Goal: Task Accomplishment & Management: Manage account settings

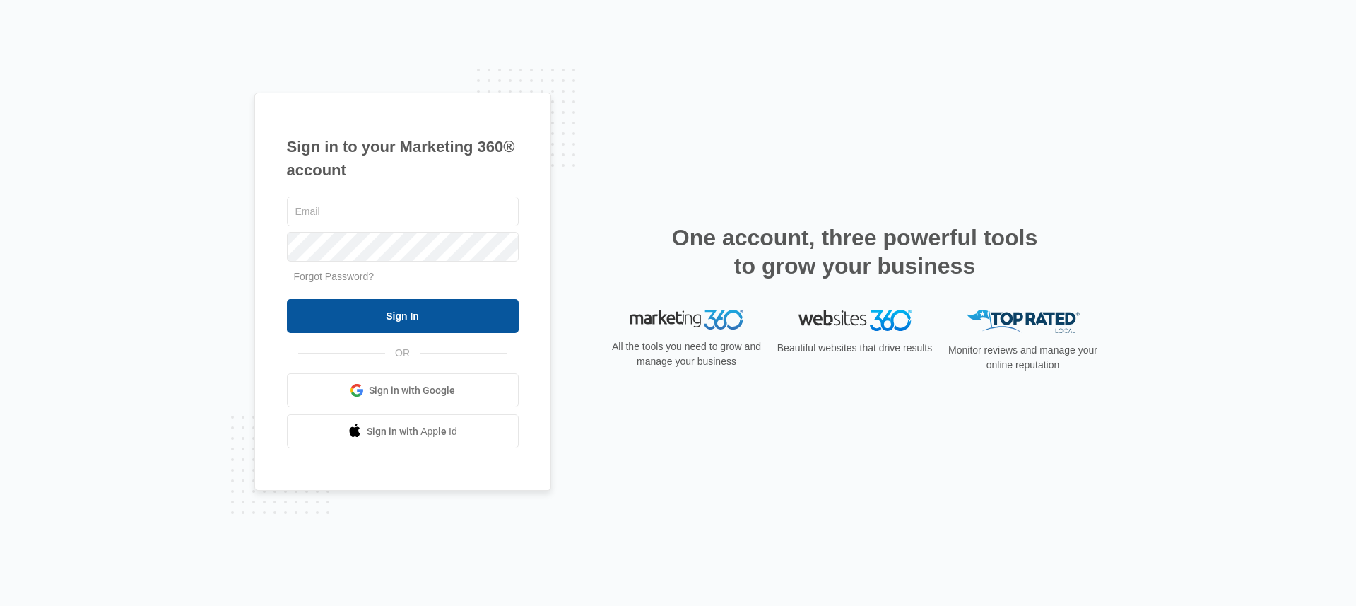
type input "[EMAIL_ADDRESS][DOMAIN_NAME]"
click at [358, 324] on input "Sign In" at bounding box center [403, 316] width 232 height 34
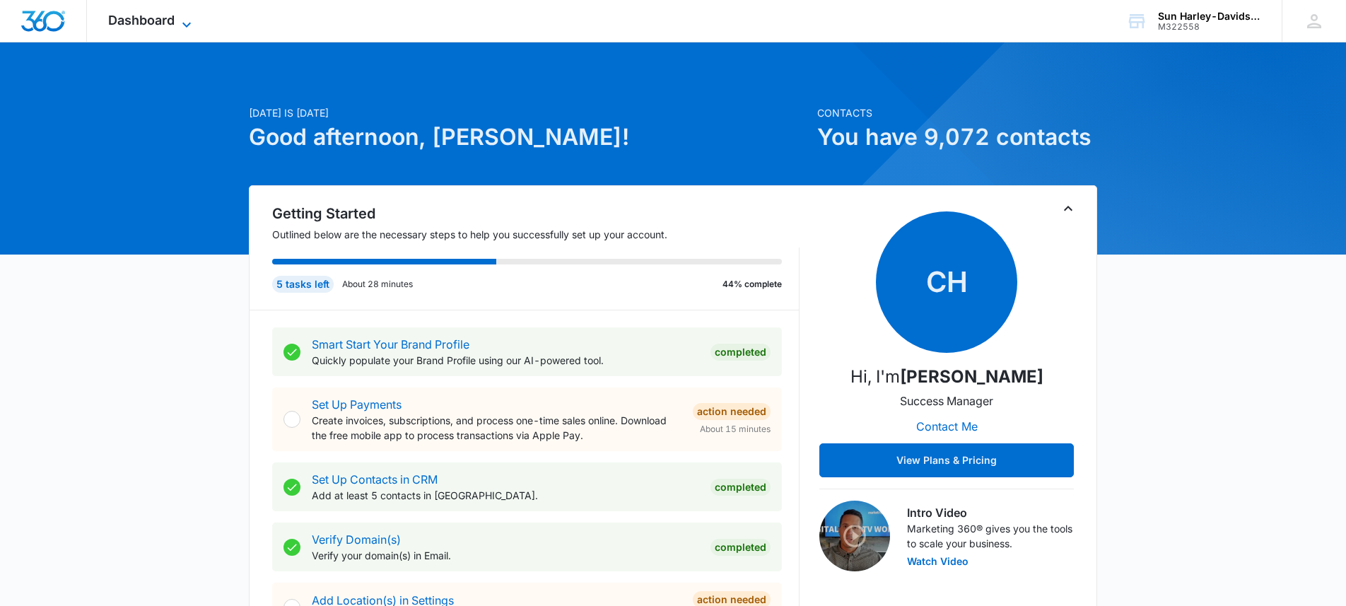
click at [170, 21] on span "Dashboard" at bounding box center [141, 20] width 66 height 15
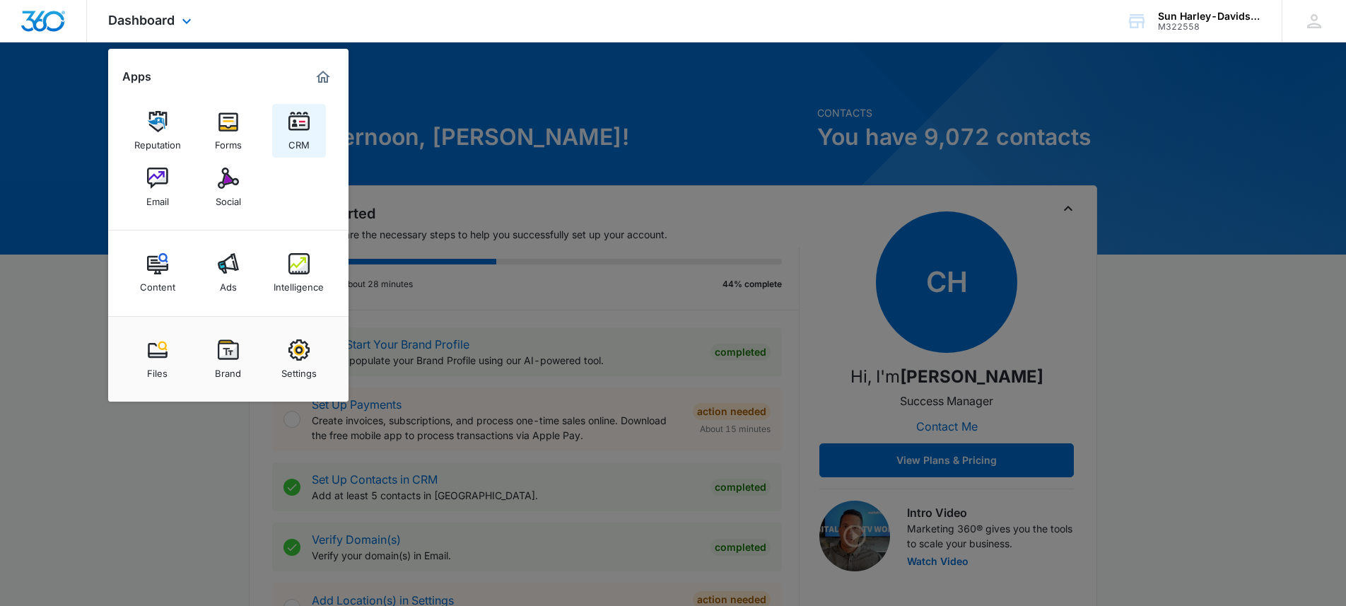
click at [291, 127] on img at bounding box center [298, 121] width 21 height 21
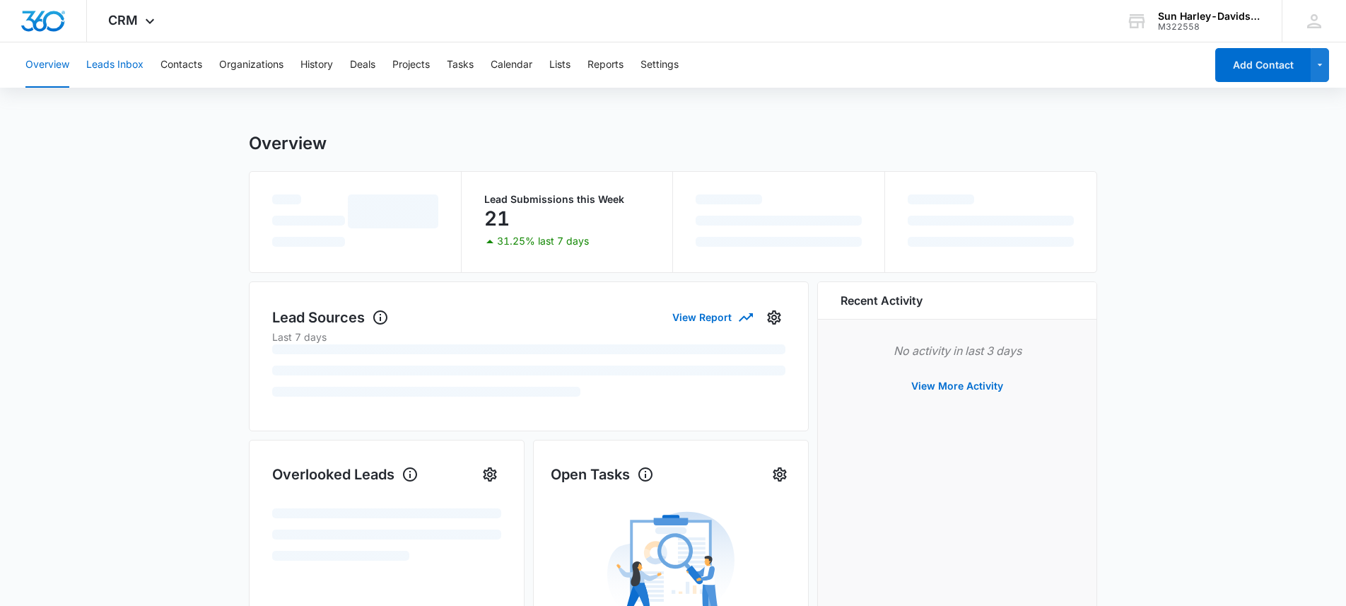
click at [129, 67] on button "Leads Inbox" at bounding box center [114, 64] width 57 height 45
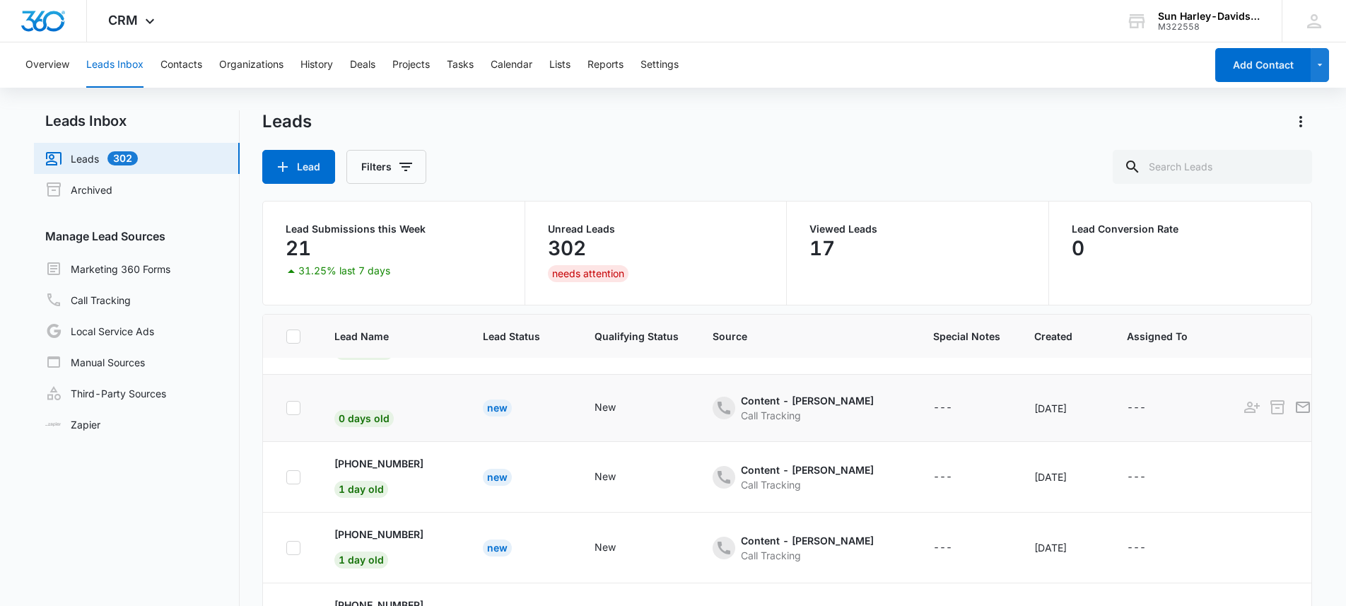
scroll to position [79, 0]
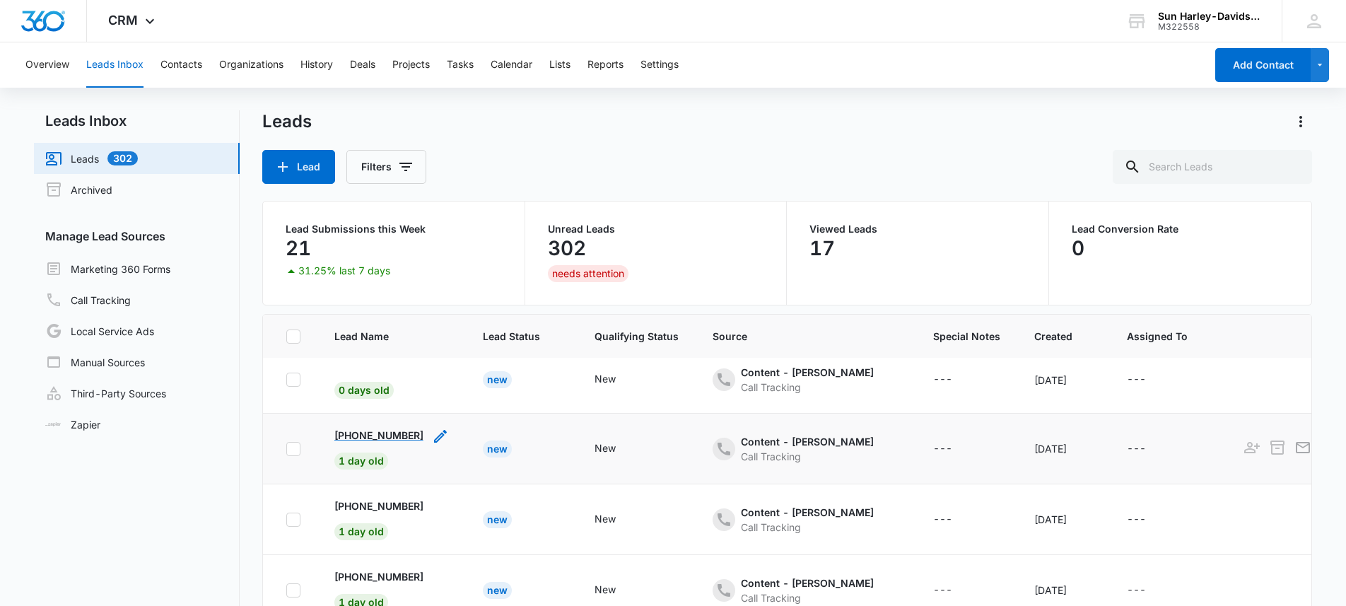
click at [378, 435] on p "+13039939805" at bounding box center [378, 435] width 89 height 15
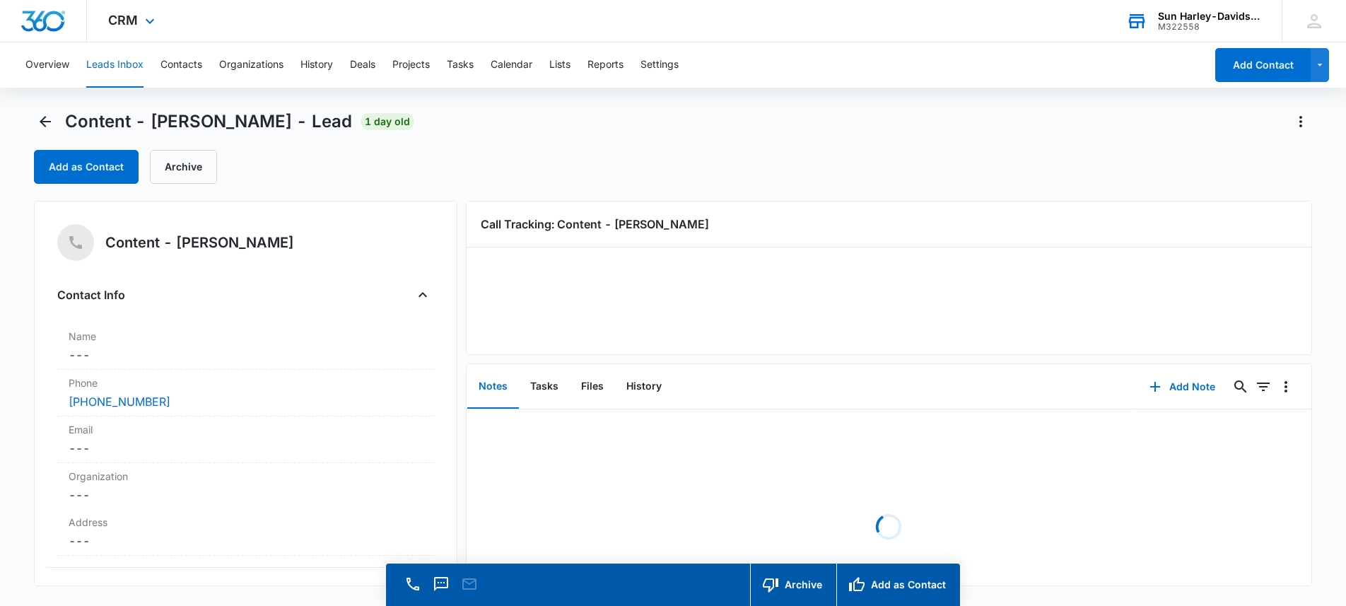
click at [1191, 15] on div "Sun Harley-Davidson" at bounding box center [1209, 16] width 103 height 11
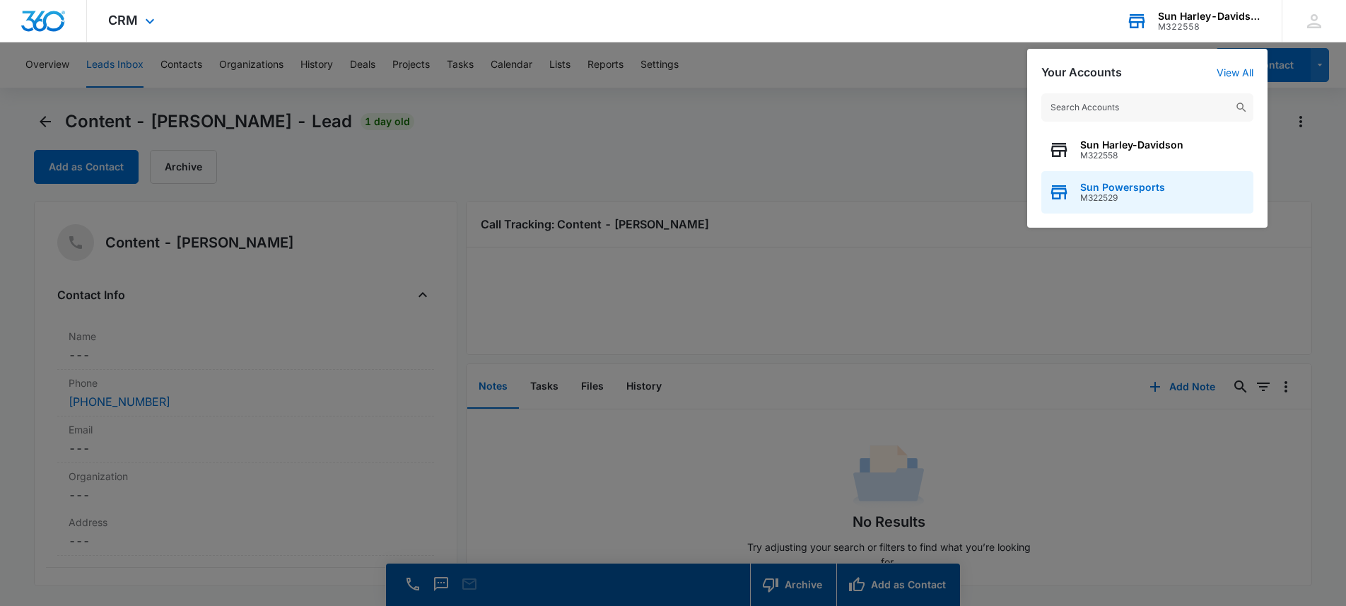
click at [1103, 179] on div "Sun Powersports M322529" at bounding box center [1147, 192] width 212 height 42
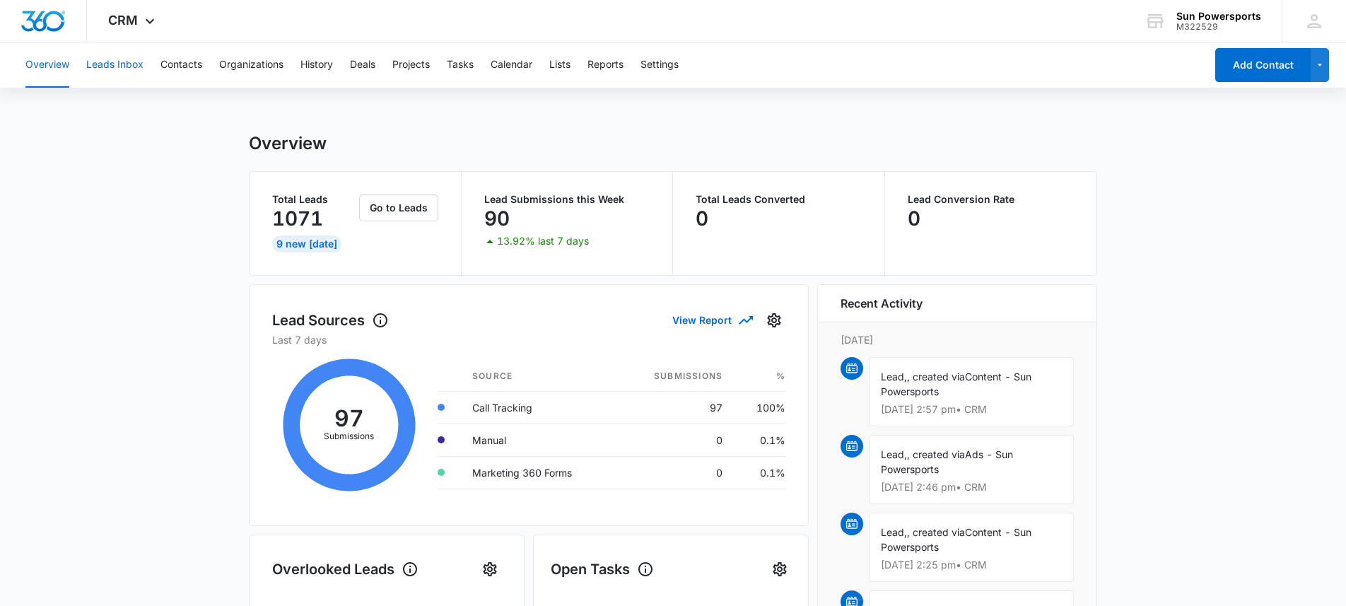
click at [119, 61] on button "Leads Inbox" at bounding box center [114, 64] width 57 height 45
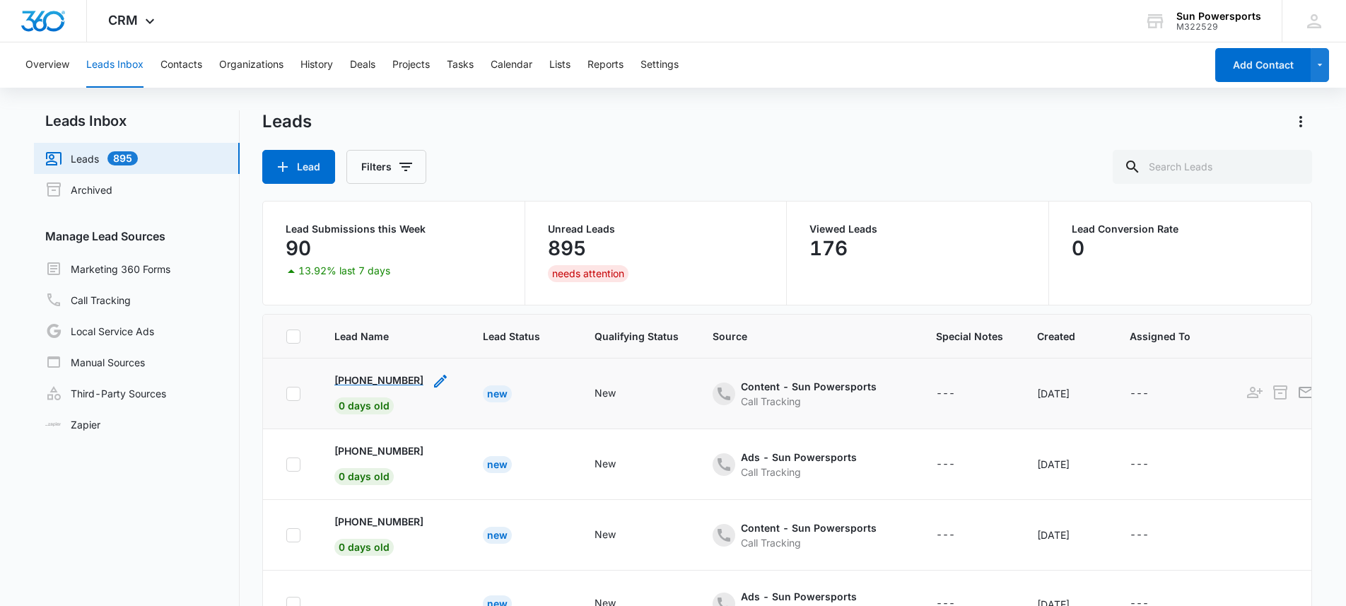
click at [390, 379] on p "+17203085116" at bounding box center [378, 379] width 89 height 15
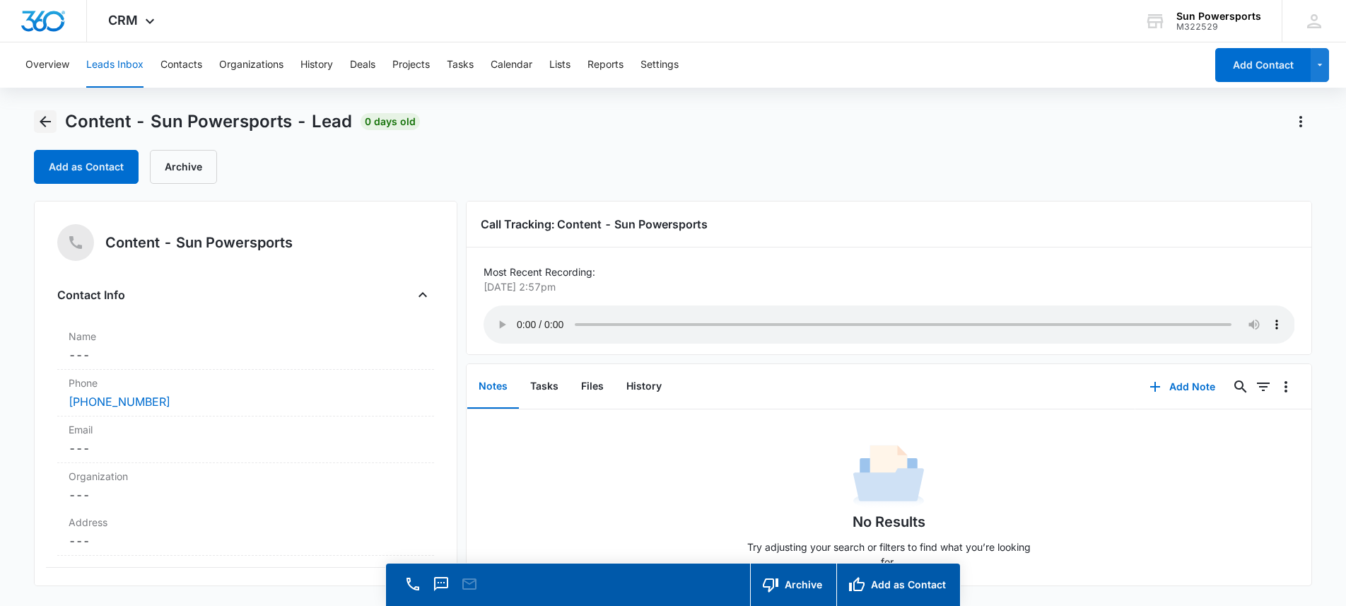
click at [44, 126] on icon "Back" at bounding box center [45, 121] width 17 height 17
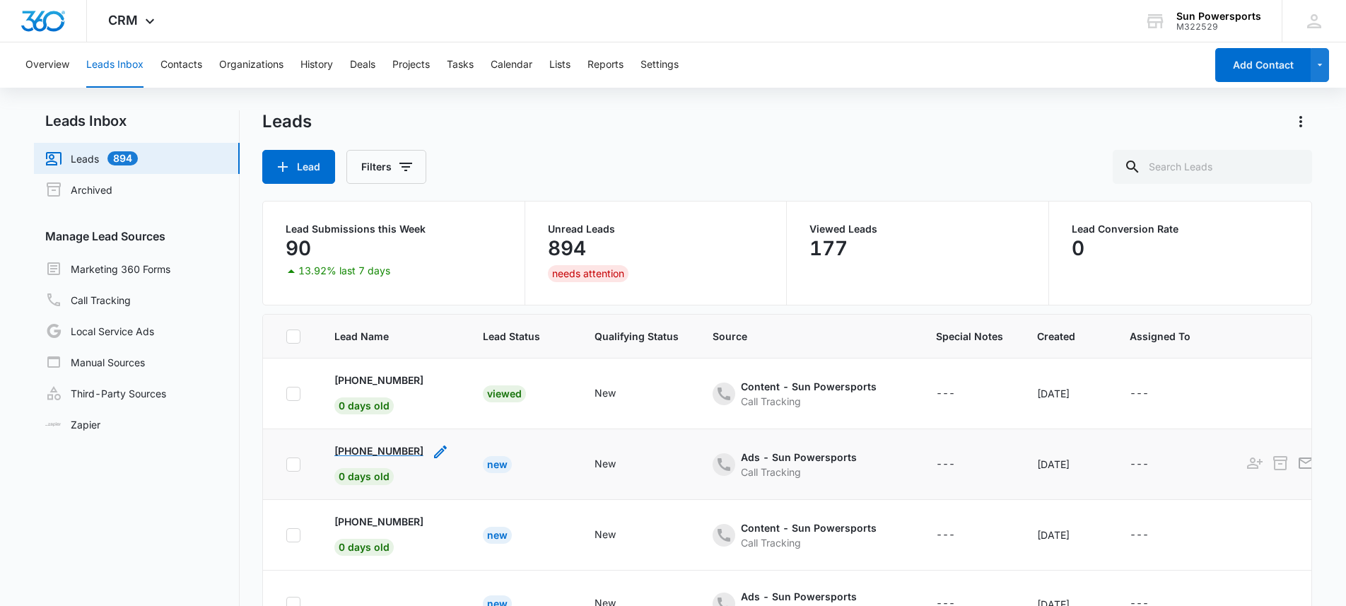
click at [377, 453] on p "+13035882069" at bounding box center [378, 450] width 89 height 15
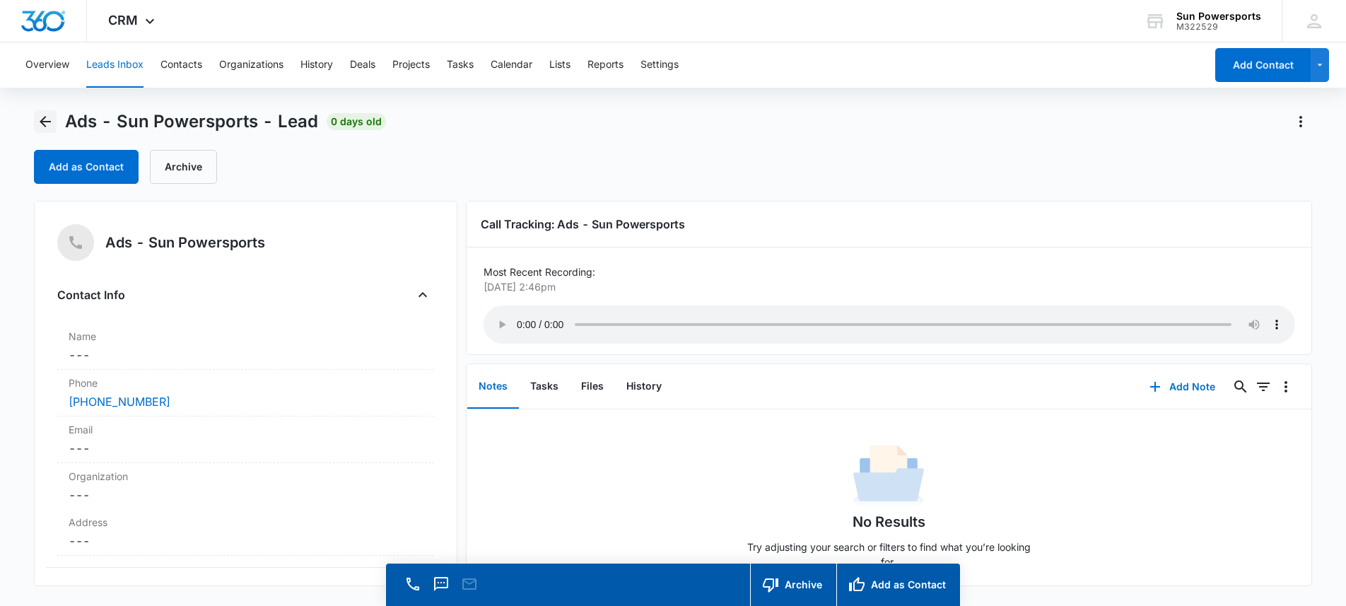
click at [39, 122] on icon "Back" at bounding box center [45, 121] width 17 height 17
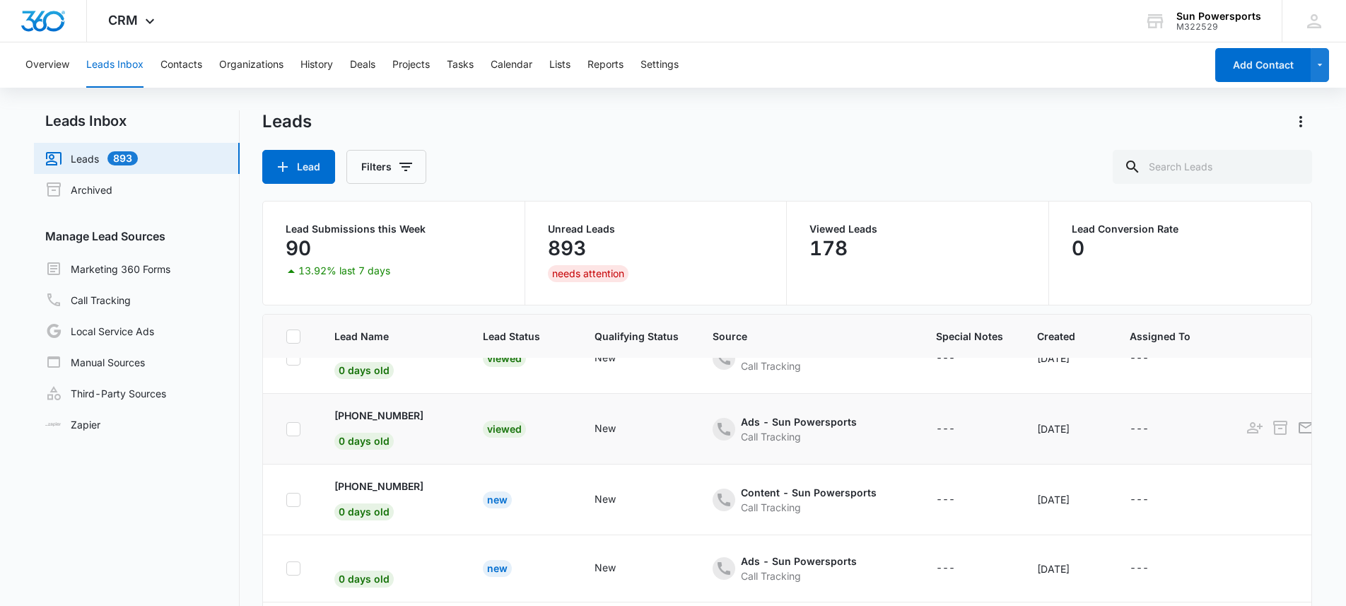
scroll to position [47, 0]
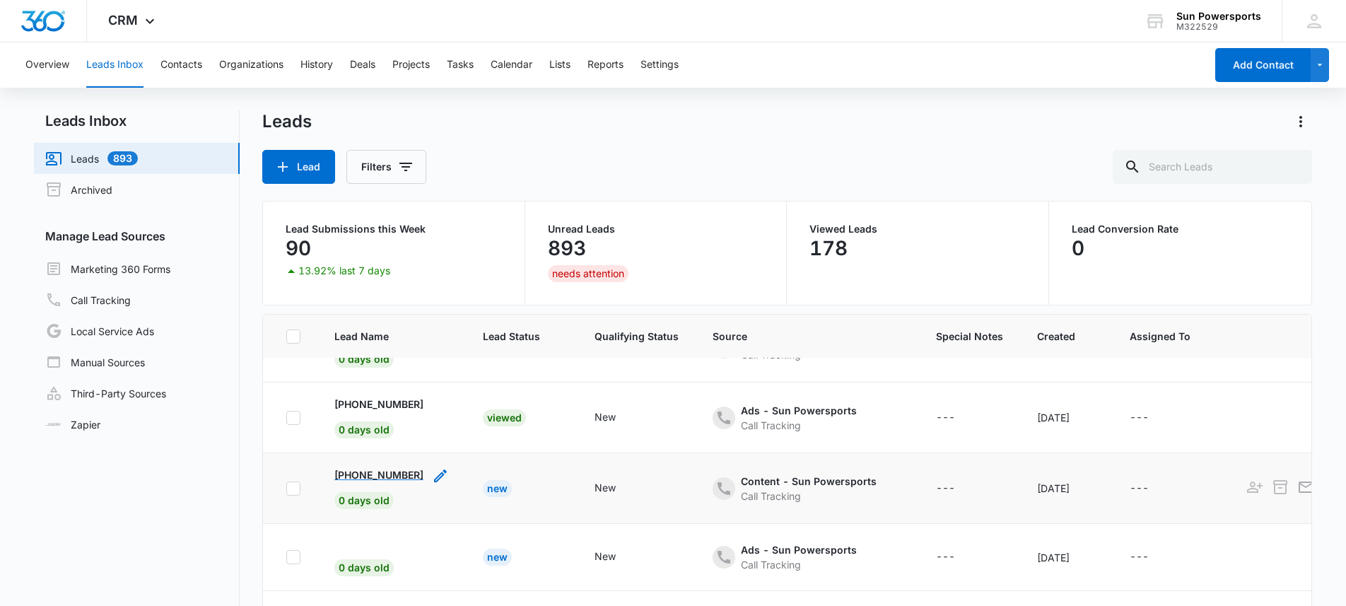
click at [352, 476] on p "+13039037275" at bounding box center [378, 474] width 89 height 15
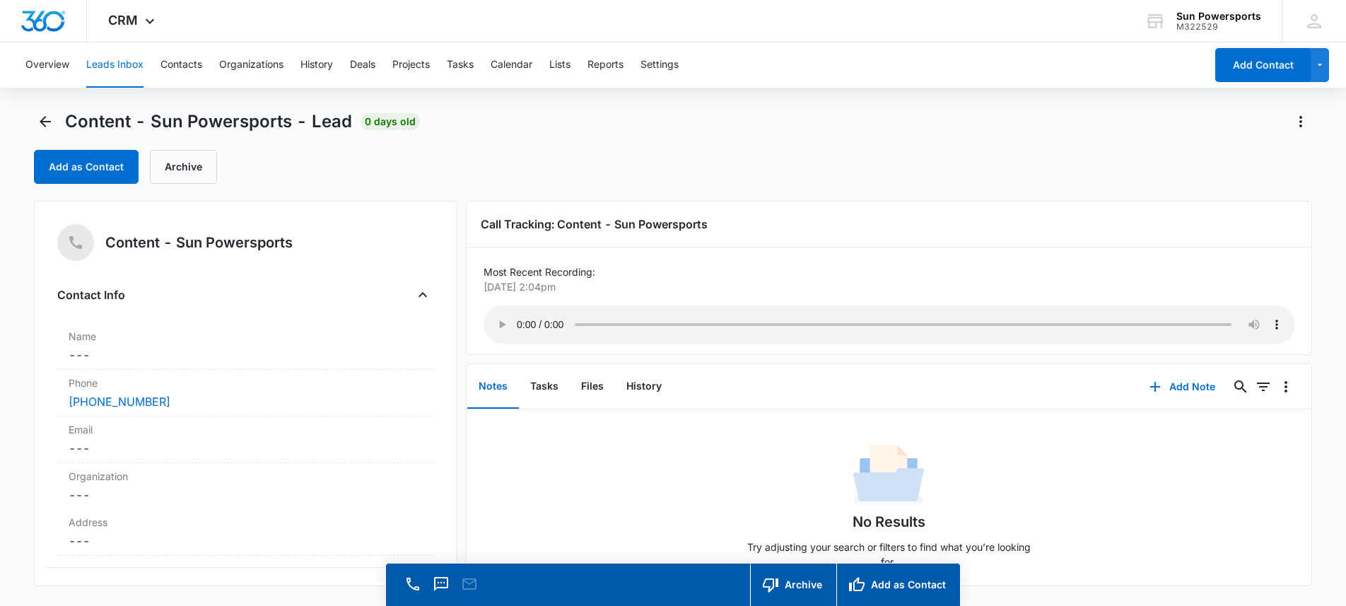
click at [861, 264] on p "Most Recent Recording:" at bounding box center [888, 271] width 811 height 15
click at [52, 114] on icon "Back" at bounding box center [45, 121] width 17 height 17
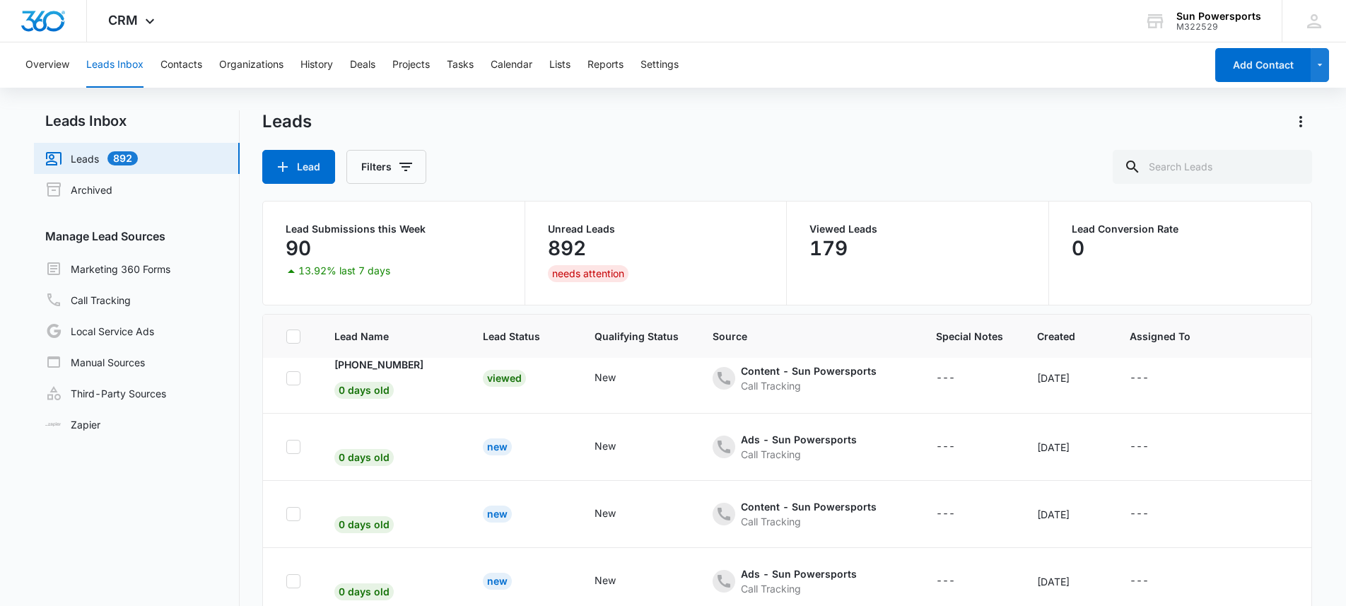
scroll to position [196, 0]
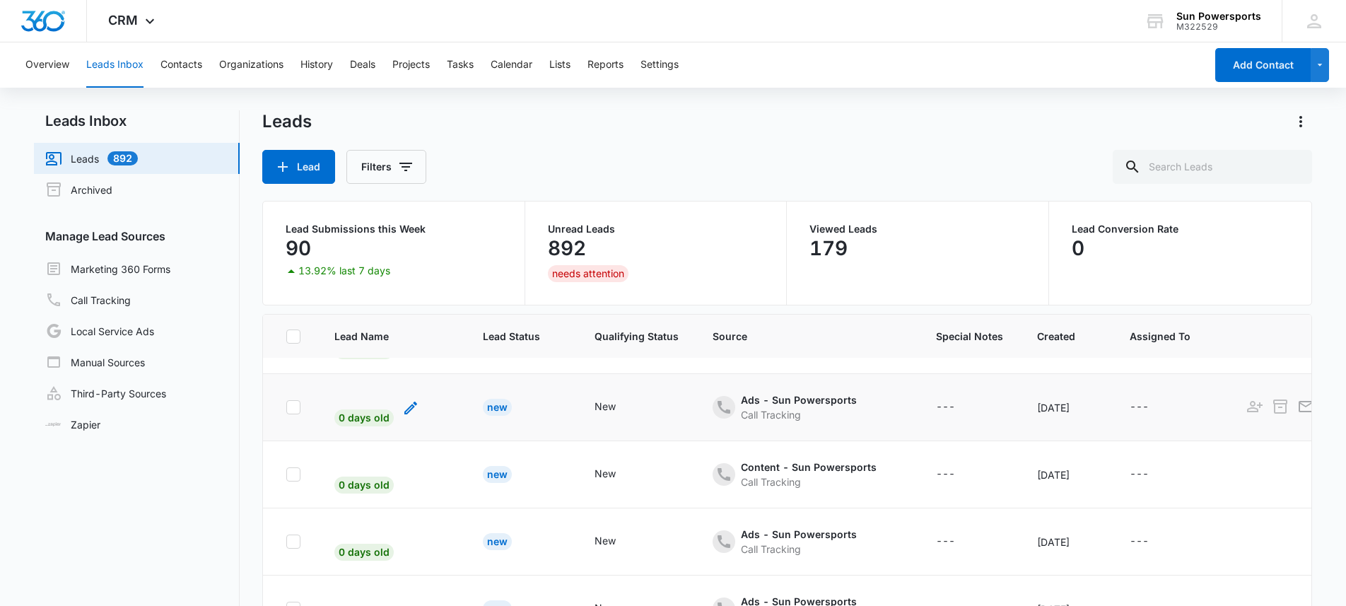
click at [368, 416] on span "0 days old" at bounding box center [363, 417] width 59 height 17
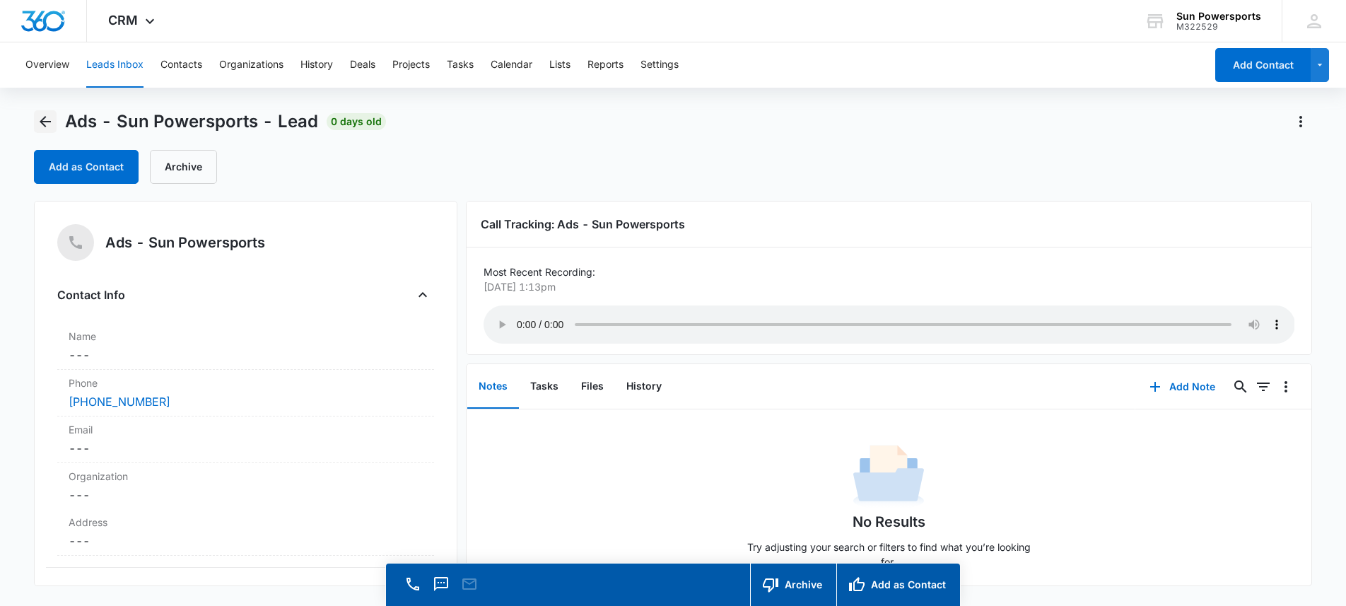
click at [39, 120] on icon "Back" at bounding box center [45, 121] width 17 height 17
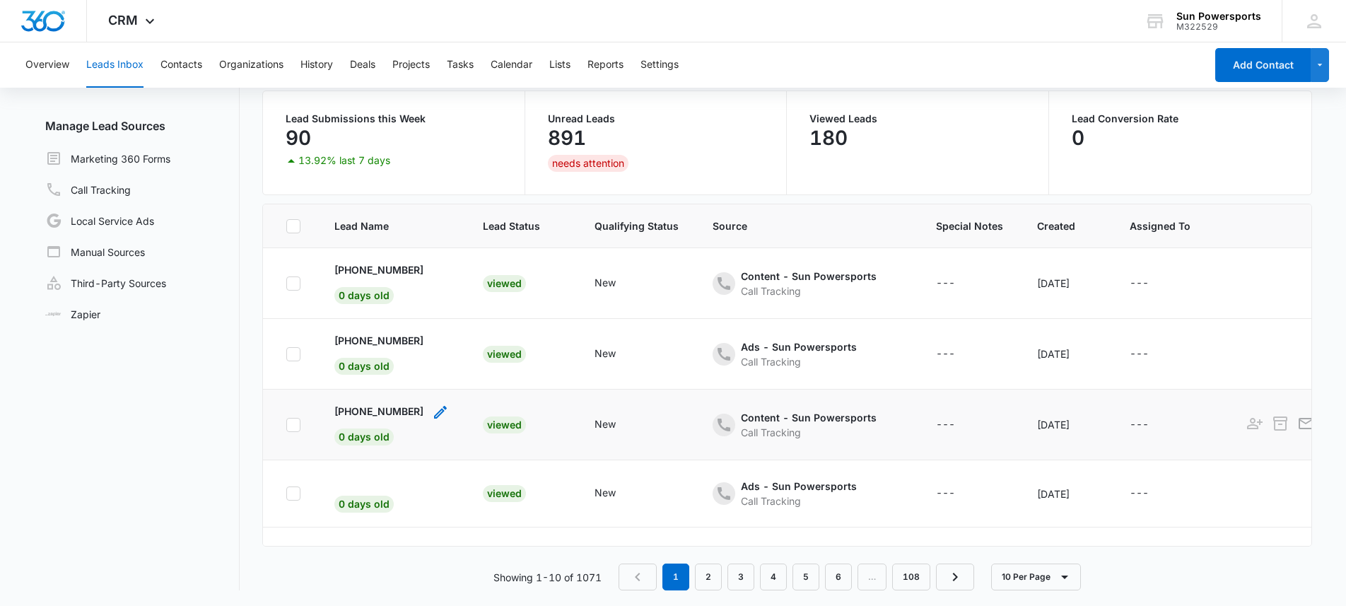
scroll to position [112, 0]
click at [711, 579] on link "2" at bounding box center [708, 575] width 27 height 27
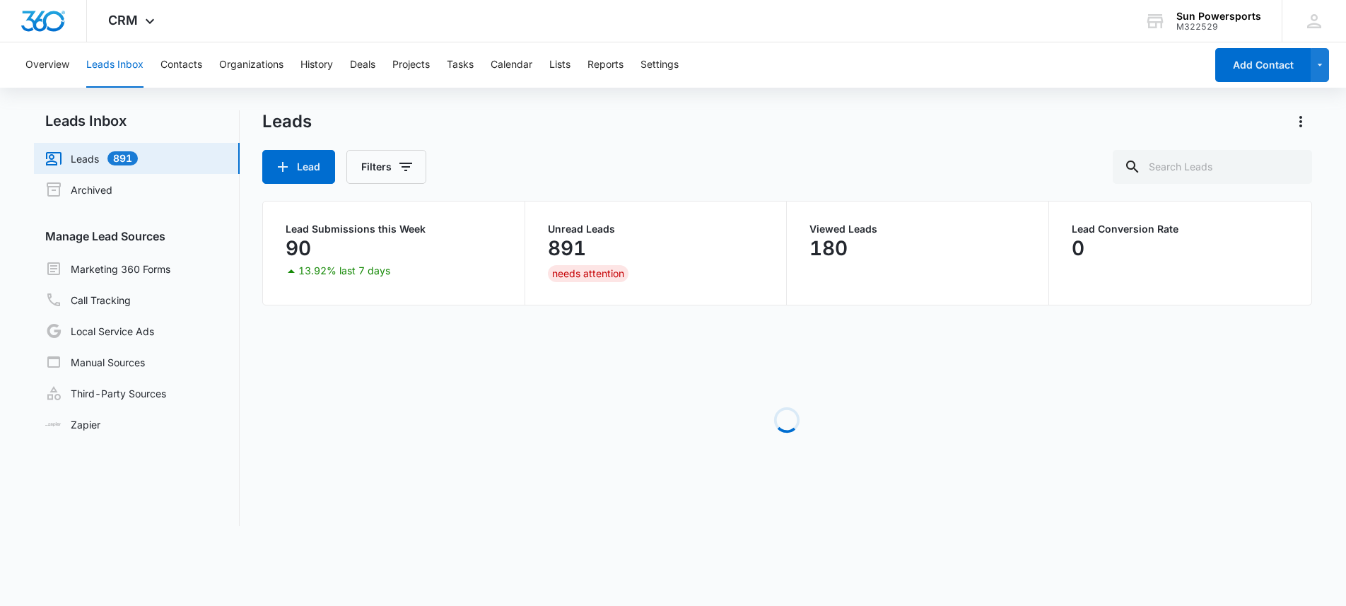
scroll to position [0, 0]
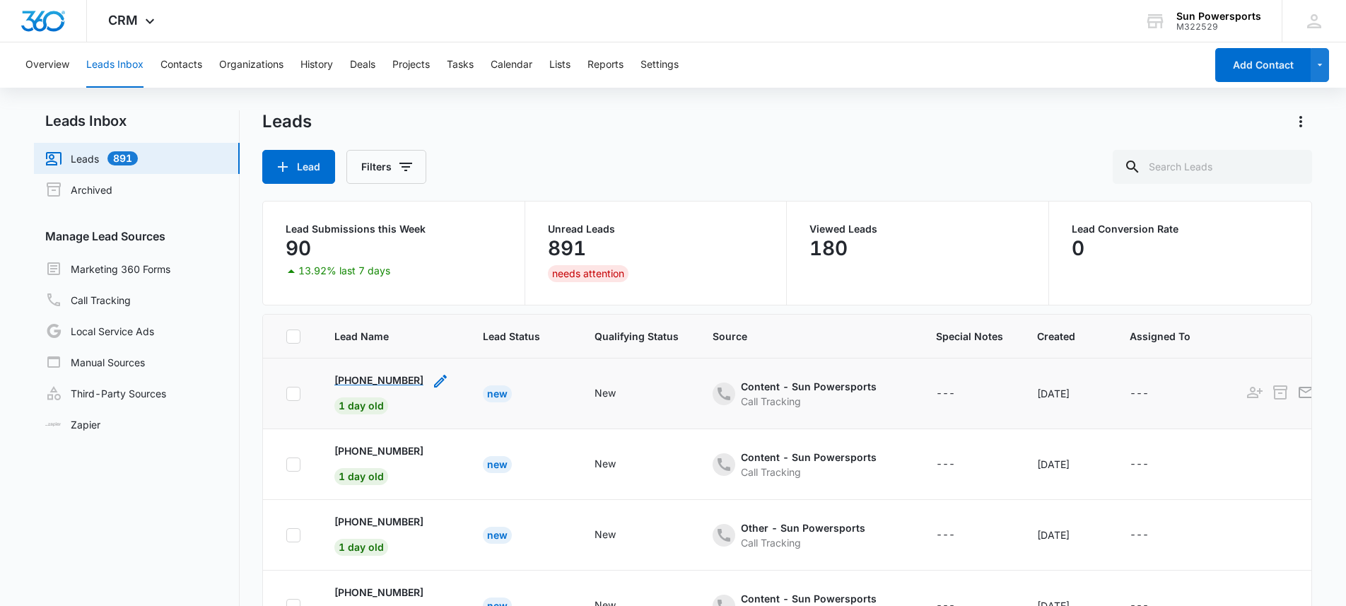
click at [375, 381] on p "+17202275135" at bounding box center [378, 379] width 89 height 15
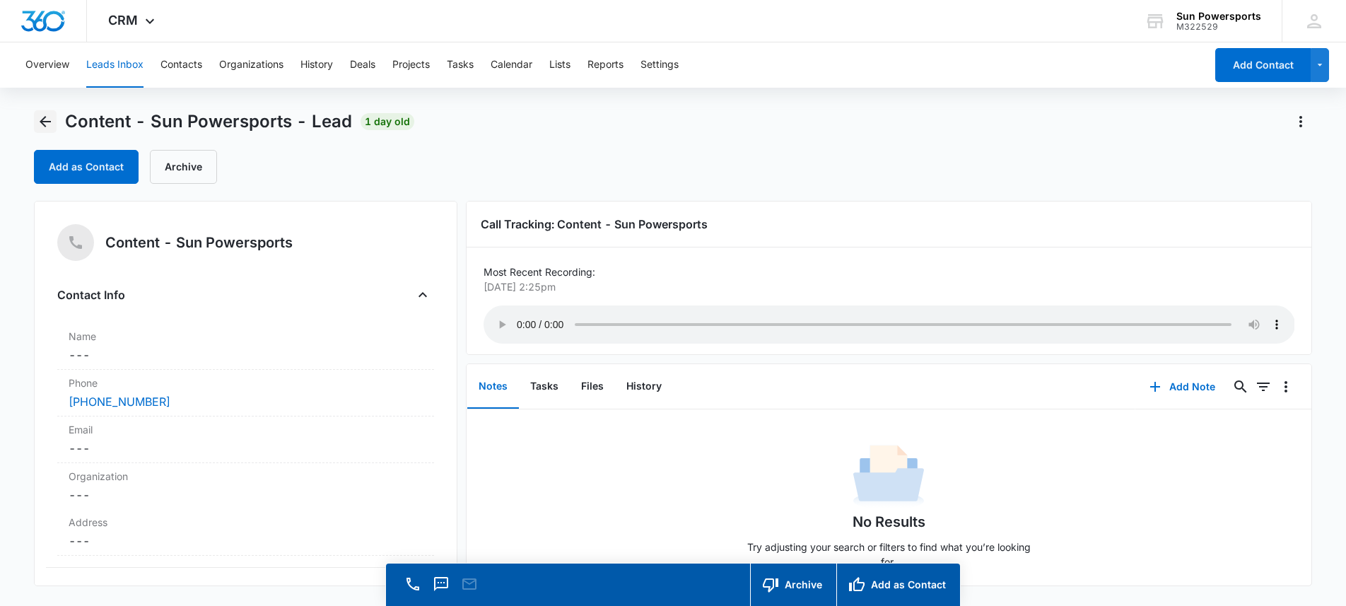
click at [49, 110] on button "Back" at bounding box center [45, 121] width 23 height 23
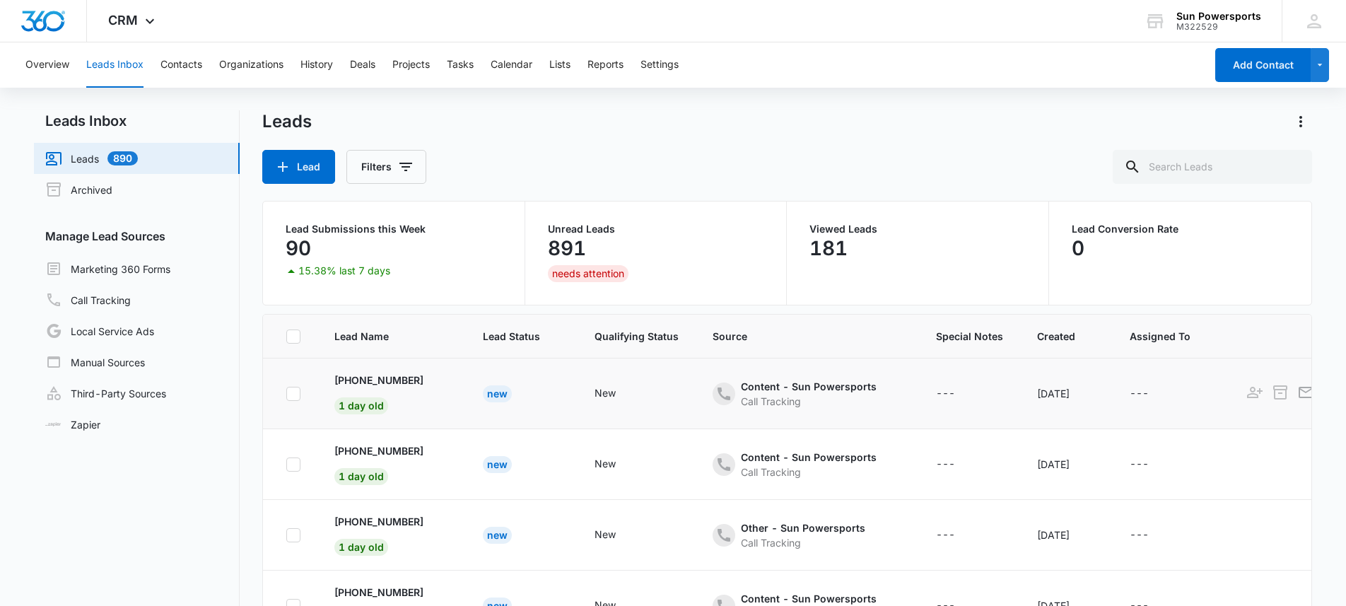
scroll to position [3, 0]
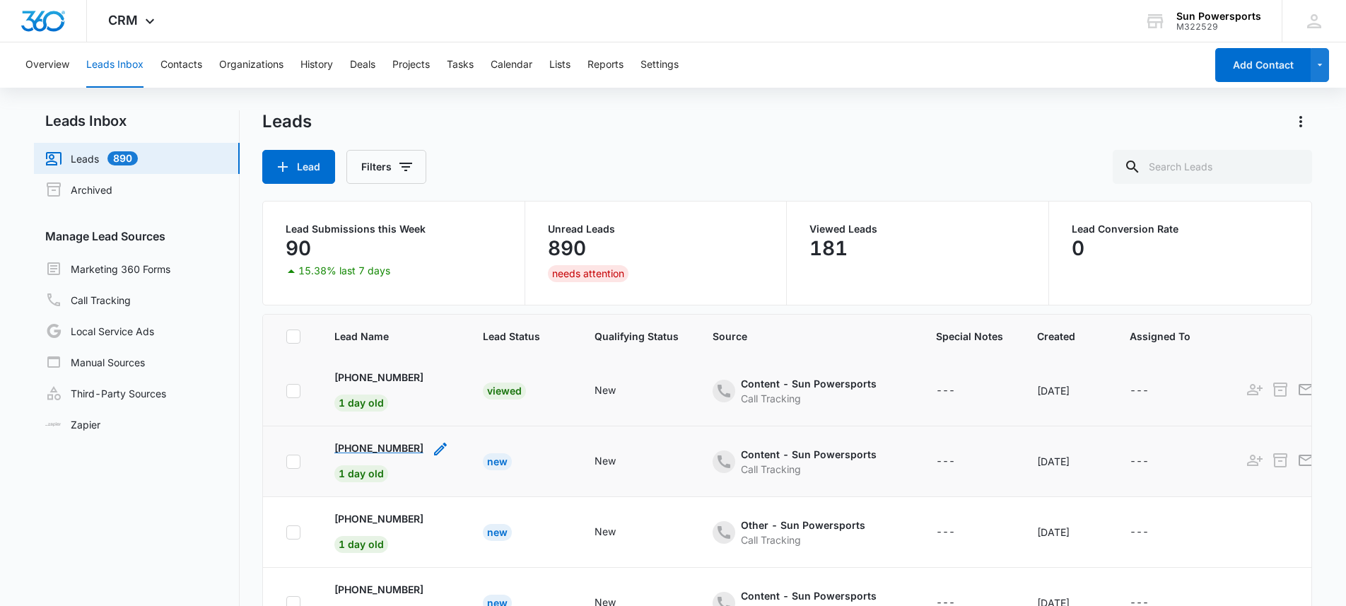
click at [408, 445] on p "+17209776342" at bounding box center [378, 447] width 89 height 15
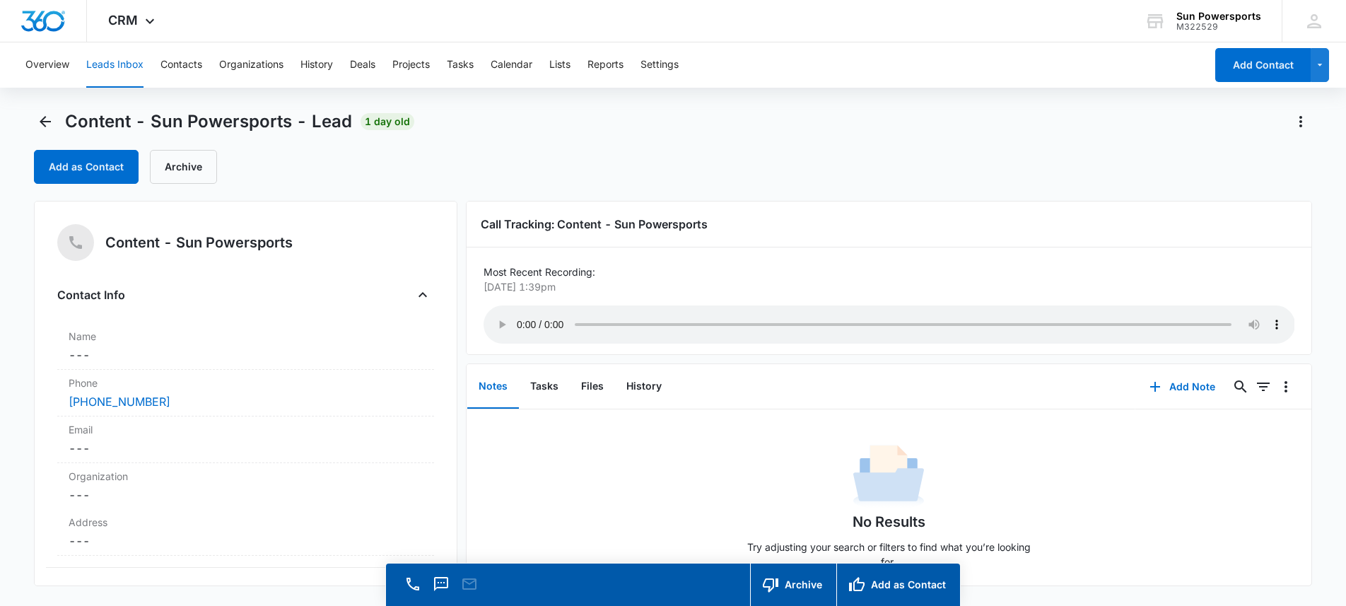
click at [460, 153] on div "Add as Contact Archive" at bounding box center [673, 167] width 1278 height 34
click at [50, 118] on icon "Back" at bounding box center [45, 121] width 17 height 17
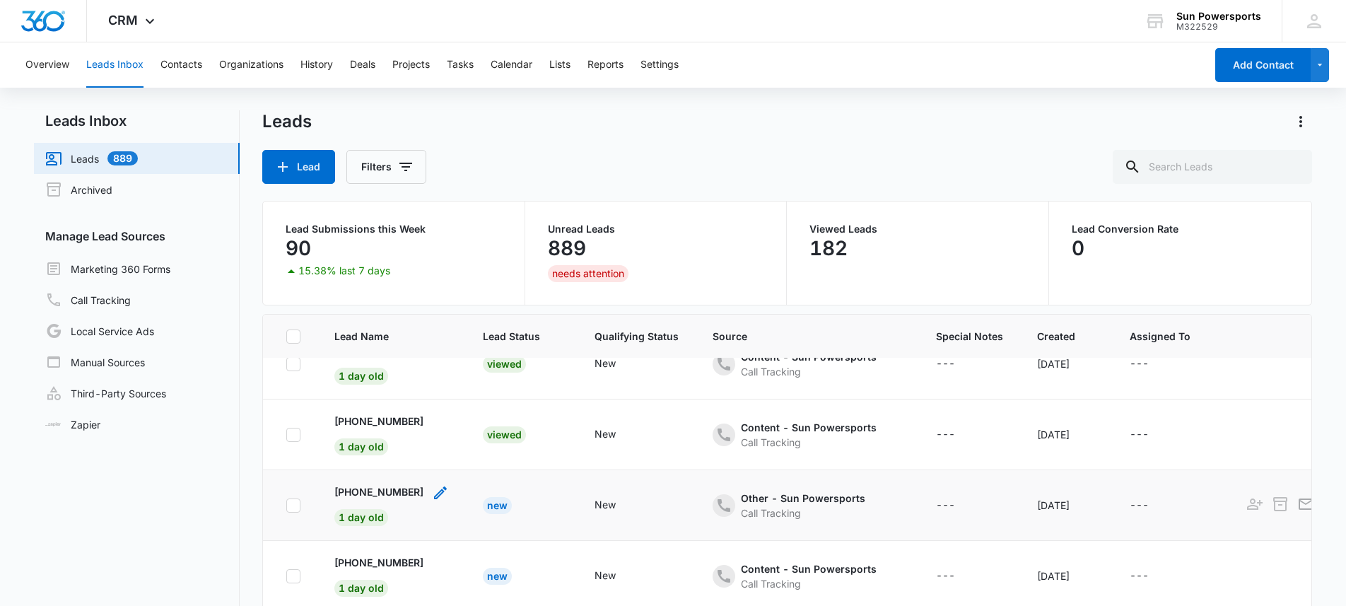
scroll to position [38, 0]
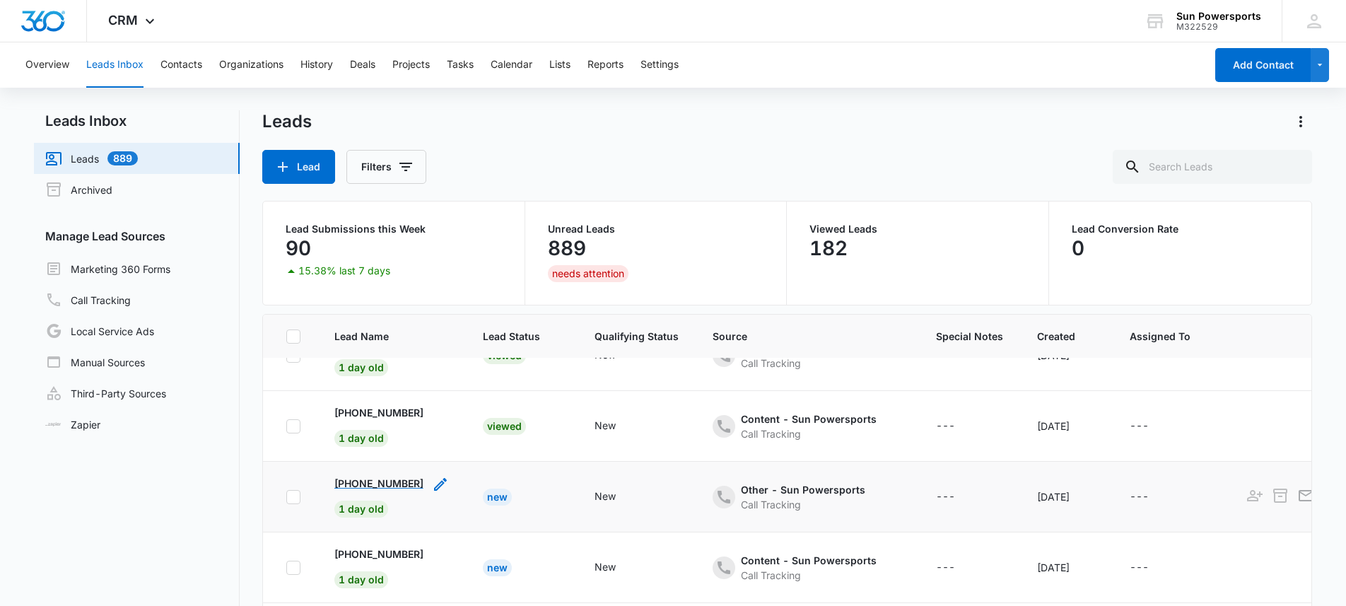
click at [391, 483] on p "+17202401513" at bounding box center [378, 483] width 89 height 15
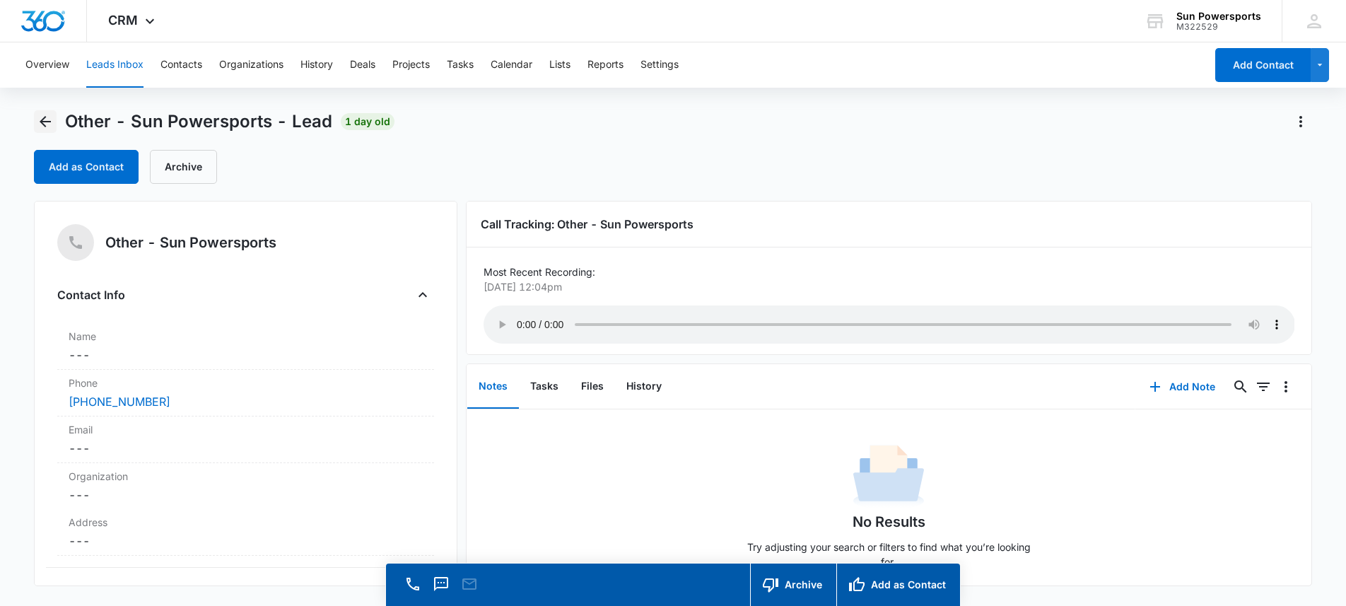
click at [42, 126] on icon "Back" at bounding box center [45, 121] width 17 height 17
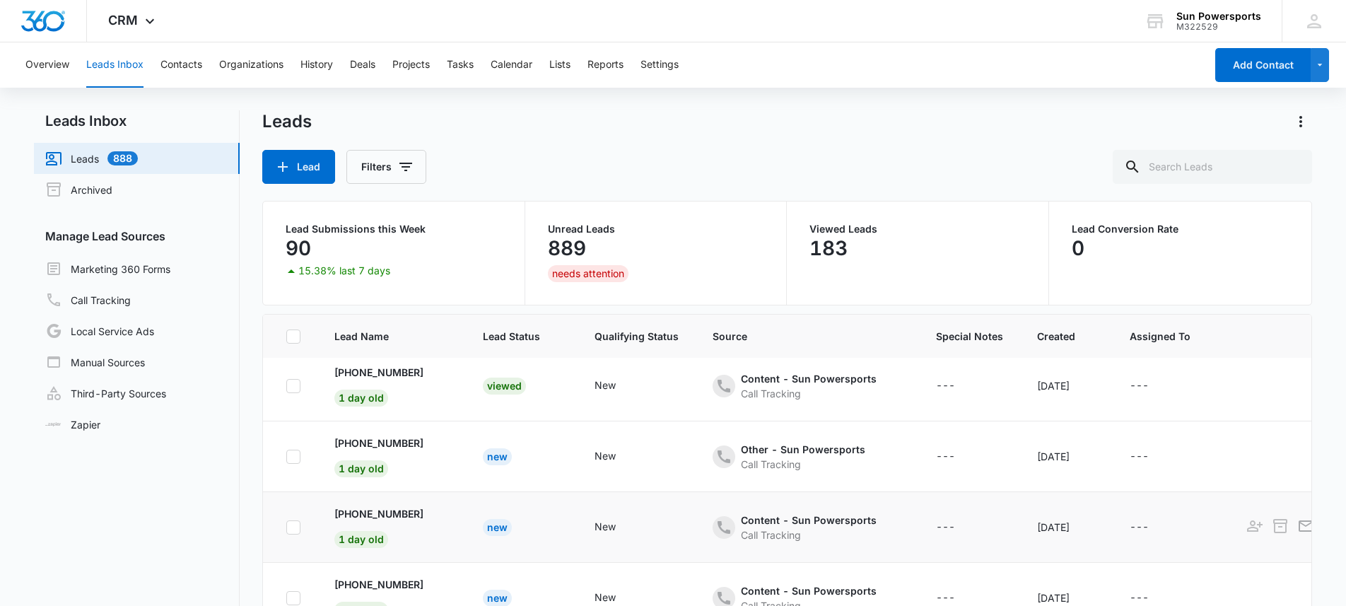
scroll to position [84, 0]
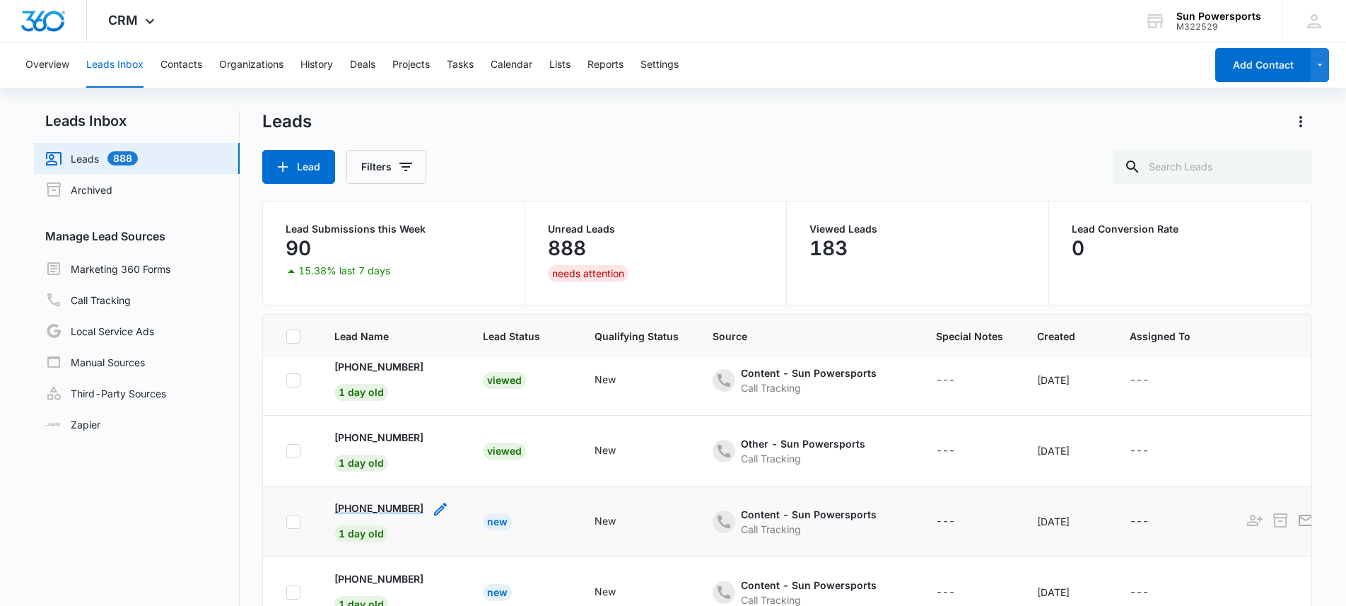
click at [373, 510] on p "+17193397256" at bounding box center [378, 507] width 89 height 15
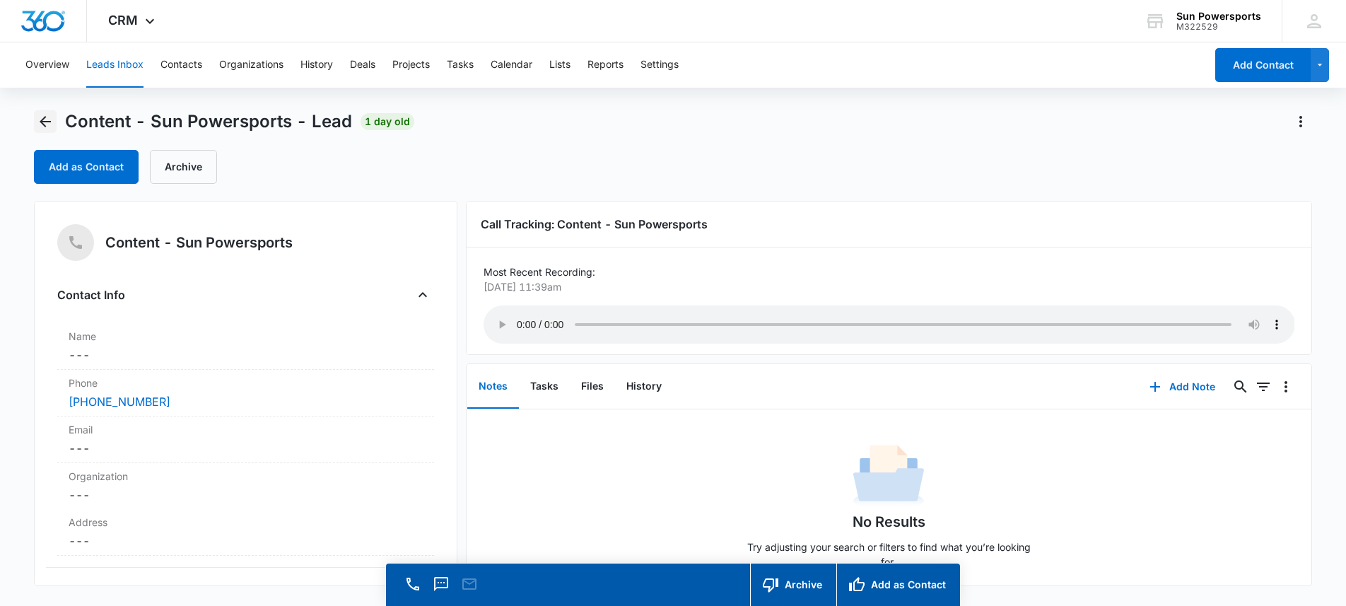
click at [40, 124] on icon "Back" at bounding box center [45, 121] width 17 height 17
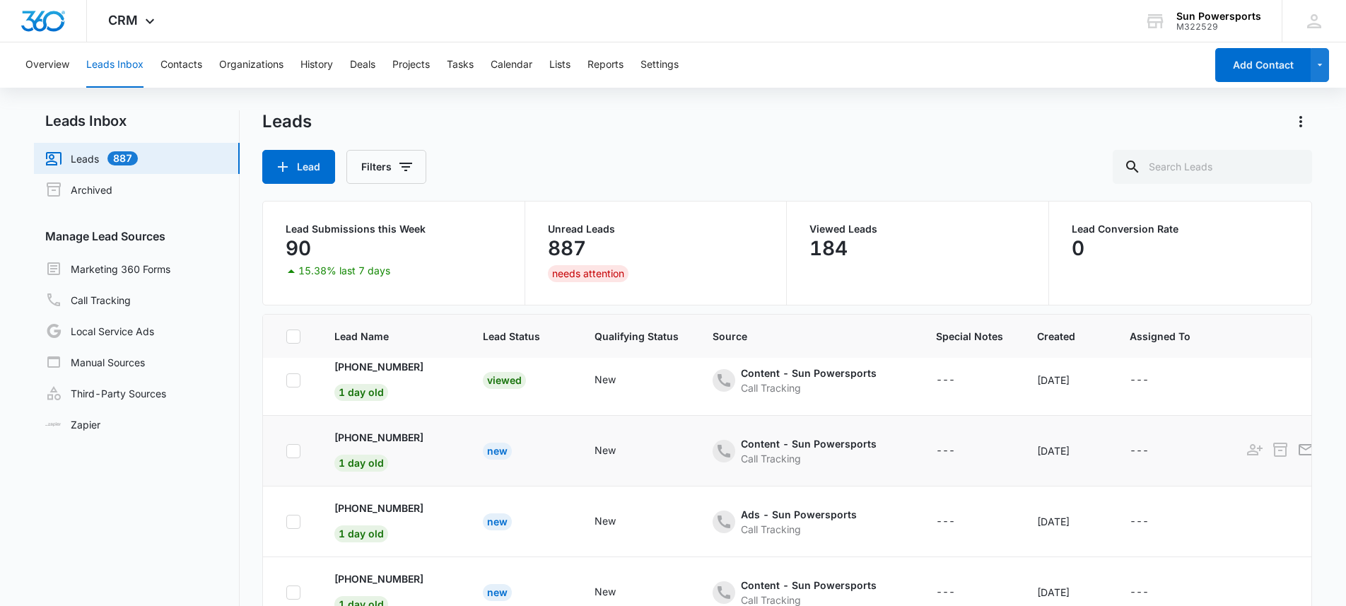
scroll to position [225, 0]
click at [387, 440] on p "+17203882892" at bounding box center [378, 437] width 89 height 15
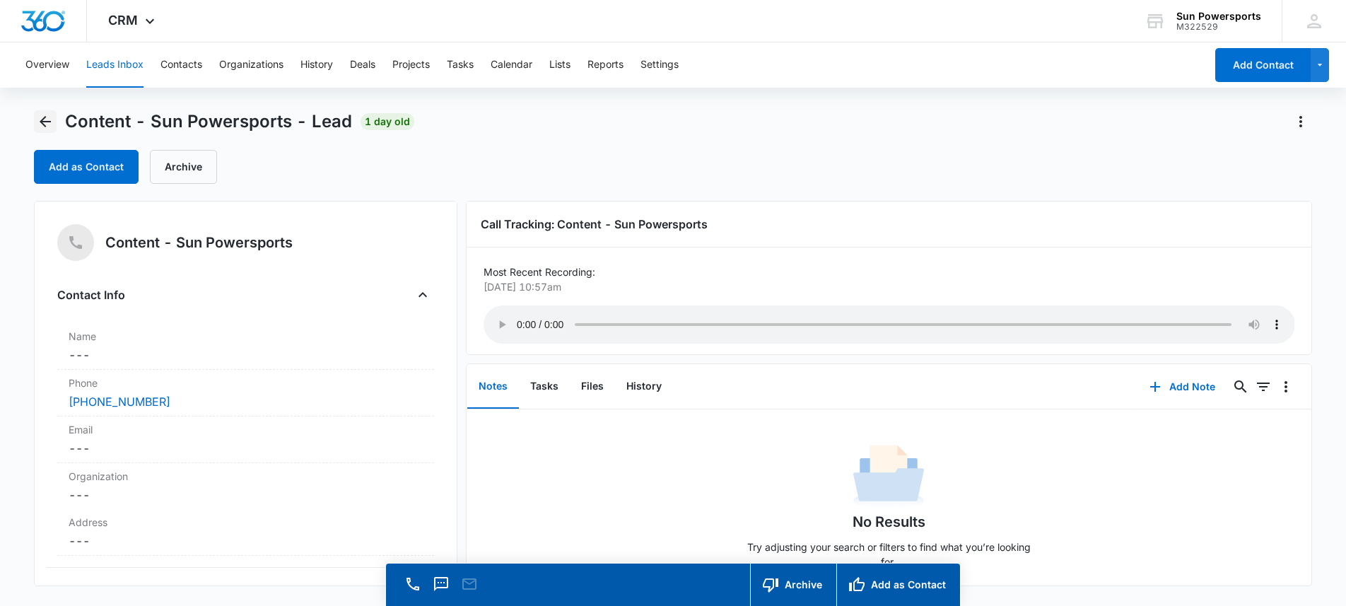
click at [53, 115] on button "Back" at bounding box center [45, 121] width 23 height 23
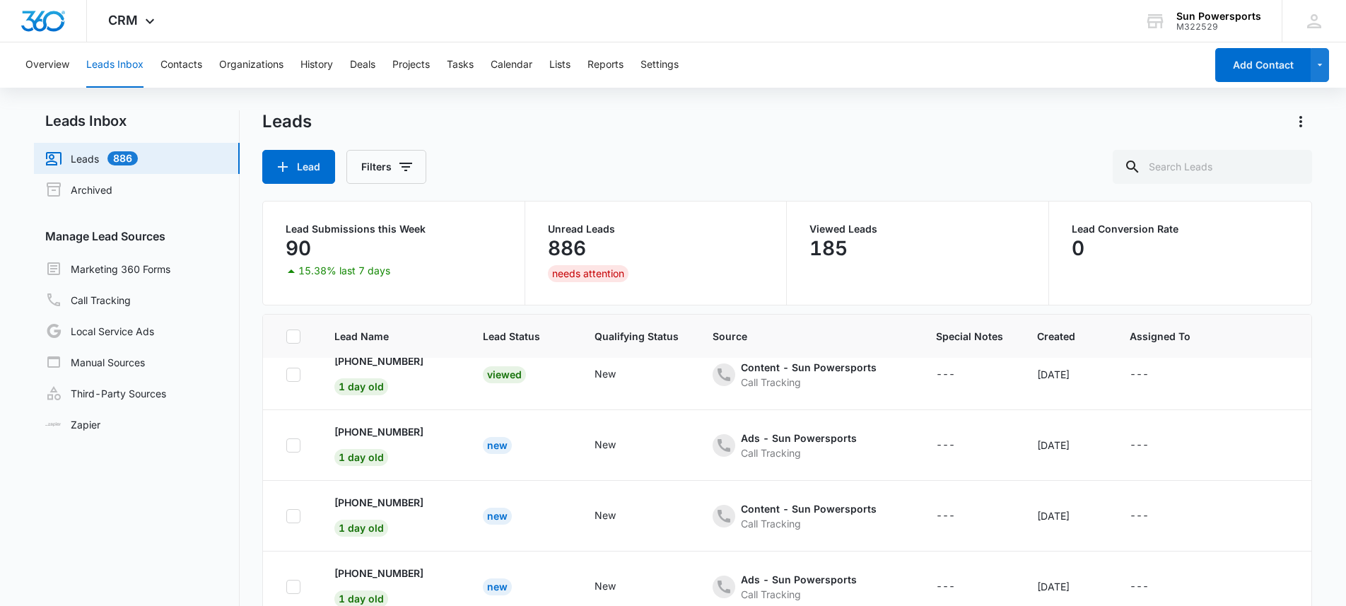
scroll to position [304, 0]
click at [380, 432] on p "+17202702110" at bounding box center [378, 429] width 89 height 15
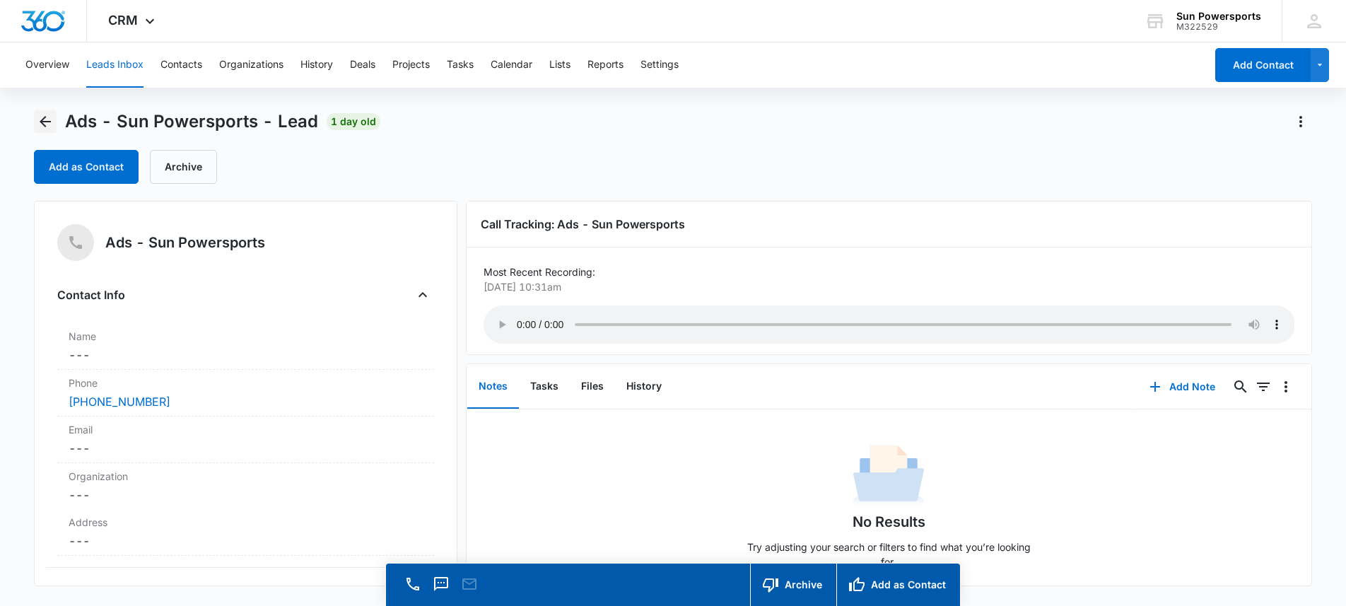
click at [49, 121] on icon "Back" at bounding box center [45, 121] width 11 height 11
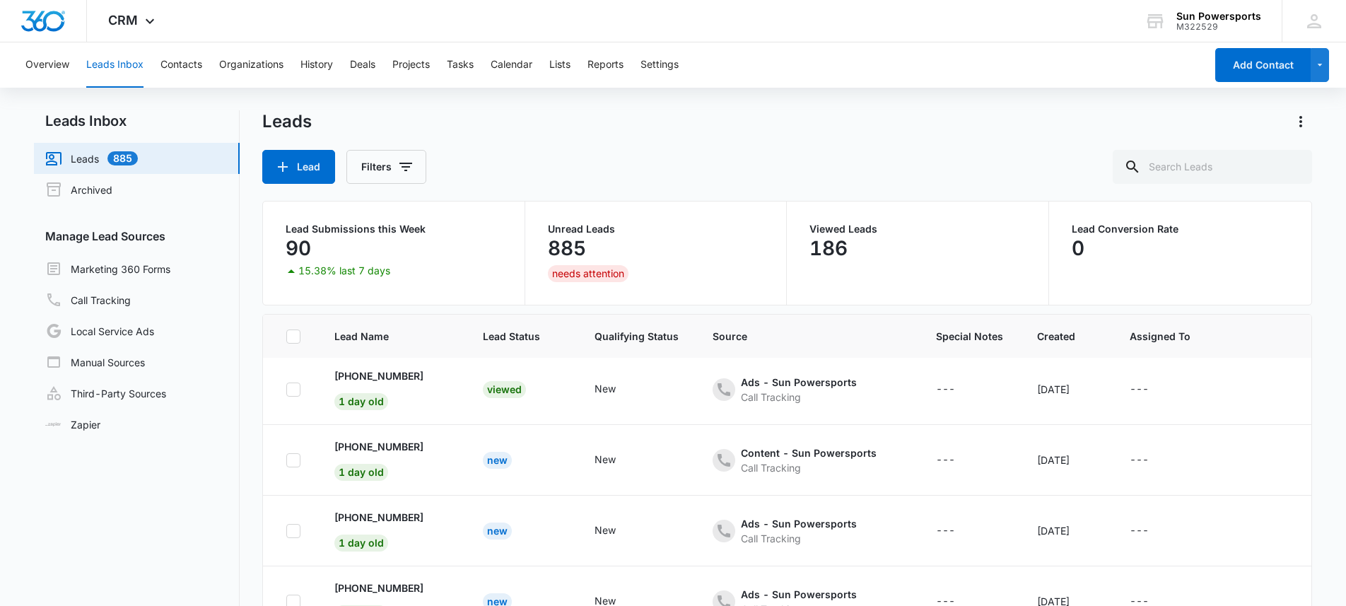
scroll to position [362, 0]
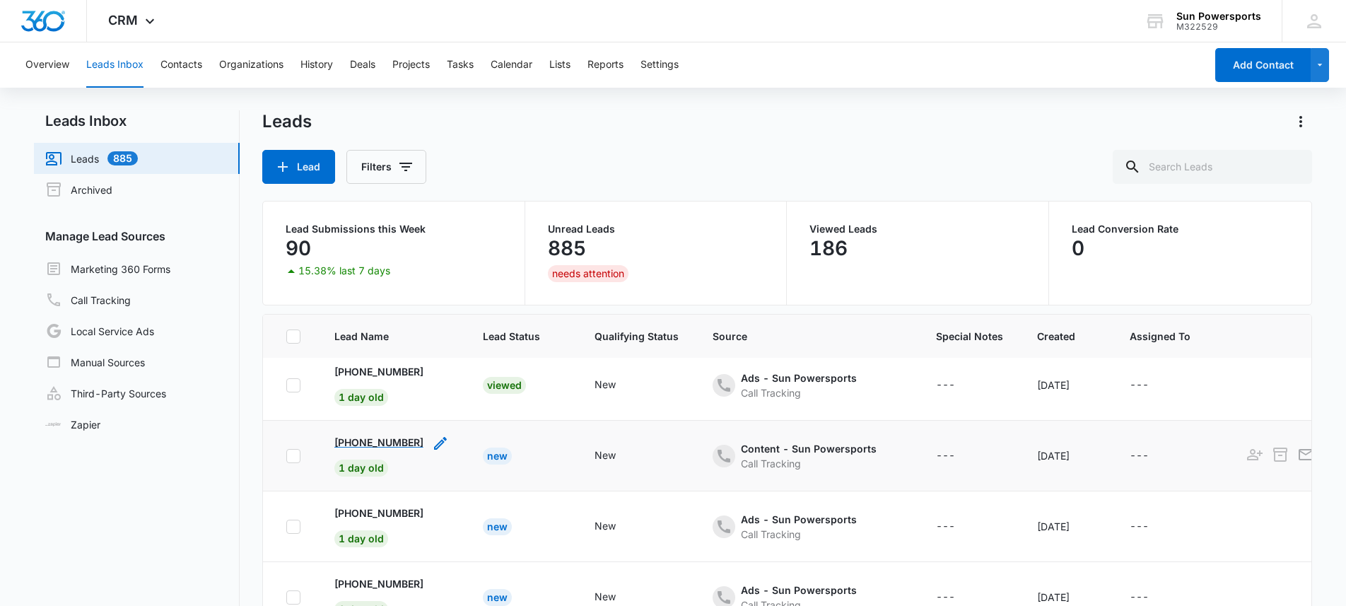
click at [381, 445] on p "+14706710007" at bounding box center [378, 442] width 89 height 15
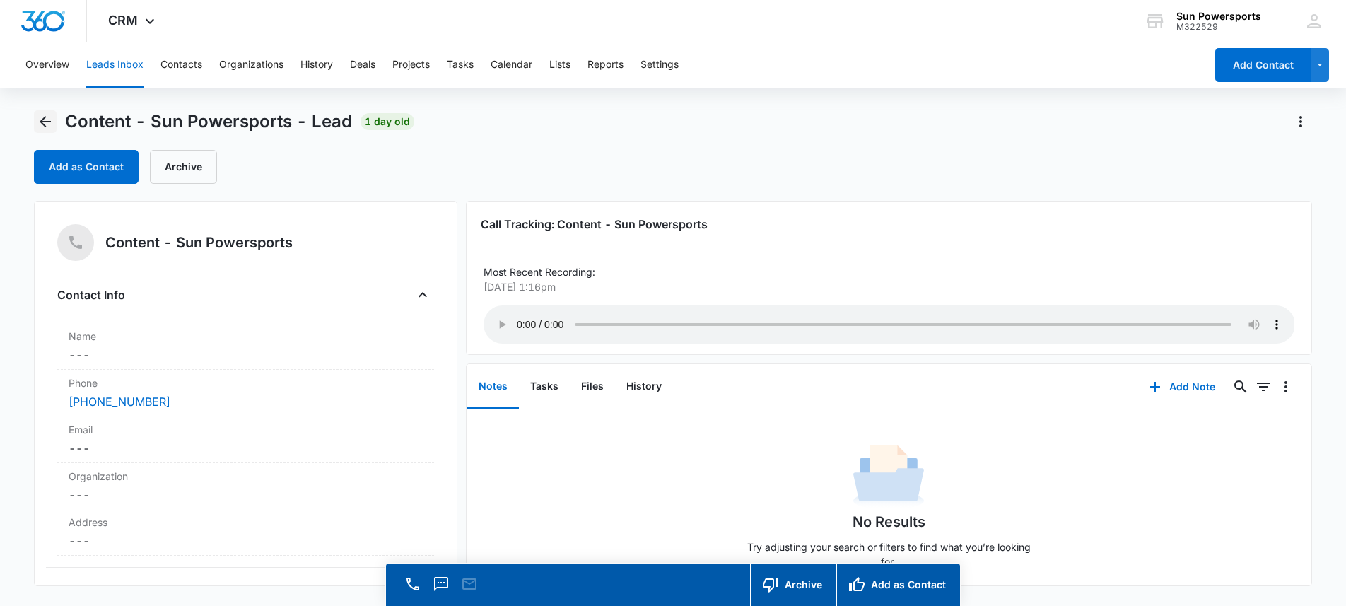
click at [39, 122] on icon "Back" at bounding box center [45, 121] width 17 height 17
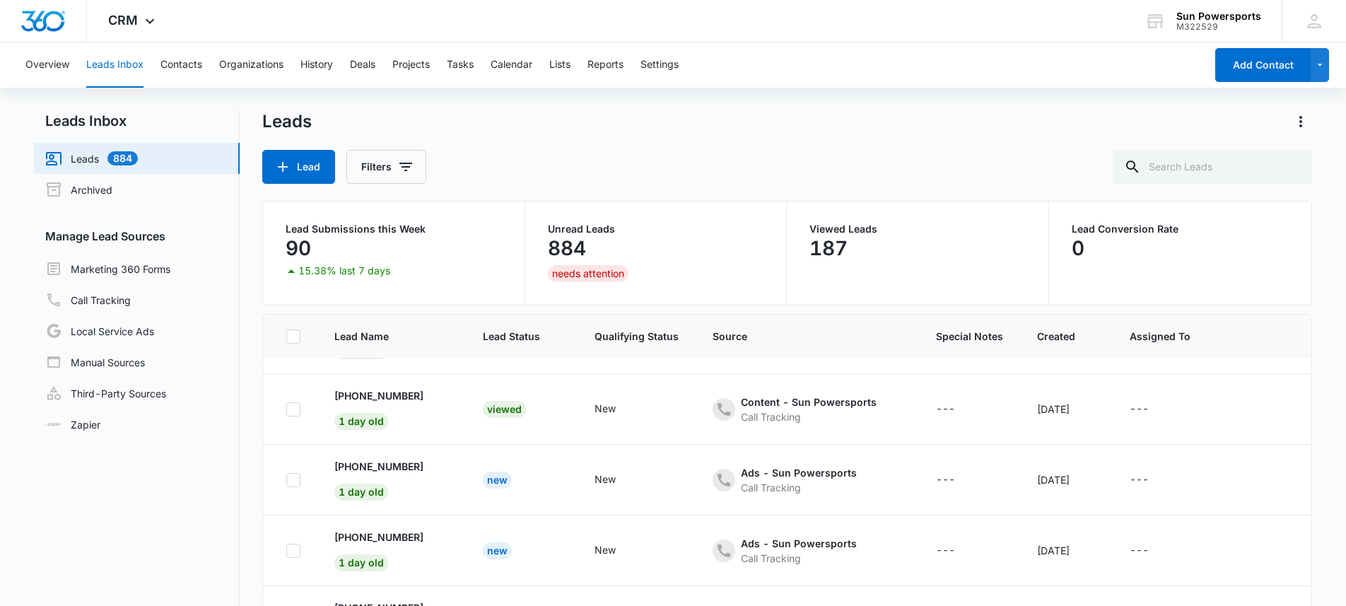
scroll to position [419, 0]
click at [364, 459] on p "+13038171872" at bounding box center [378, 466] width 89 height 15
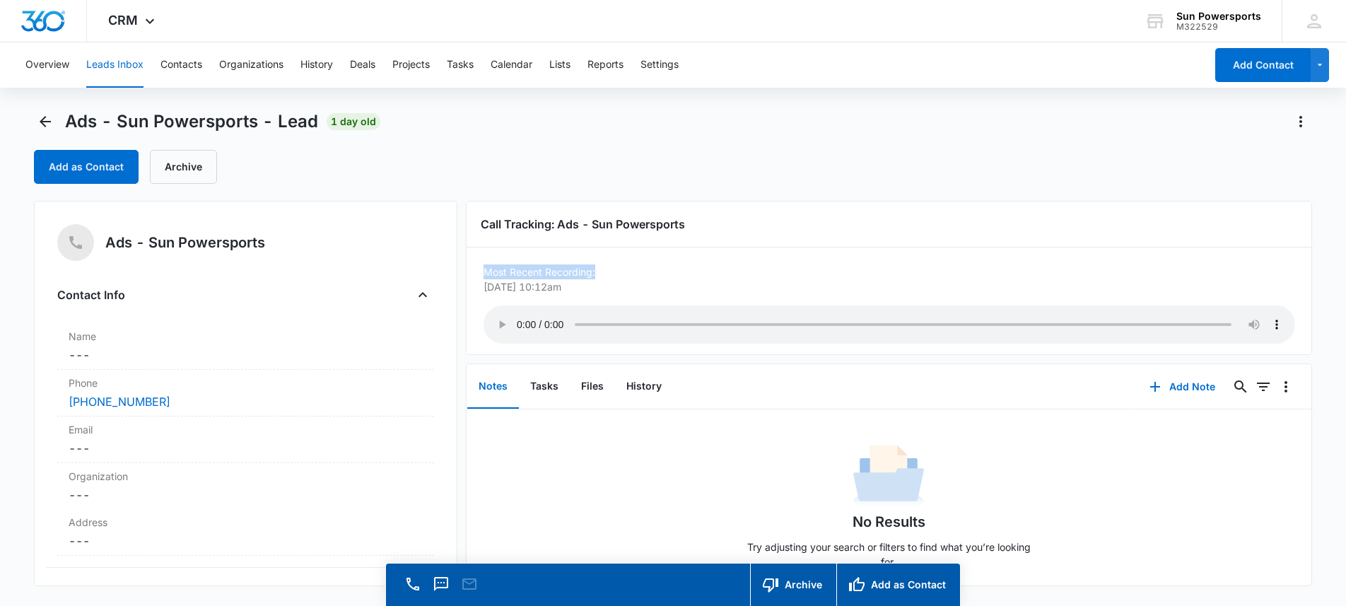
drag, startPoint x: 604, startPoint y: 273, endPoint x: 487, endPoint y: 273, distance: 117.3
click at [487, 273] on p "Most Recent Recording:" at bounding box center [888, 271] width 811 height 15
drag, startPoint x: 628, startPoint y: 268, endPoint x: 464, endPoint y: 220, distance: 171.3
click at [464, 220] on div "Ads - Sun Powersports Contact Info Name Cancel Save Changes --- Phone Cancel Sa…" at bounding box center [673, 393] width 1278 height 385
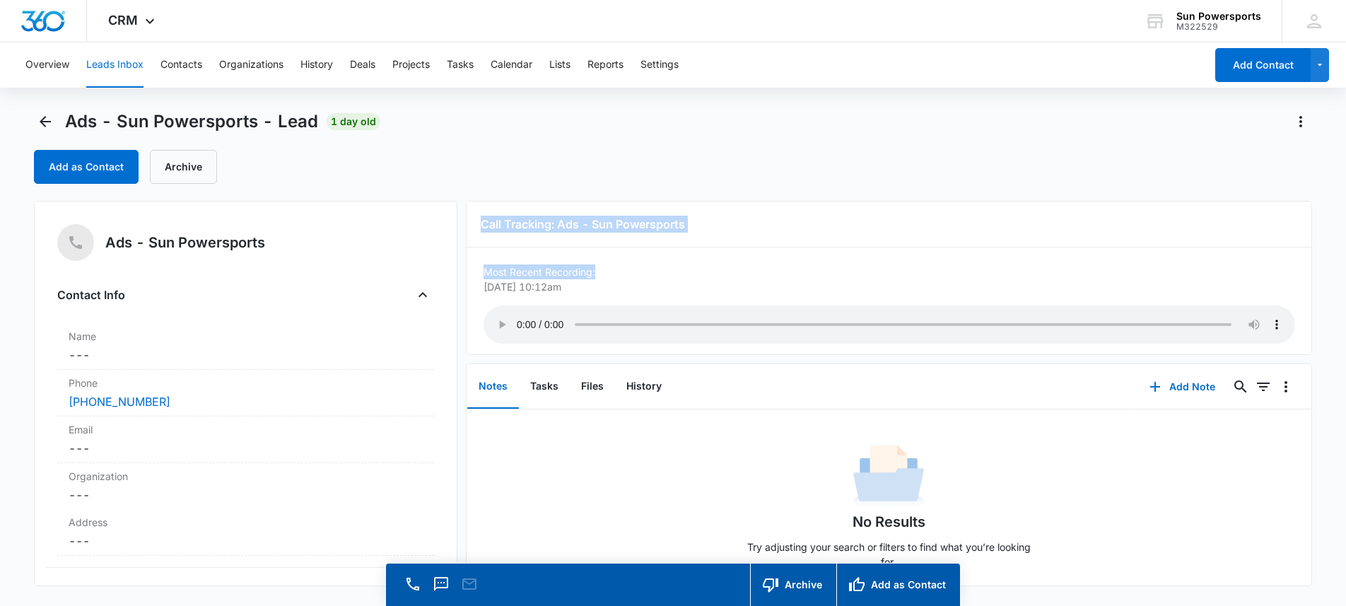
click at [530, 271] on p "Most Recent Recording:" at bounding box center [888, 271] width 811 height 15
drag, startPoint x: 606, startPoint y: 269, endPoint x: 464, endPoint y: 225, distance: 148.2
click at [466, 225] on div "Call Tracking: Ads - Sun Powersports Most Recent Recording: Oct 7, 2025 at 10:1…" at bounding box center [889, 393] width 847 height 385
click at [517, 269] on p "Most Recent Recording:" at bounding box center [888, 271] width 811 height 15
click at [486, 270] on p "Most Recent Recording:" at bounding box center [888, 271] width 811 height 15
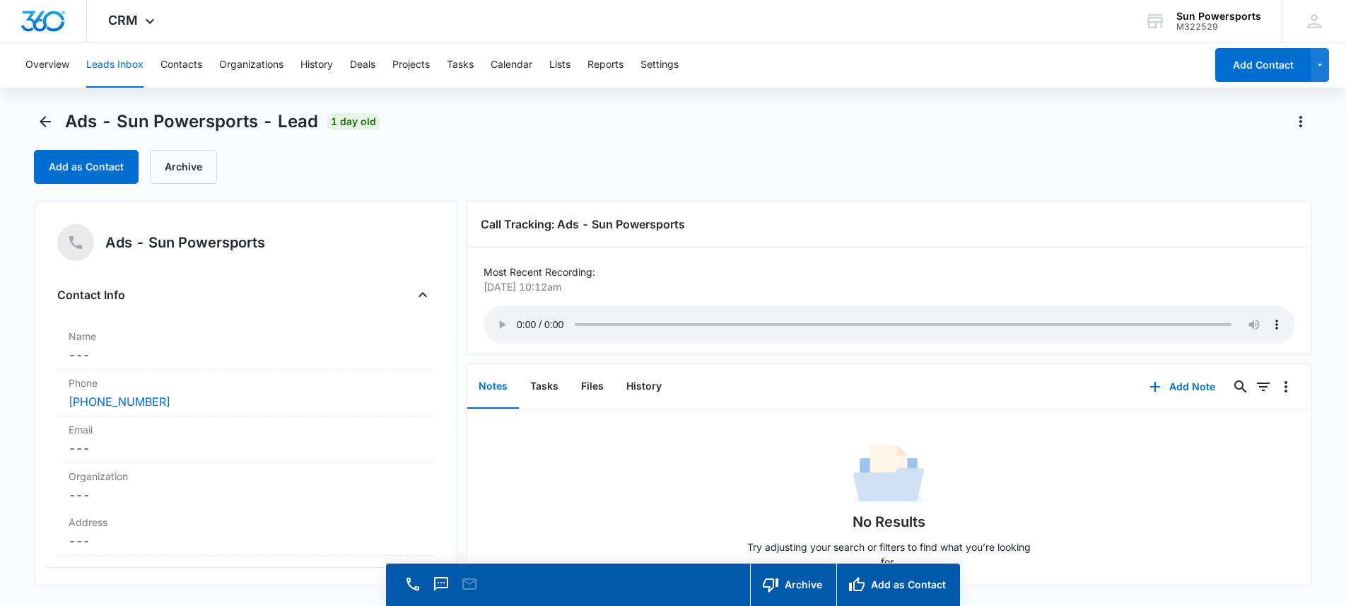
drag, startPoint x: 483, startPoint y: 271, endPoint x: 601, endPoint y: 286, distance: 119.0
click at [601, 286] on div "Most Recent Recording: Oct 7, 2025 at 10:12am Your browser does not support the…" at bounding box center [888, 305] width 811 height 83
click at [596, 286] on p "Oct 7, 2025 at 10:12am" at bounding box center [884, 286] width 803 height 15
drag, startPoint x: 601, startPoint y: 286, endPoint x: 483, endPoint y: 276, distance: 118.5
click at [483, 276] on div "Most Recent Recording: Oct 7, 2025 at 10:12am Your browser does not support the…" at bounding box center [888, 305] width 811 height 83
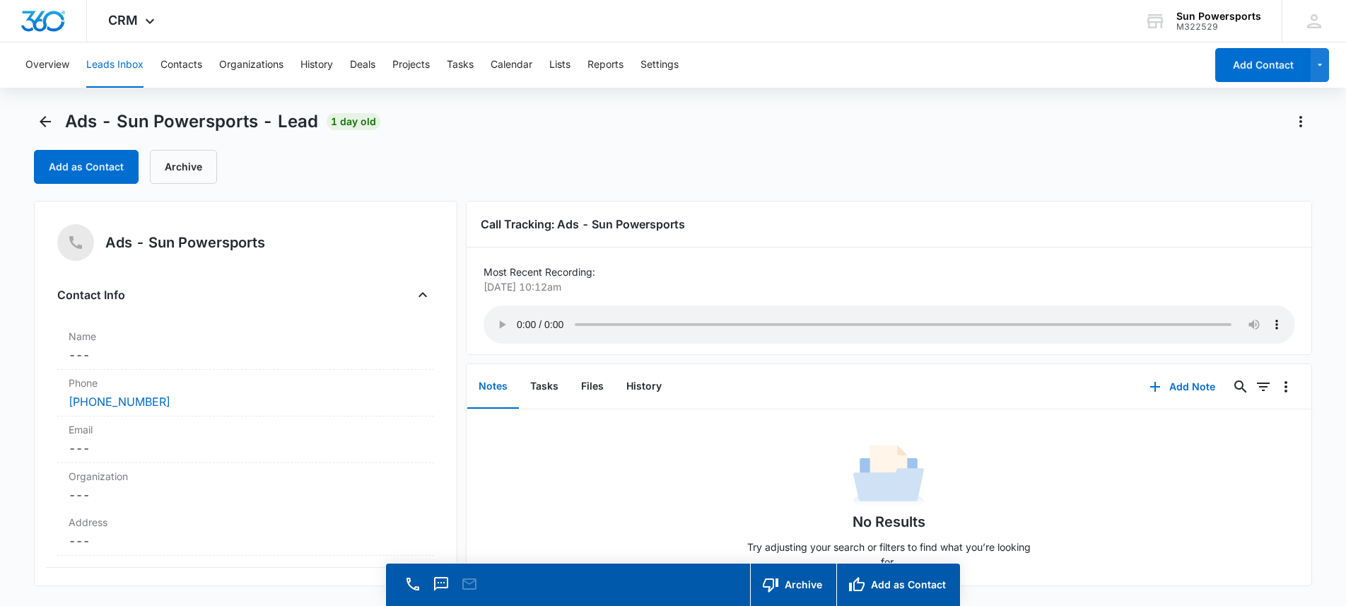
click at [482, 272] on div "Call Tracking: Ads - Sun Powersports Most Recent Recording: Oct 7, 2025 at 10:1…" at bounding box center [889, 278] width 847 height 154
drag, startPoint x: 484, startPoint y: 271, endPoint x: 616, endPoint y: 281, distance: 131.8
click at [616, 281] on div "Most Recent Recording: Oct 7, 2025 at 10:12am Your browser does not support the…" at bounding box center [888, 305] width 811 height 83
click at [616, 281] on p "Oct 7, 2025 at 10:12am" at bounding box center [884, 286] width 803 height 15
click at [52, 123] on icon "Back" at bounding box center [45, 121] width 17 height 17
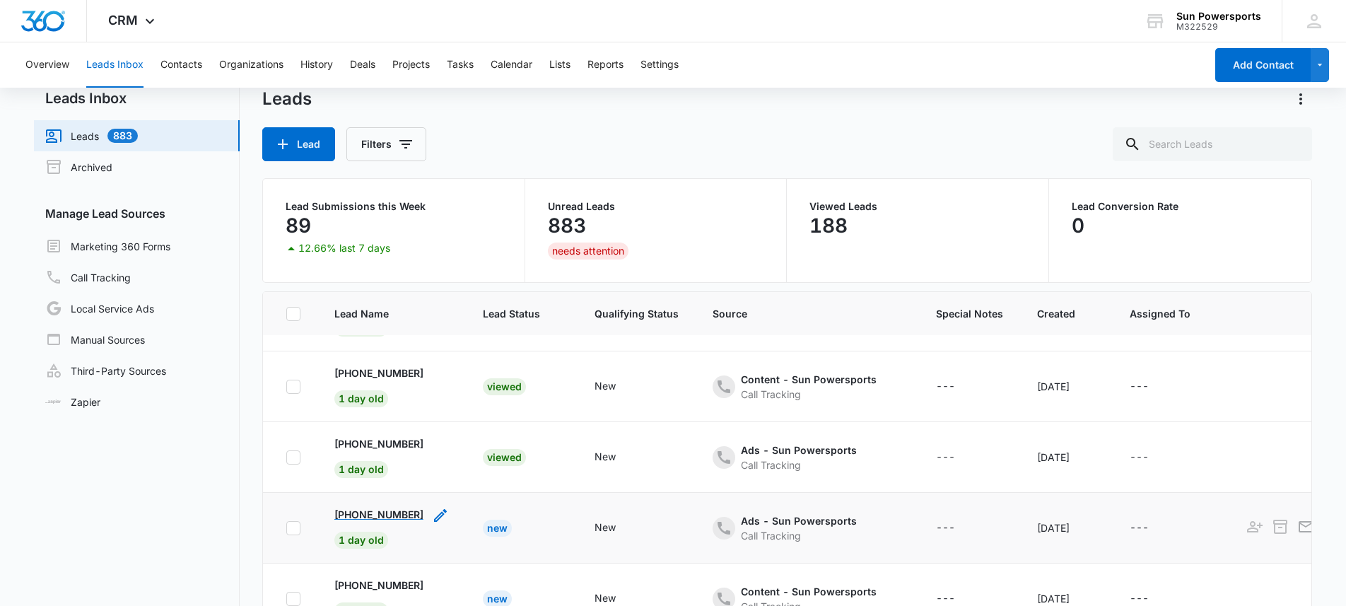
scroll to position [47, 0]
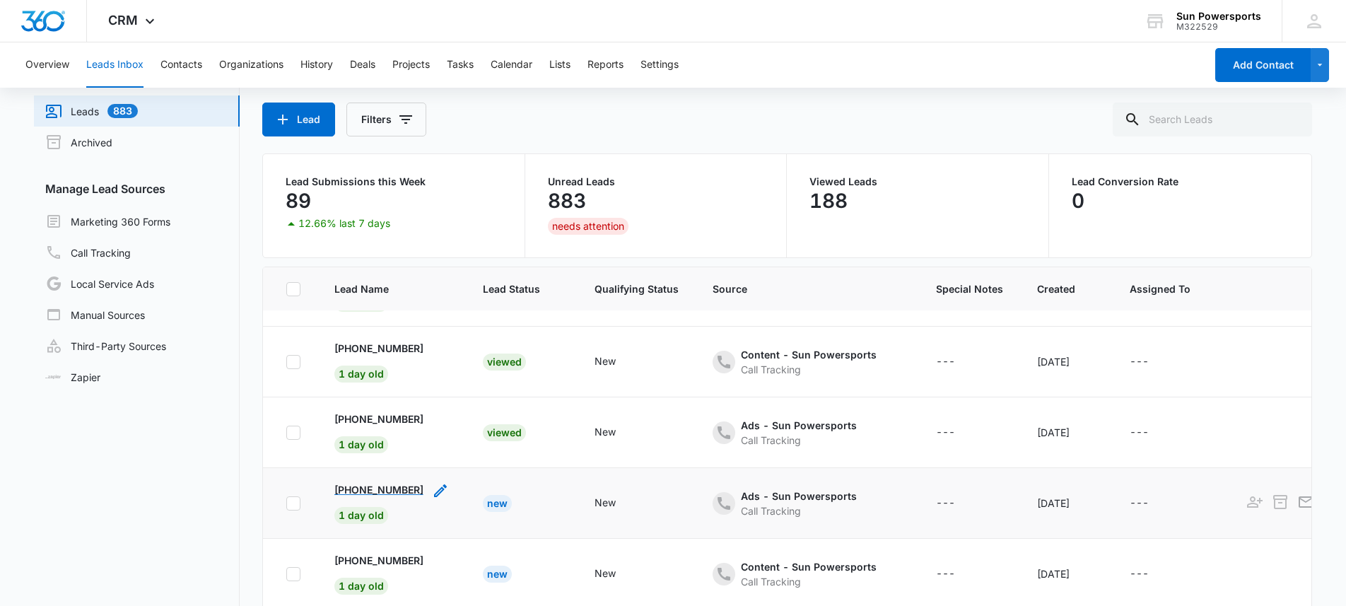
click at [383, 483] on p "+17202065583" at bounding box center [378, 489] width 89 height 15
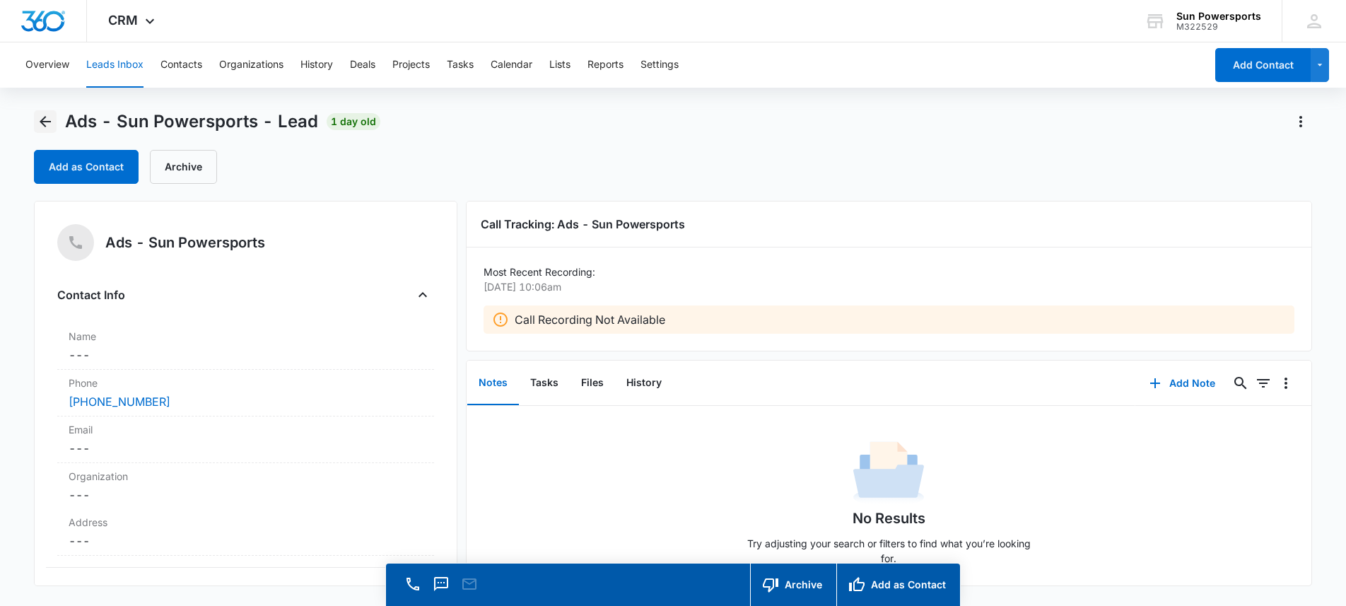
click at [37, 113] on icon "Back" at bounding box center [45, 121] width 17 height 17
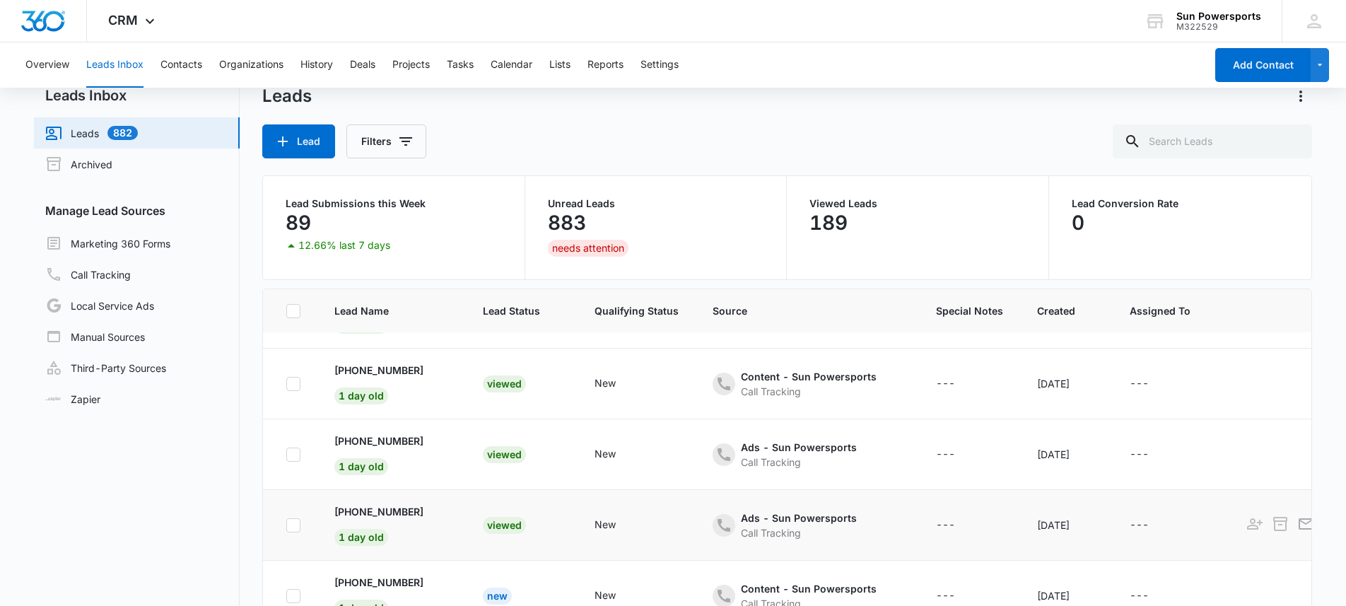
scroll to position [112, 0]
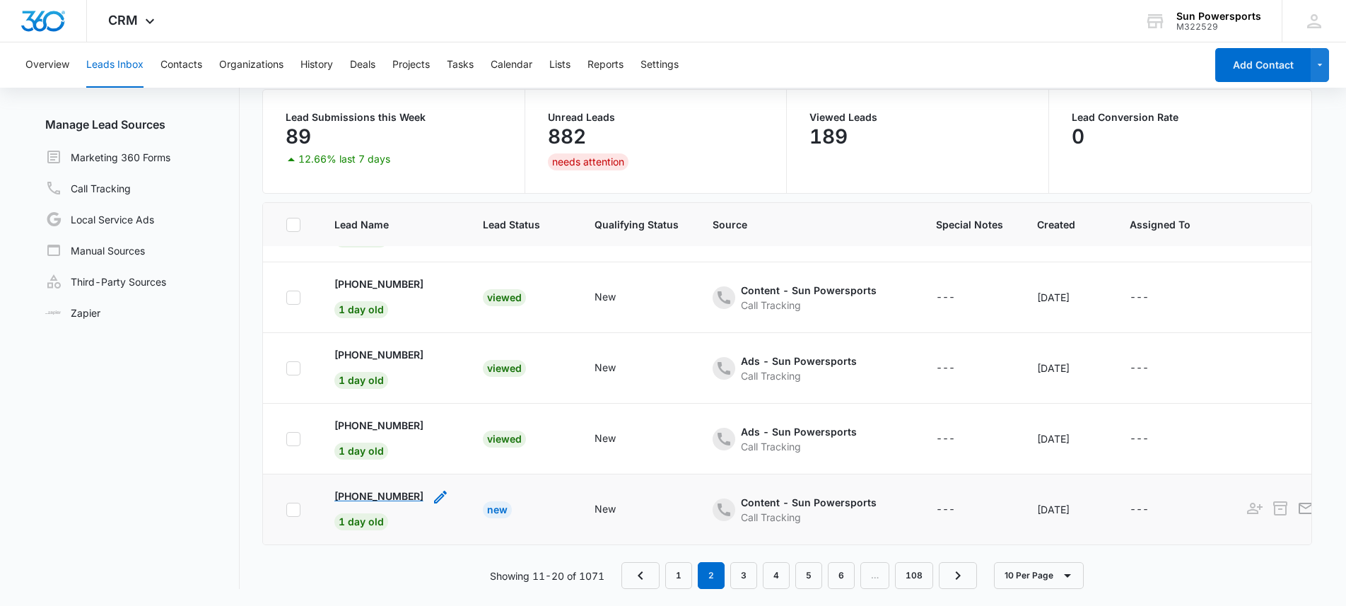
click at [379, 488] on p "+17206412424" at bounding box center [378, 495] width 89 height 15
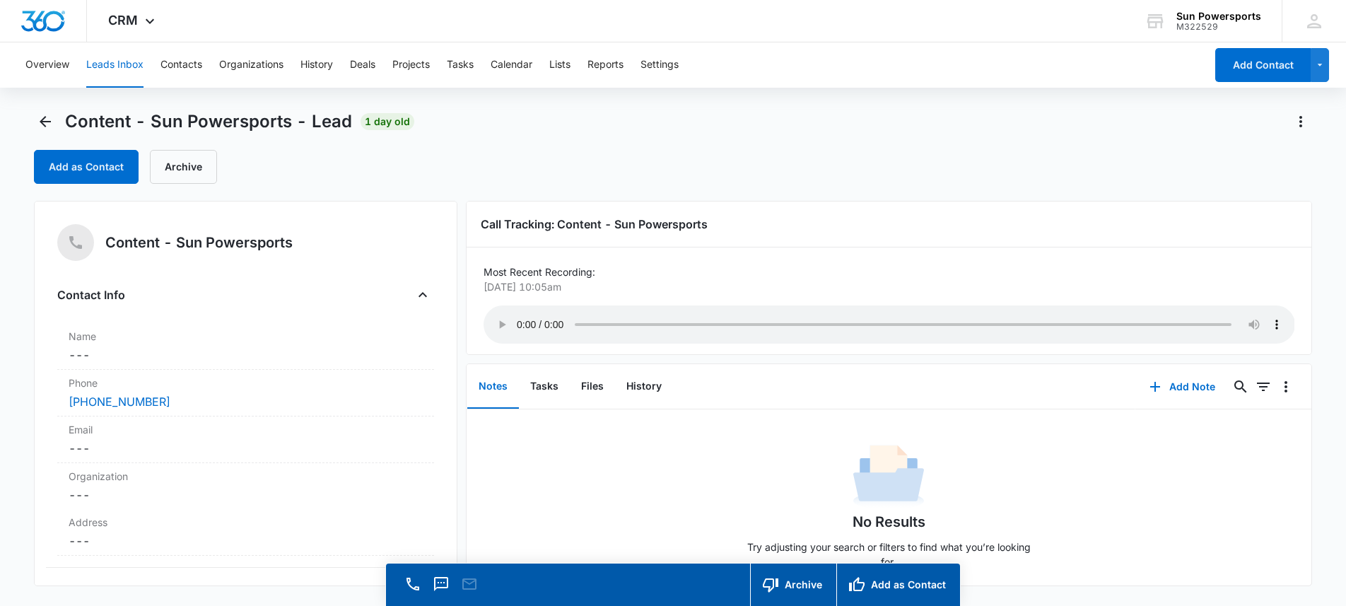
drag, startPoint x: 477, startPoint y: 257, endPoint x: 616, endPoint y: 283, distance: 141.0
click at [616, 283] on div "Call Tracking: Content - Sun Powersports Most Recent Recording: Oct 7, 2025 at …" at bounding box center [889, 278] width 847 height 154
click at [616, 283] on p "Oct 7, 2025 at 10:05am" at bounding box center [884, 286] width 803 height 15
click at [49, 122] on icon "Back" at bounding box center [45, 121] width 17 height 17
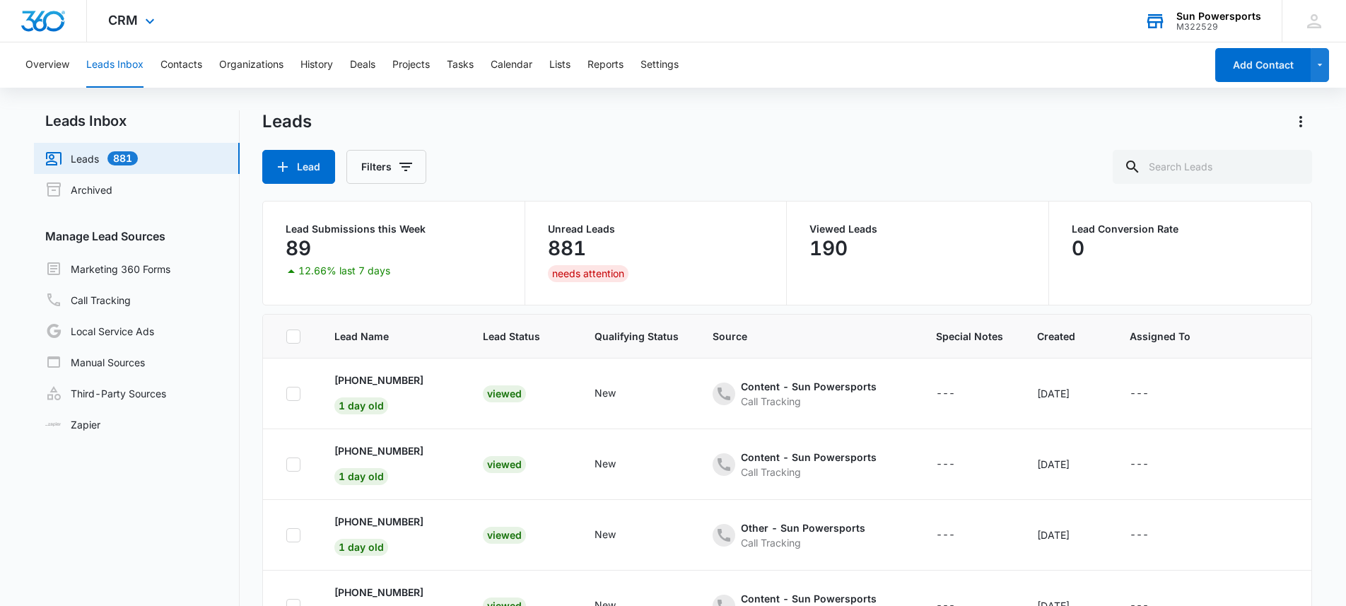
click at [1211, 16] on div "Sun Powersports" at bounding box center [1218, 16] width 85 height 11
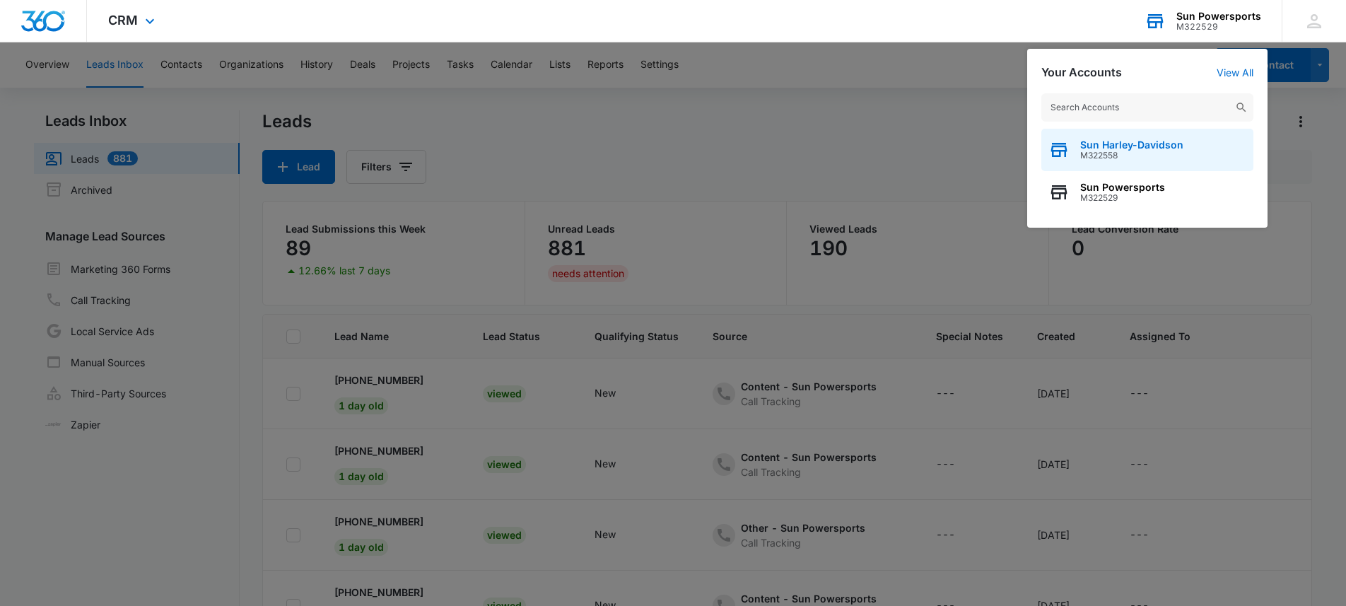
click at [1110, 146] on span "Sun Harley-Davidson" at bounding box center [1131, 144] width 103 height 11
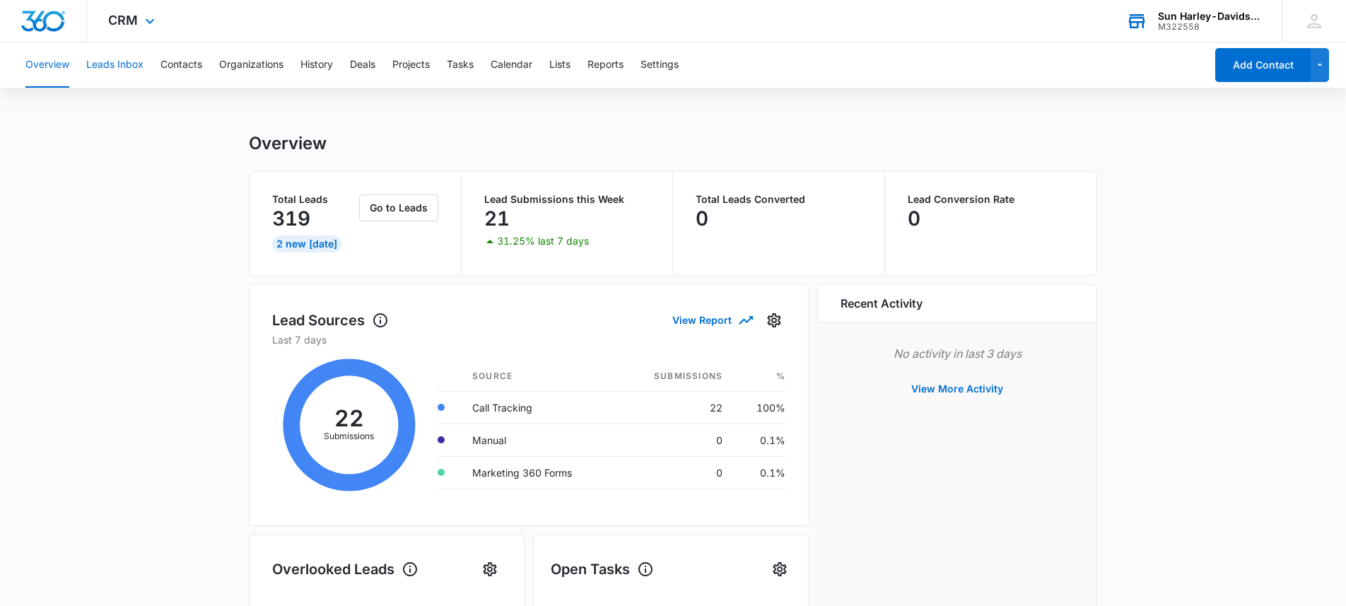
click at [118, 70] on button "Leads Inbox" at bounding box center [114, 64] width 57 height 45
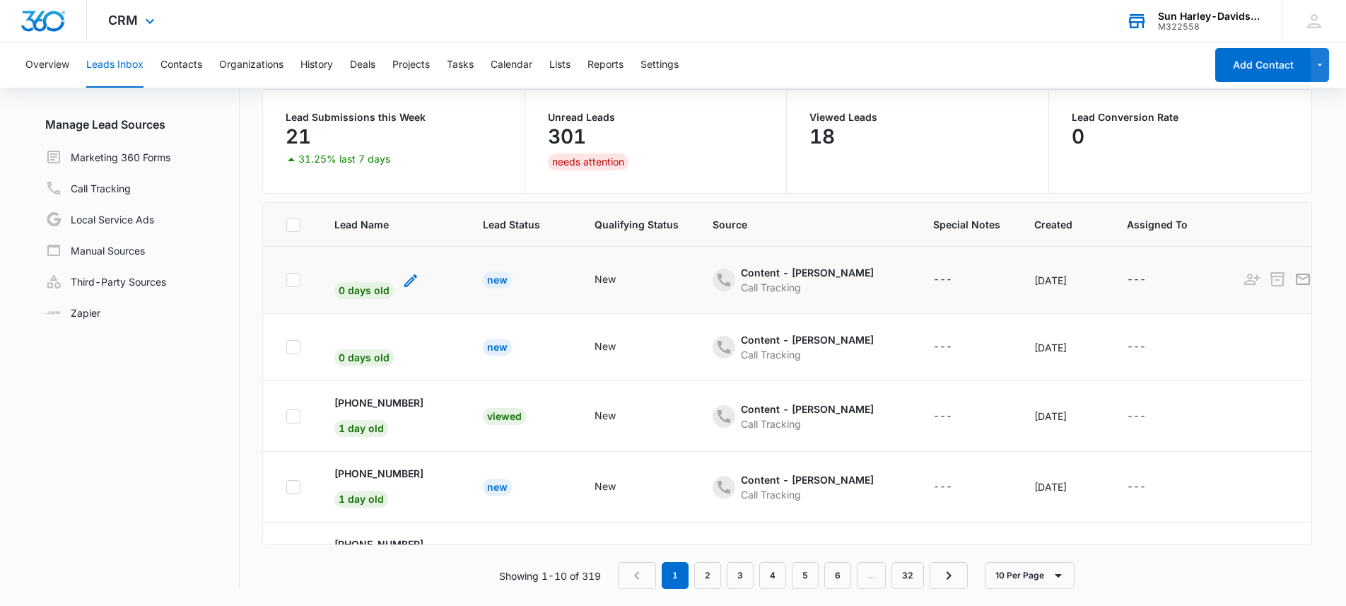
click at [351, 288] on span "0 days old" at bounding box center [363, 290] width 59 height 17
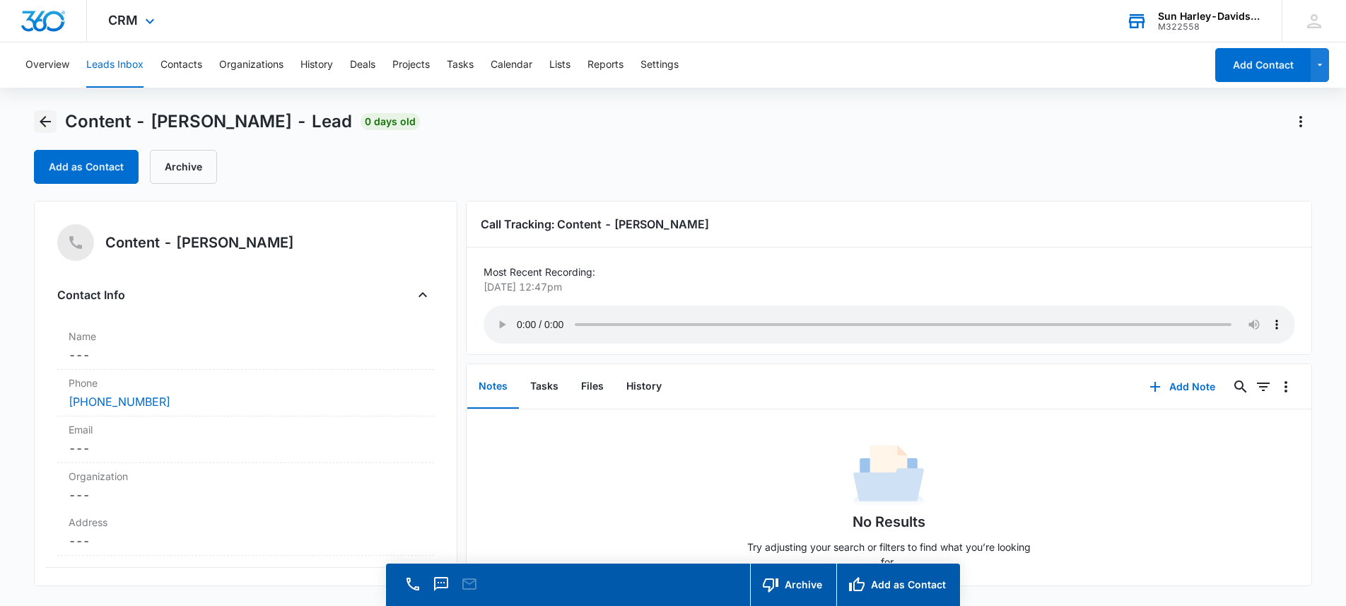
click at [52, 128] on icon "Back" at bounding box center [45, 121] width 17 height 17
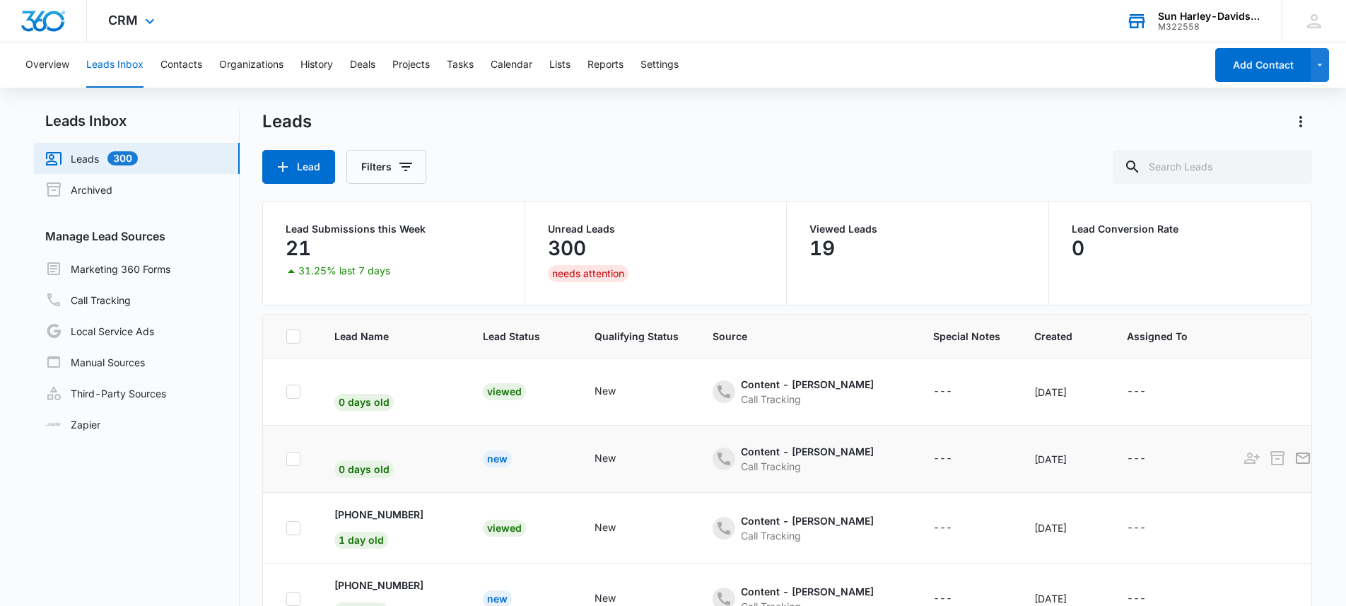
click at [466, 453] on td "New" at bounding box center [522, 458] width 112 height 67
click at [379, 461] on span "0 days old" at bounding box center [363, 469] width 59 height 17
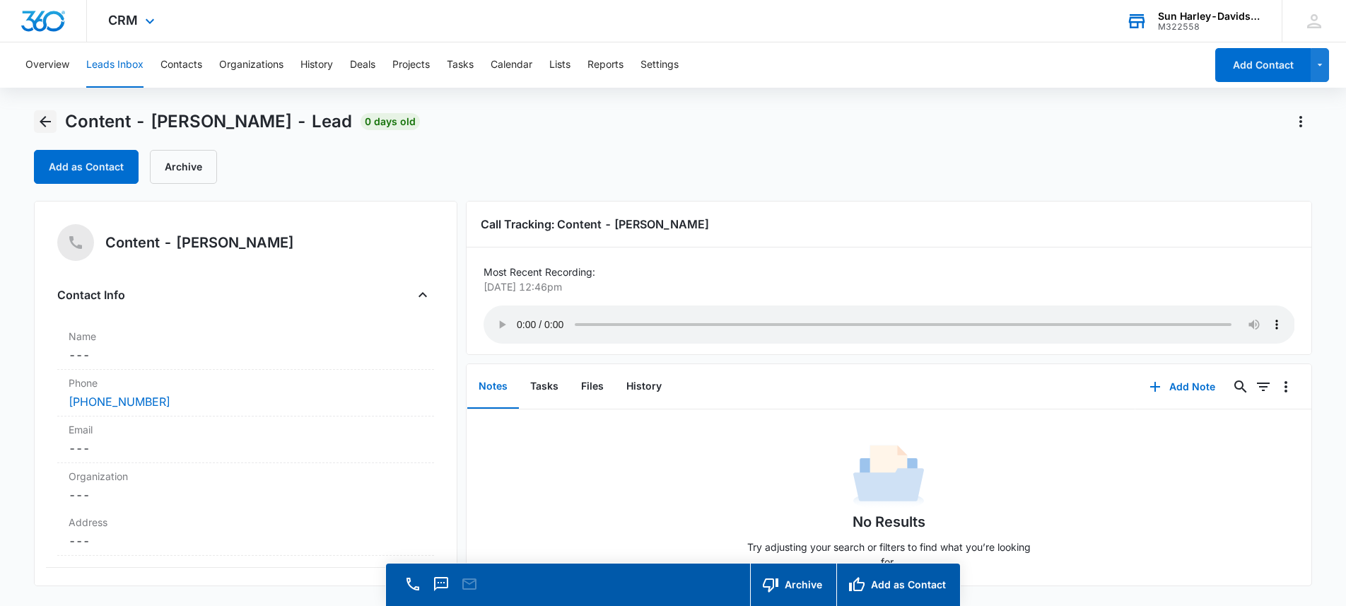
click at [47, 124] on icon "Back" at bounding box center [45, 121] width 17 height 17
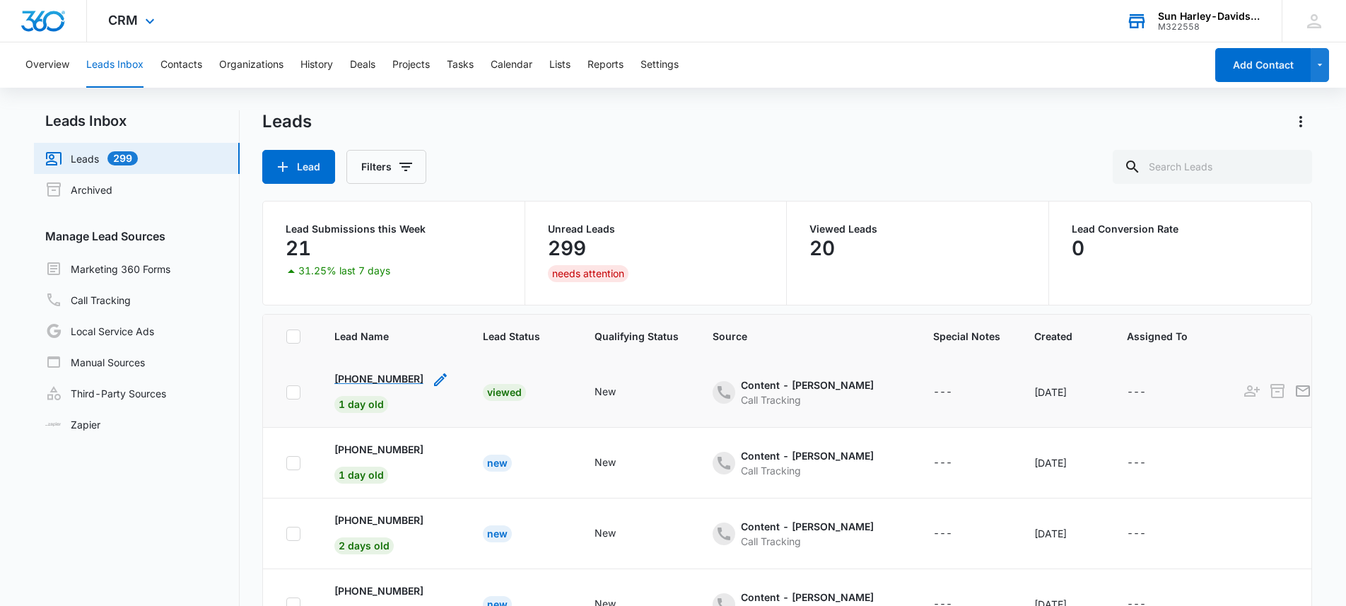
scroll to position [148, 0]
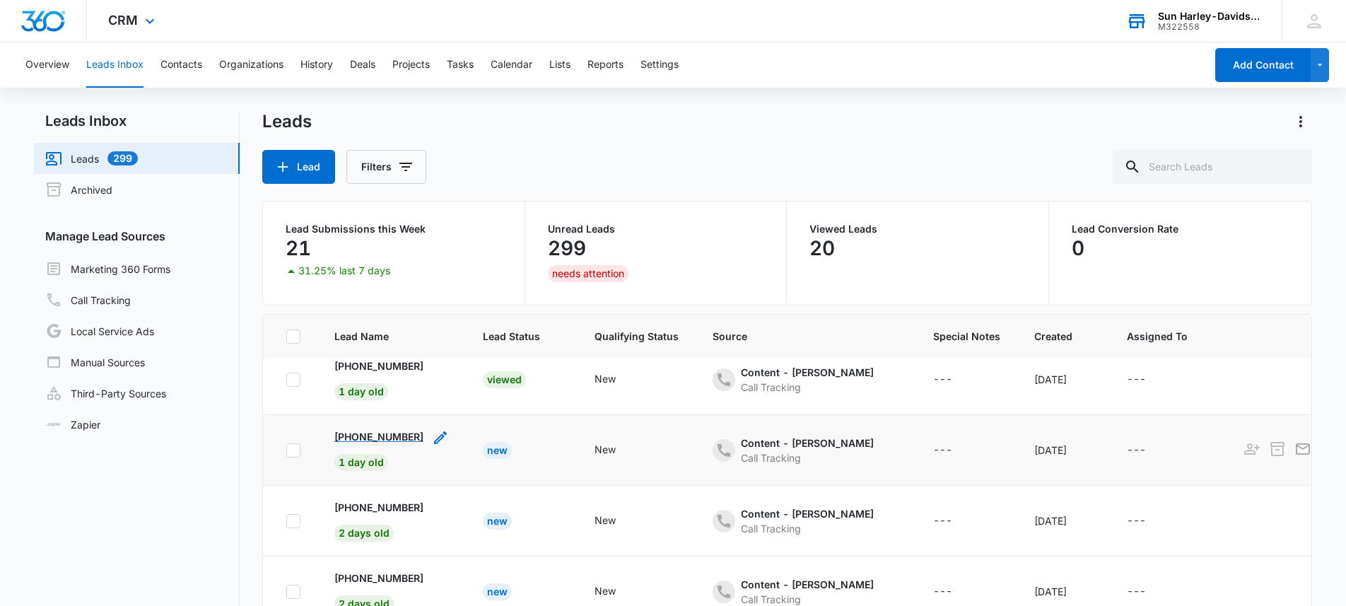
click at [371, 438] on p "+13035187576" at bounding box center [378, 436] width 89 height 15
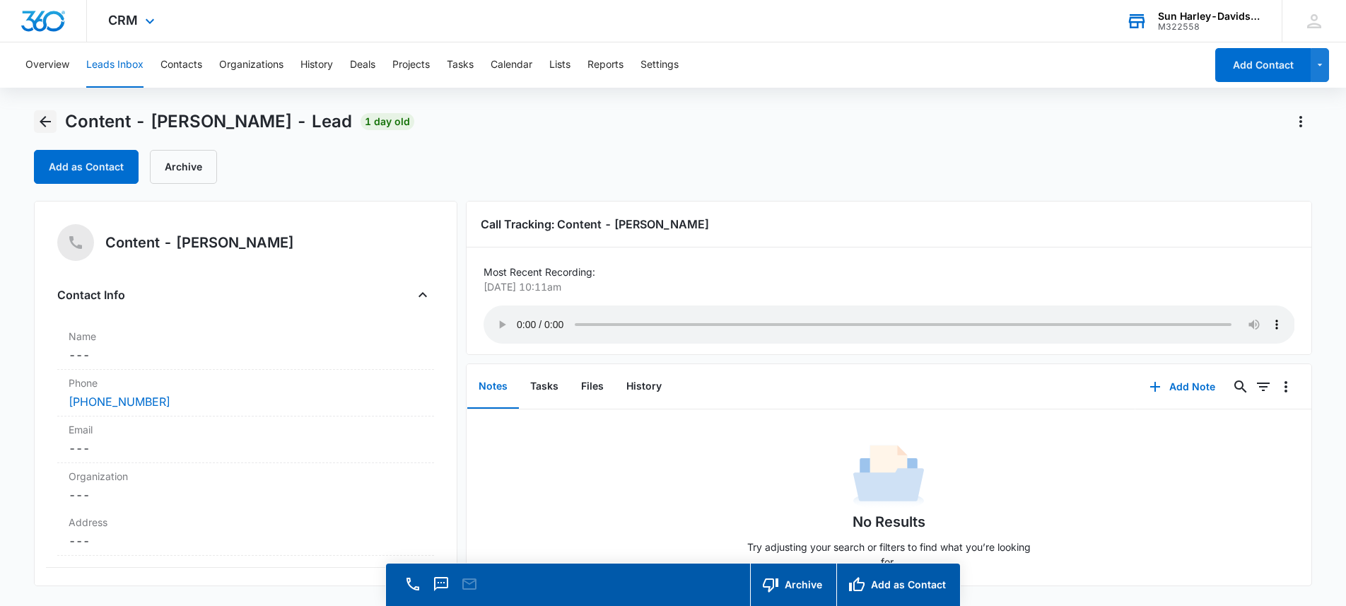
click at [43, 118] on icon "Back" at bounding box center [45, 121] width 11 height 11
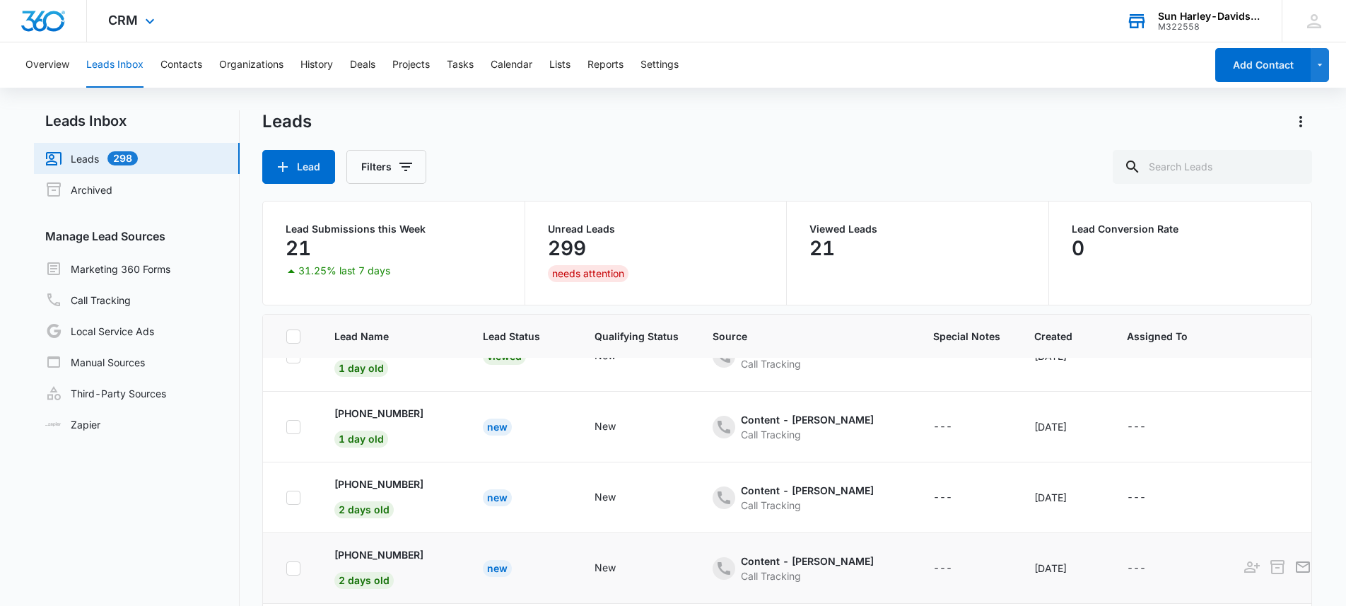
scroll to position [156, 0]
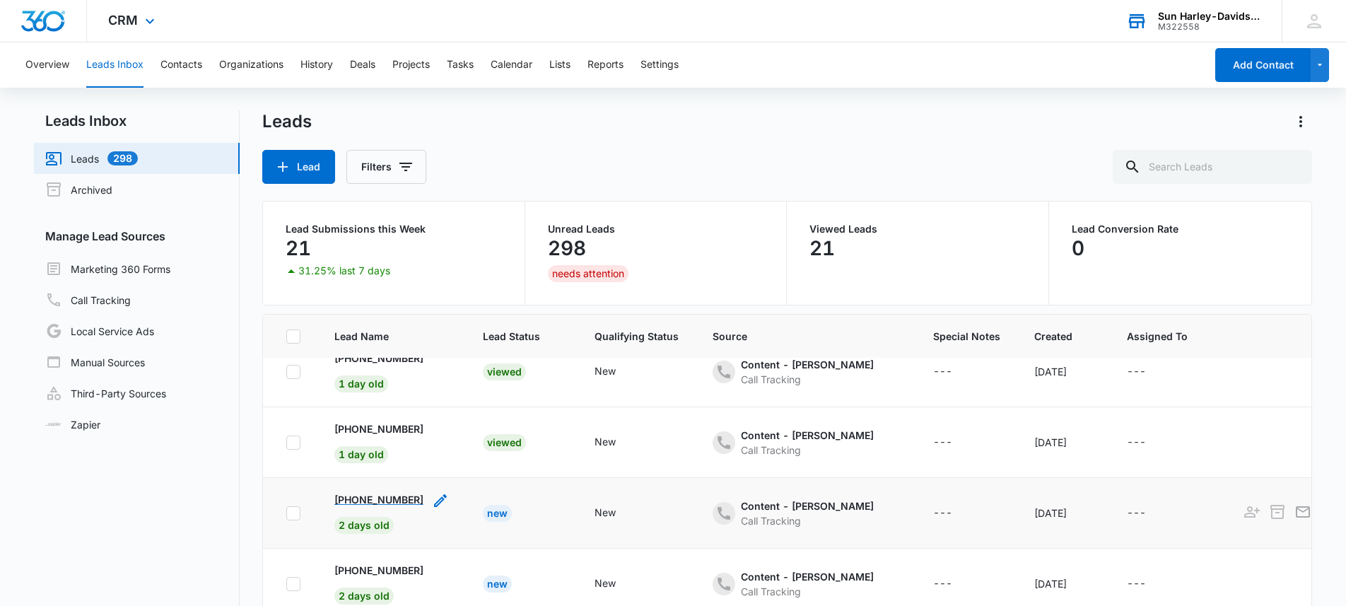
click at [395, 504] on p "+13033194176" at bounding box center [378, 499] width 89 height 15
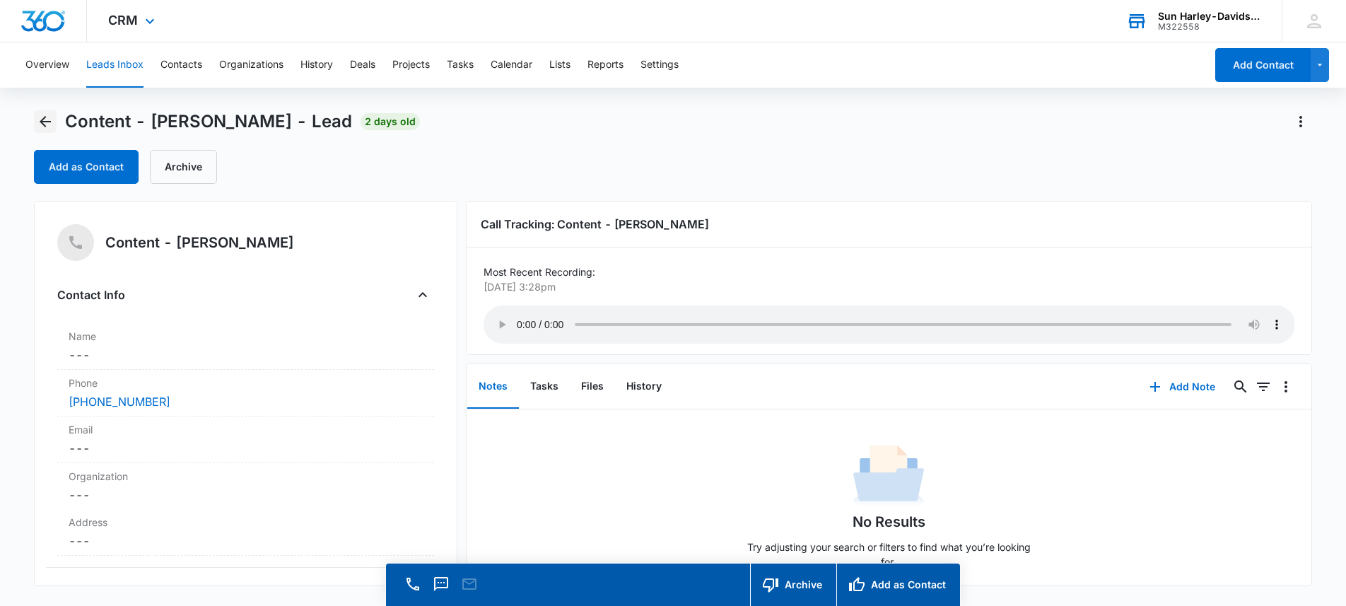
click at [47, 114] on icon "Back" at bounding box center [45, 121] width 17 height 17
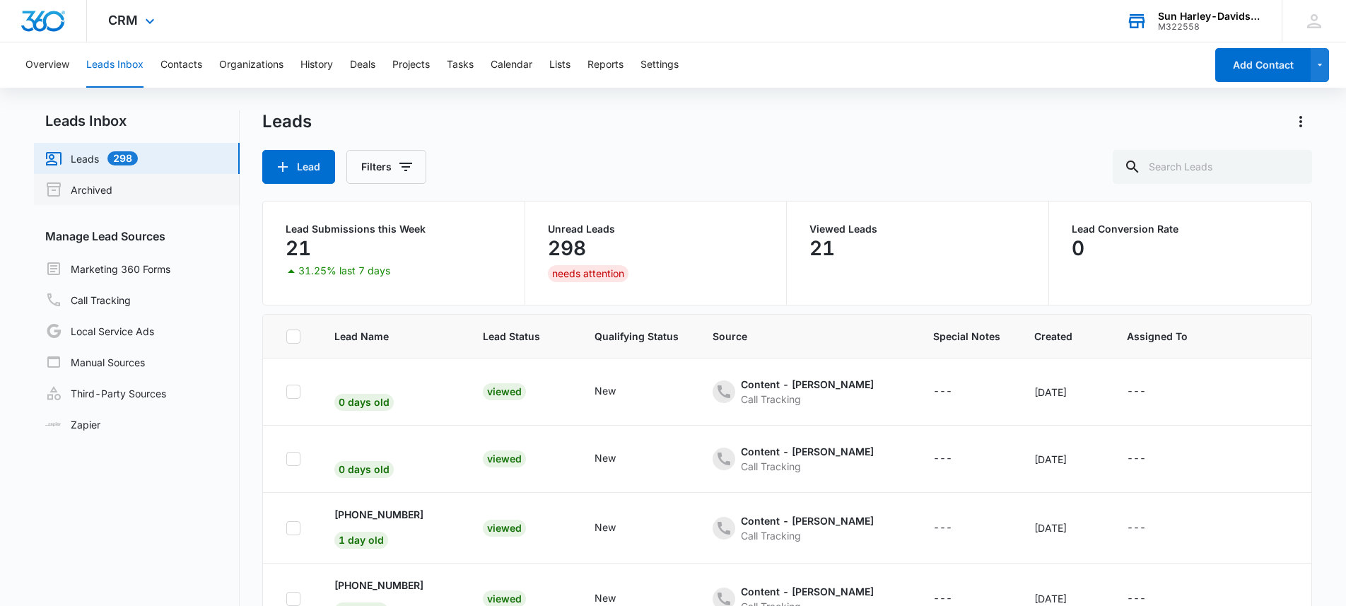
scroll to position [242, 0]
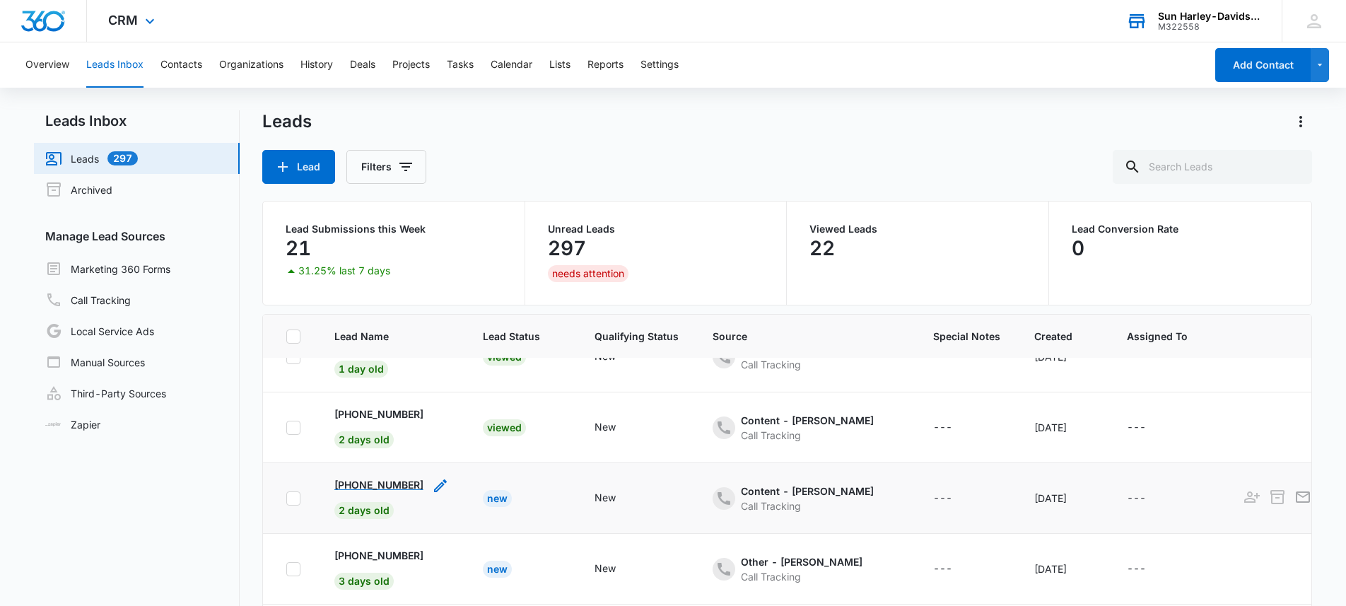
click at [392, 482] on p "+13035850404" at bounding box center [378, 484] width 89 height 15
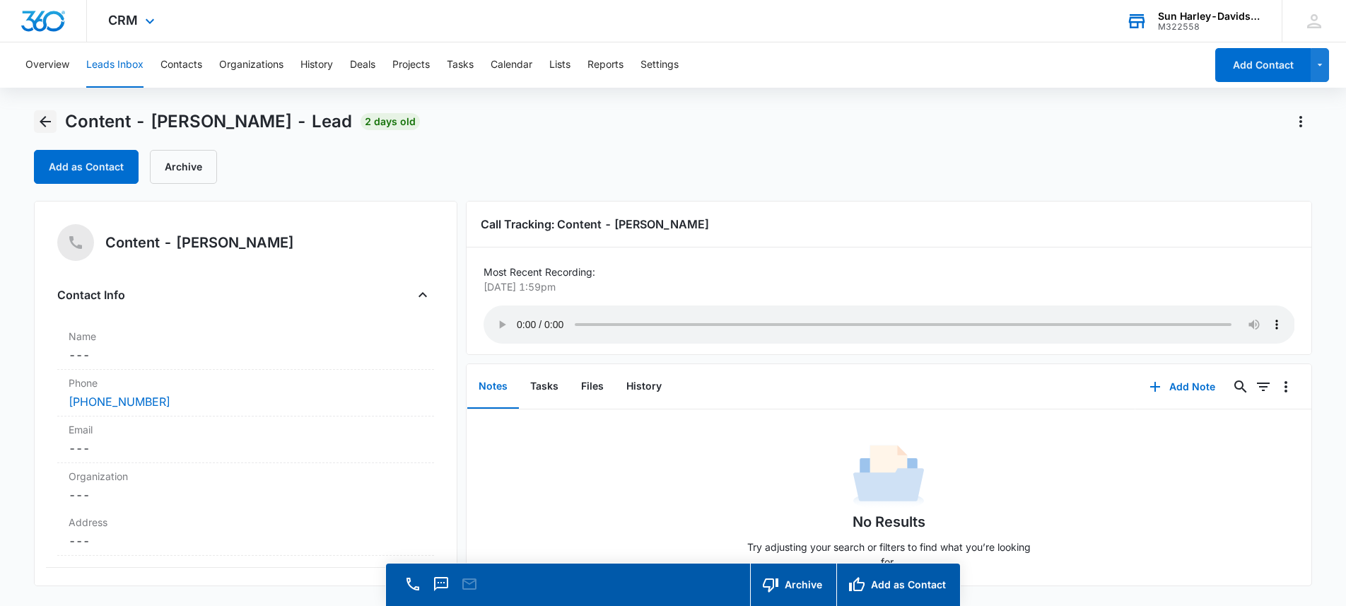
click at [49, 124] on icon "Back" at bounding box center [45, 121] width 17 height 17
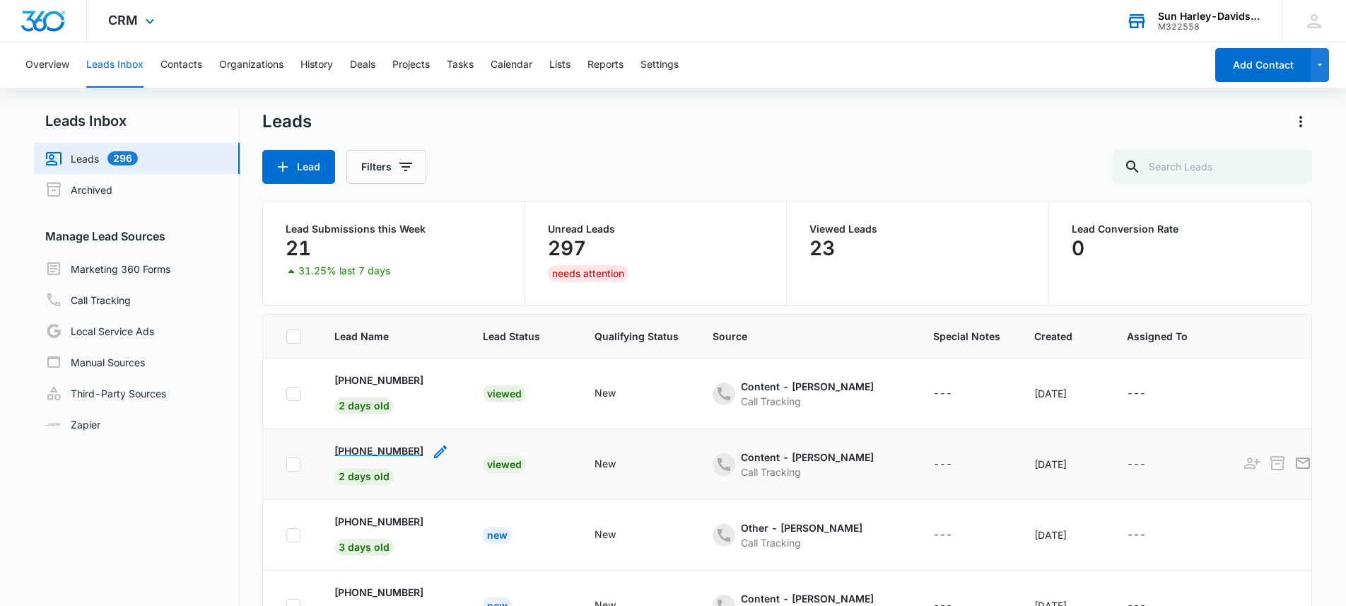
scroll to position [287, 0]
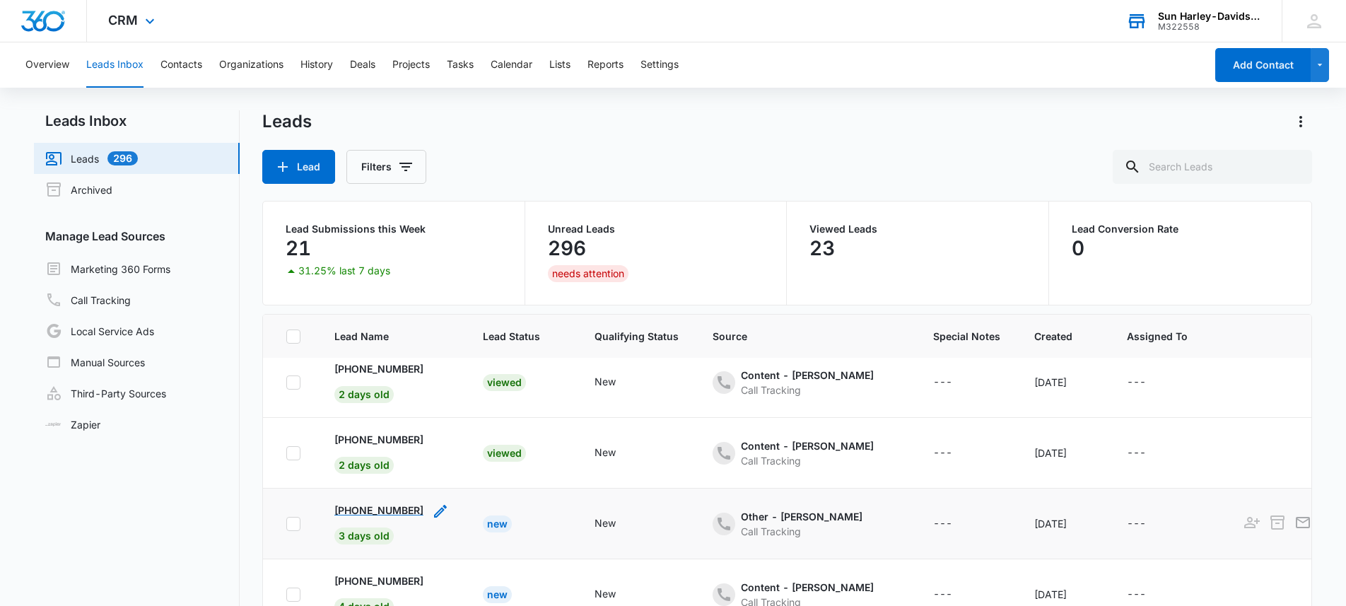
click at [365, 509] on p "+17575448120" at bounding box center [378, 509] width 89 height 15
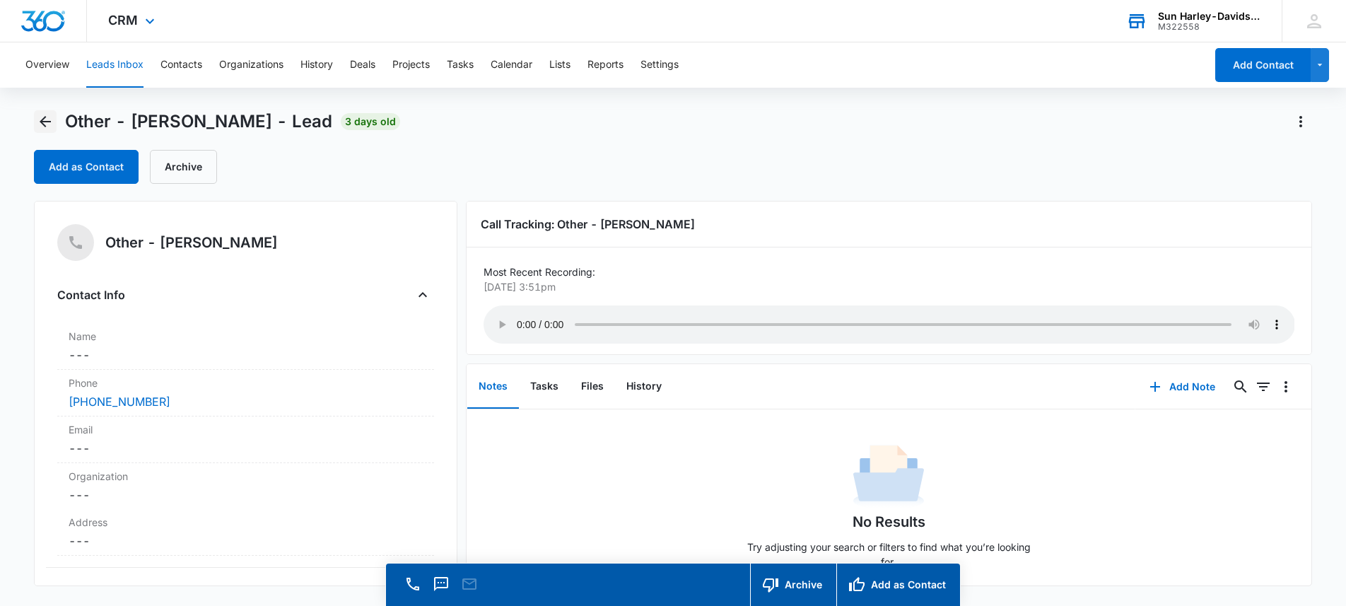
click at [38, 124] on icon "Back" at bounding box center [45, 121] width 17 height 17
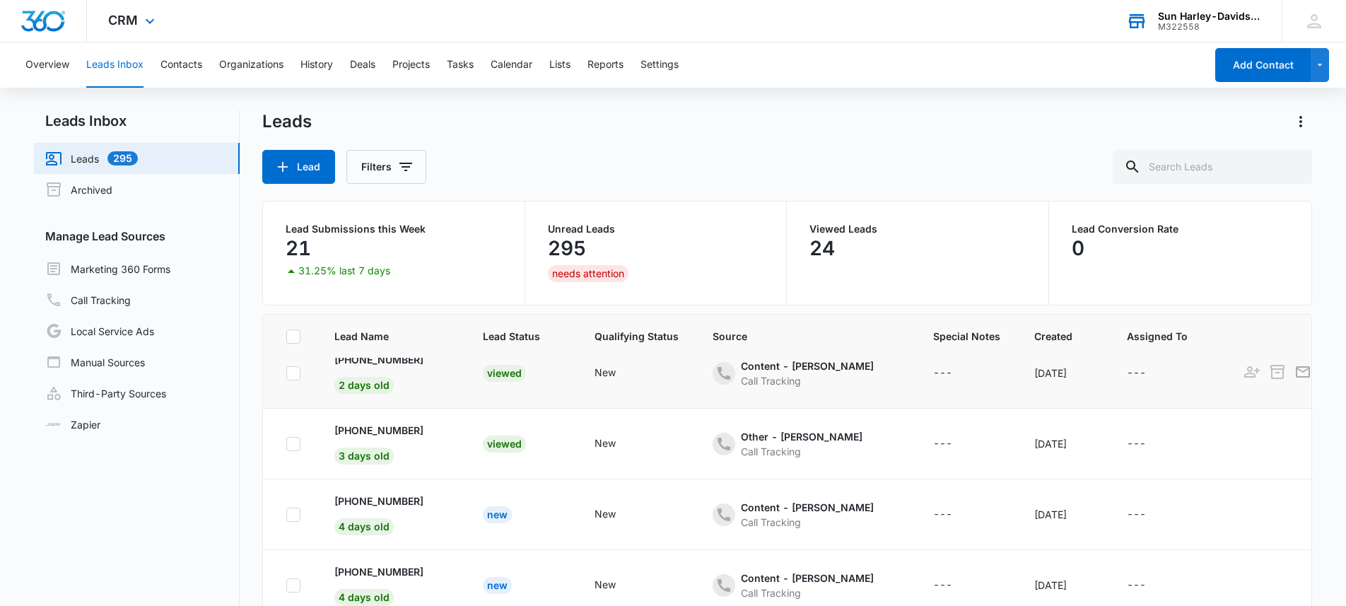
scroll to position [369, 0]
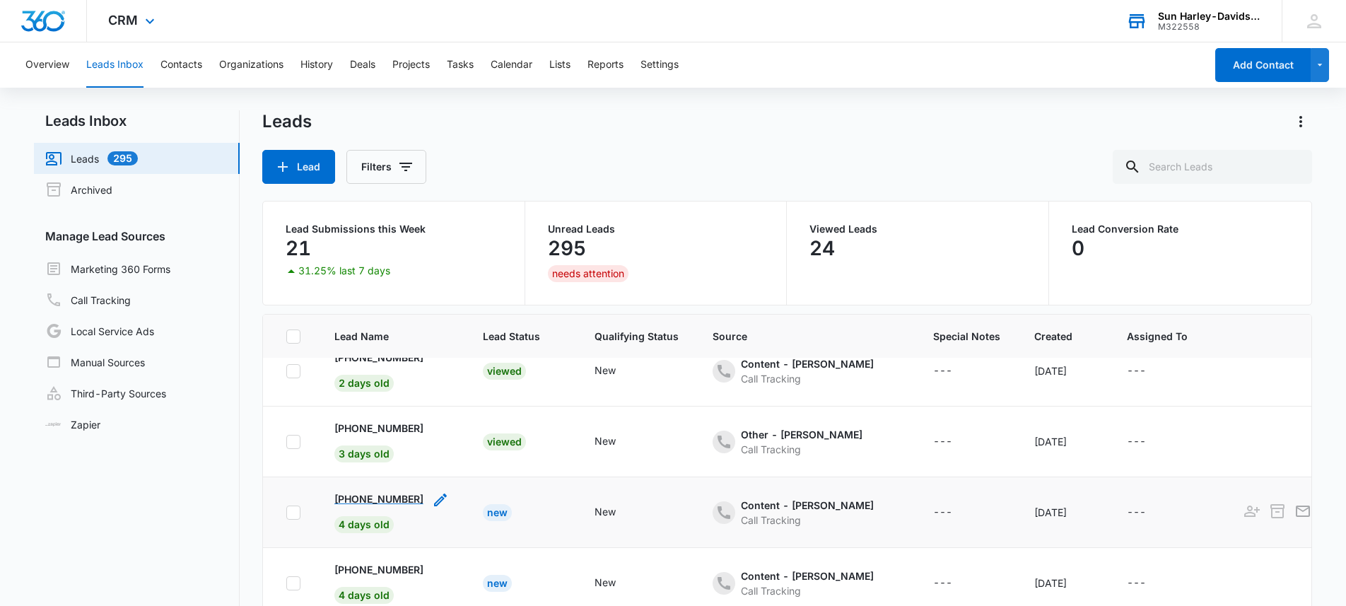
click at [386, 495] on p "+17202055323" at bounding box center [378, 498] width 89 height 15
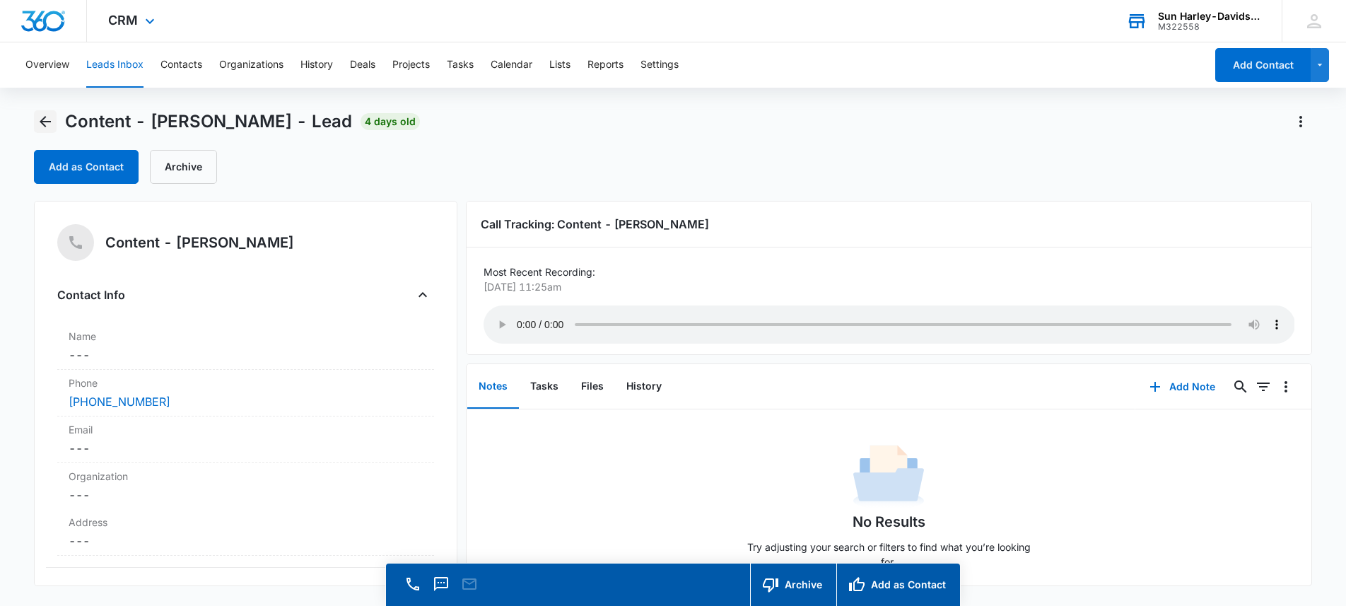
click at [48, 124] on icon "Back" at bounding box center [45, 121] width 17 height 17
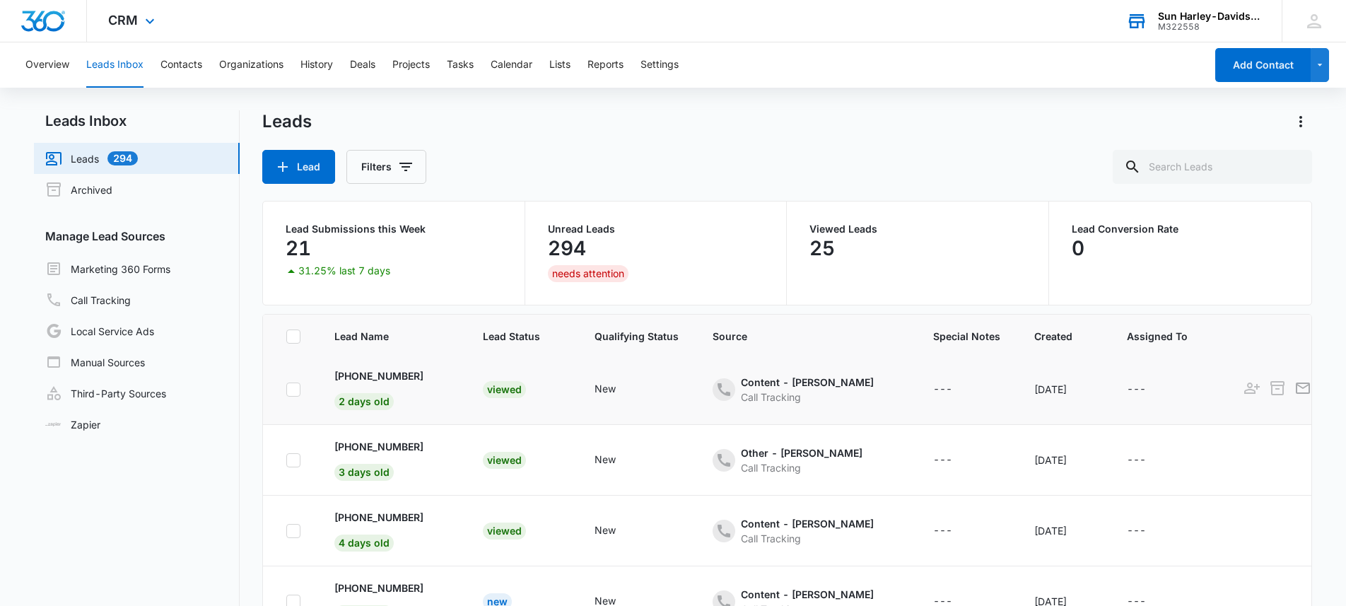
scroll to position [412, 0]
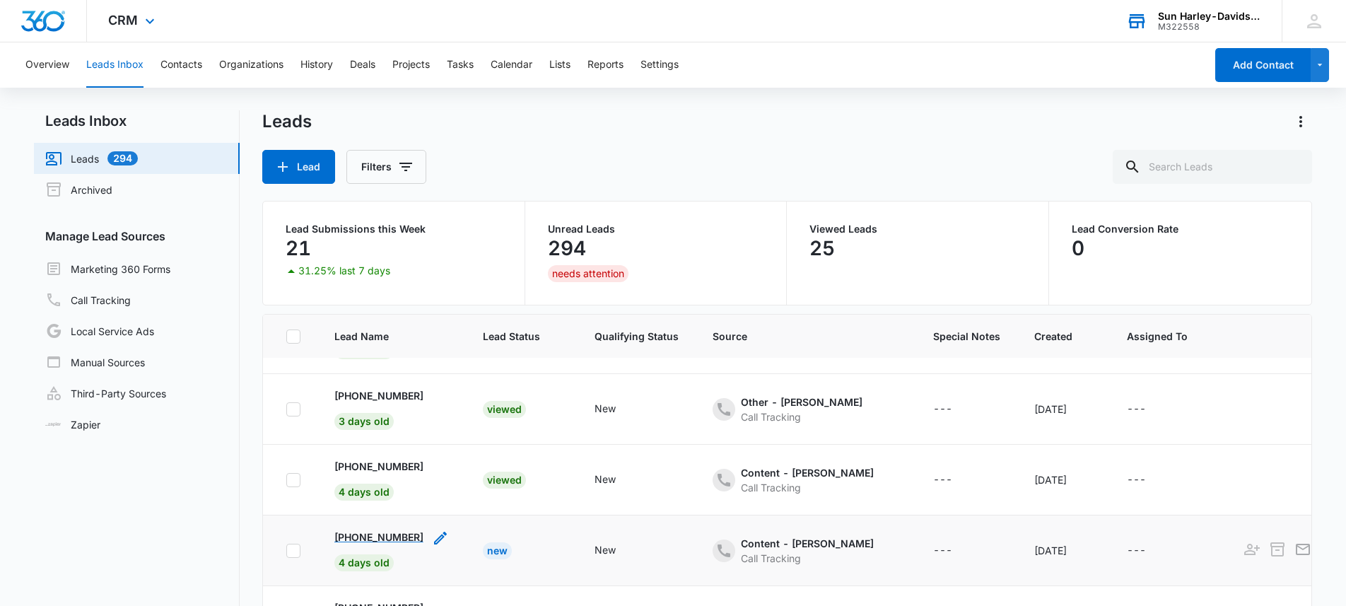
click at [398, 529] on p "+13032574396" at bounding box center [378, 536] width 89 height 15
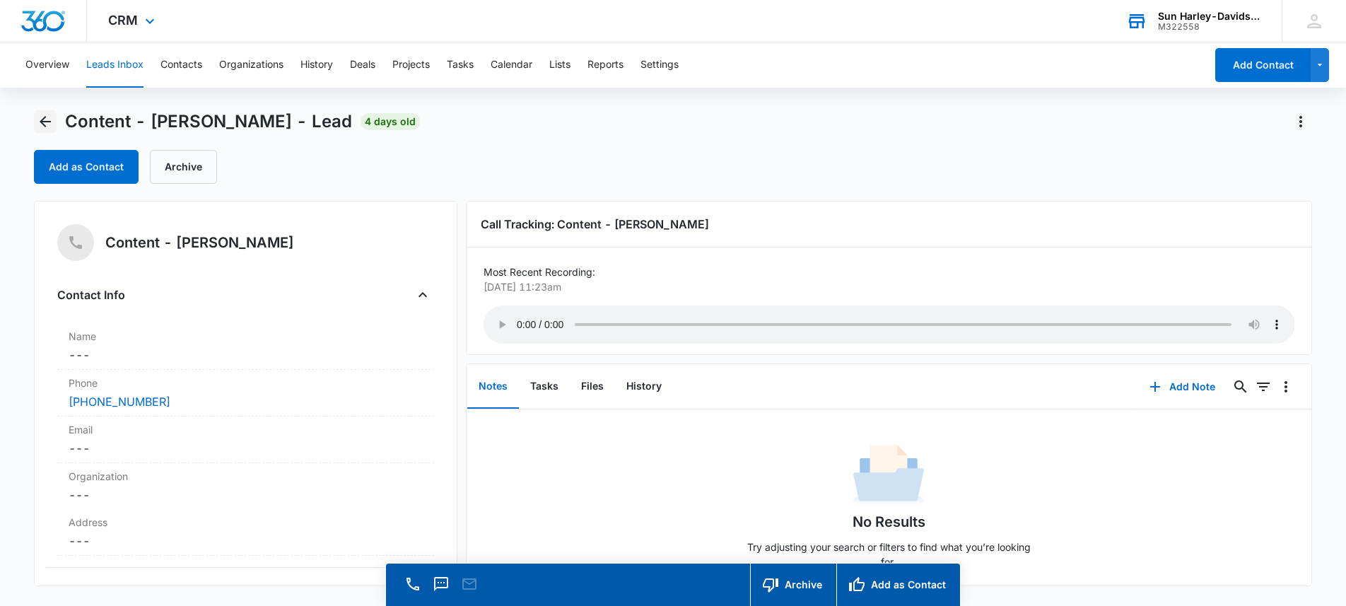
click at [47, 116] on icon "Back" at bounding box center [45, 121] width 17 height 17
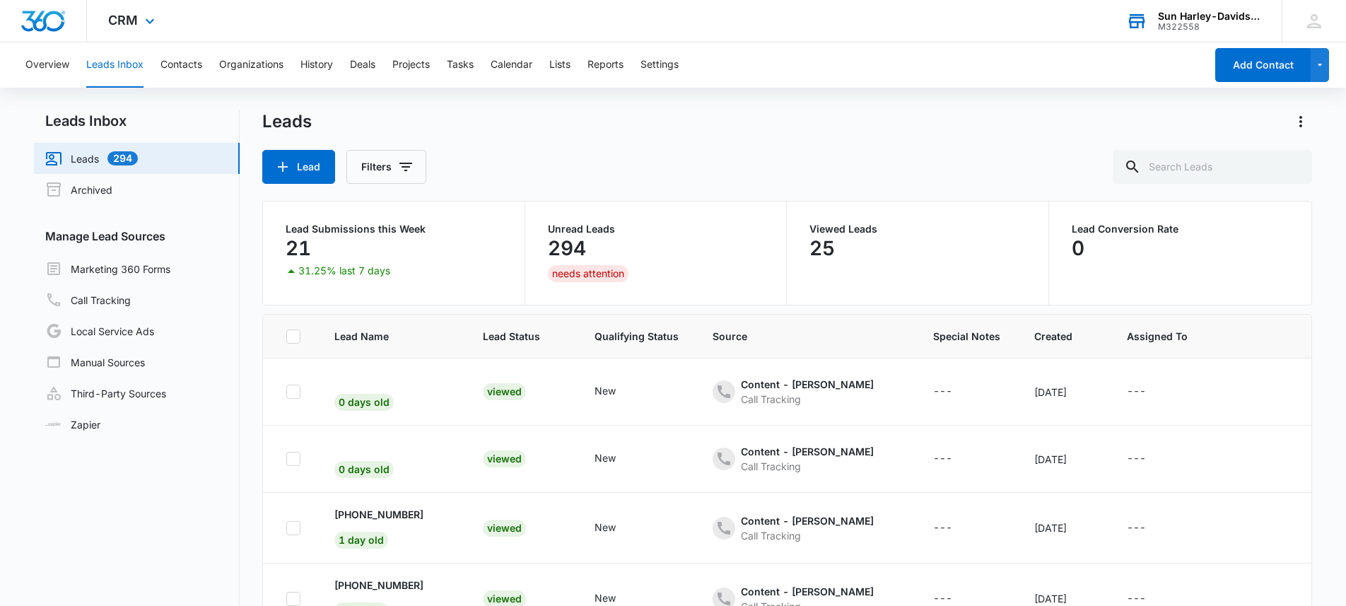
scroll to position [242, 0]
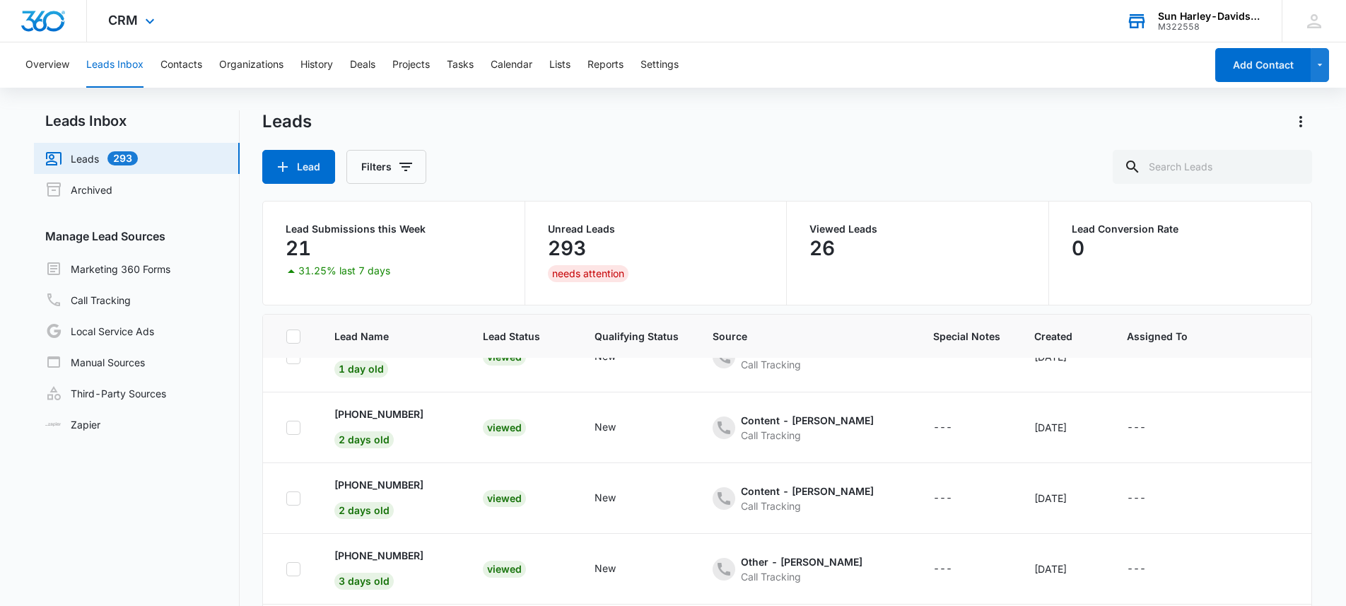
click at [1217, 14] on div "Sun Harley-Davidson" at bounding box center [1209, 16] width 103 height 11
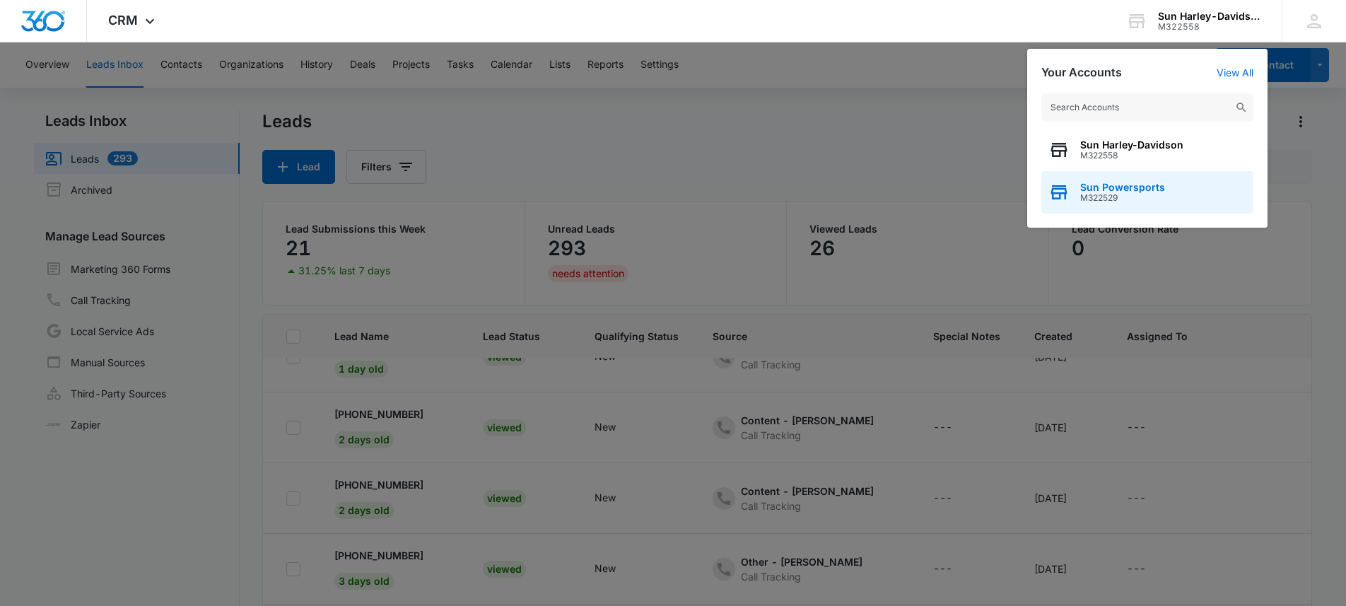
click at [1100, 188] on span "Sun Powersports" at bounding box center [1122, 187] width 85 height 11
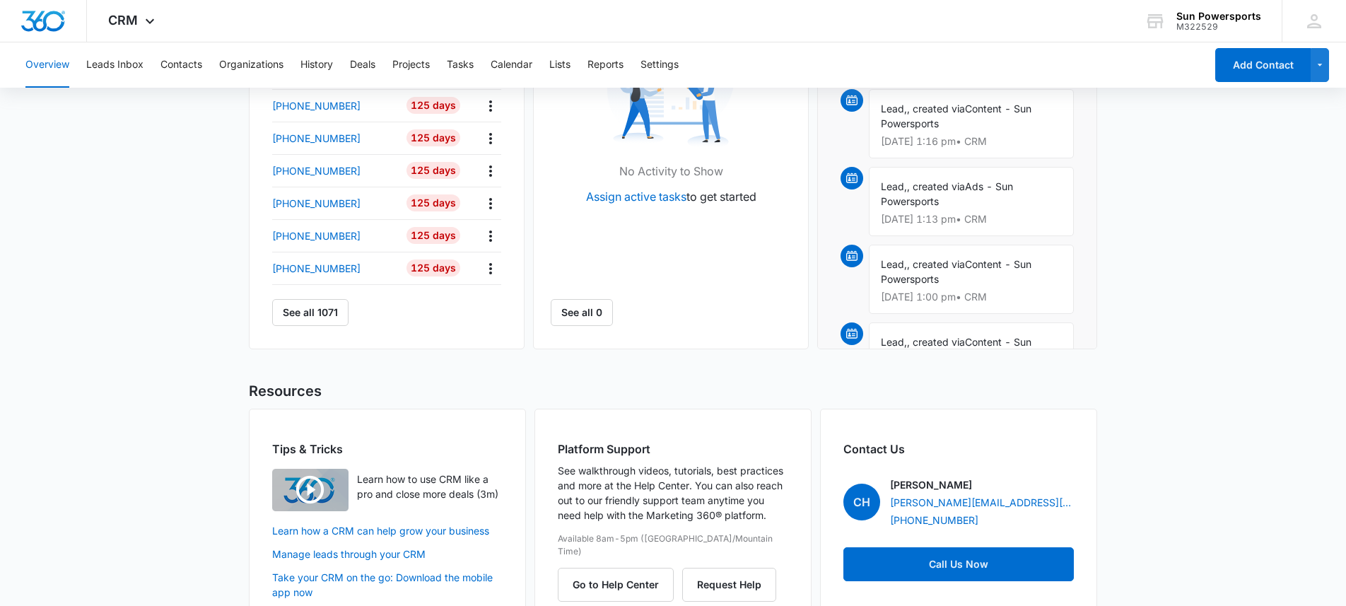
scroll to position [575, 0]
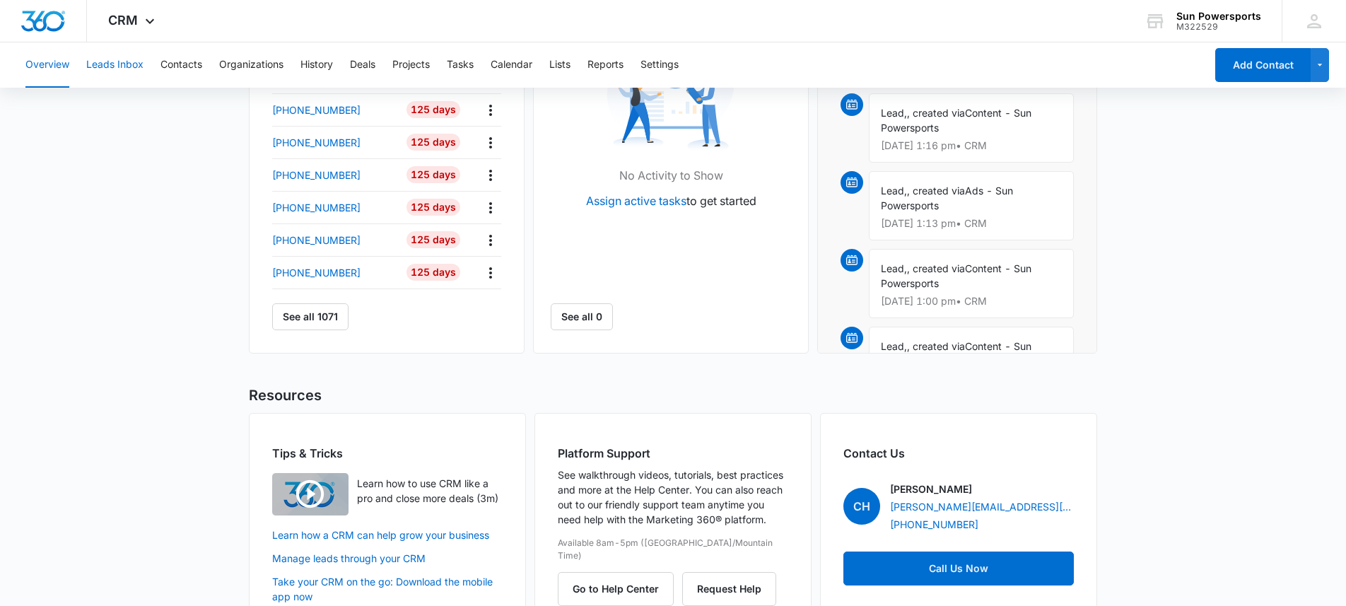
click at [122, 66] on button "Leads Inbox" at bounding box center [114, 64] width 57 height 45
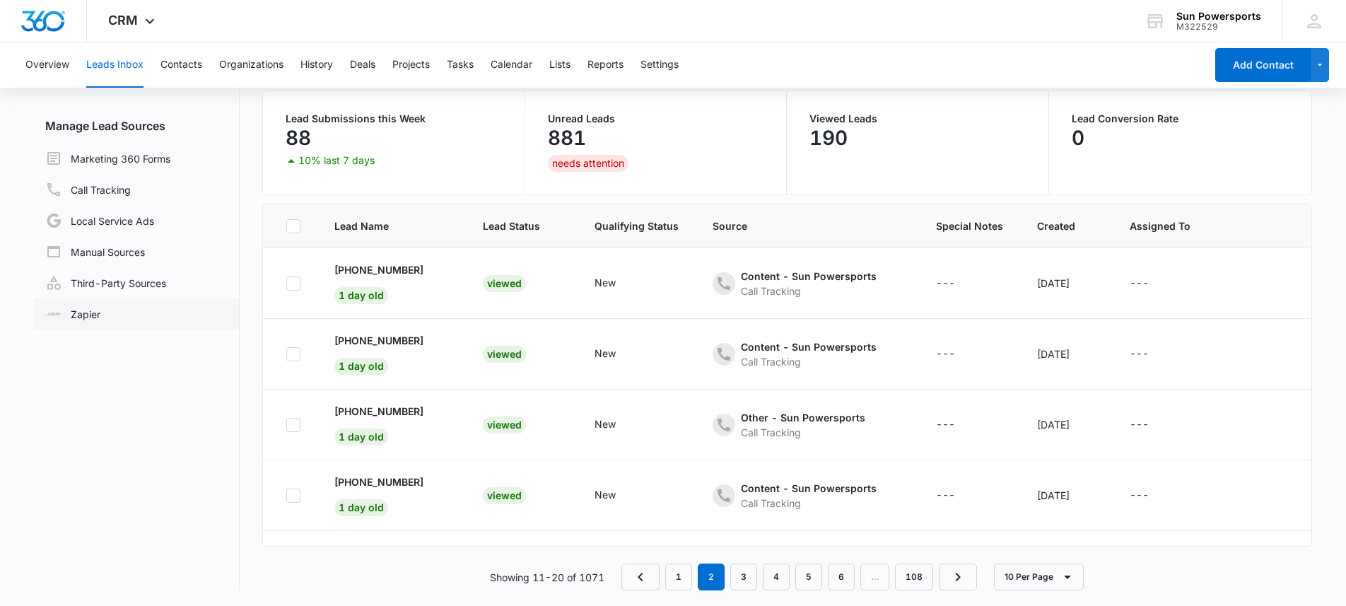
scroll to position [112, 0]
click at [747, 577] on link "3" at bounding box center [743, 575] width 27 height 27
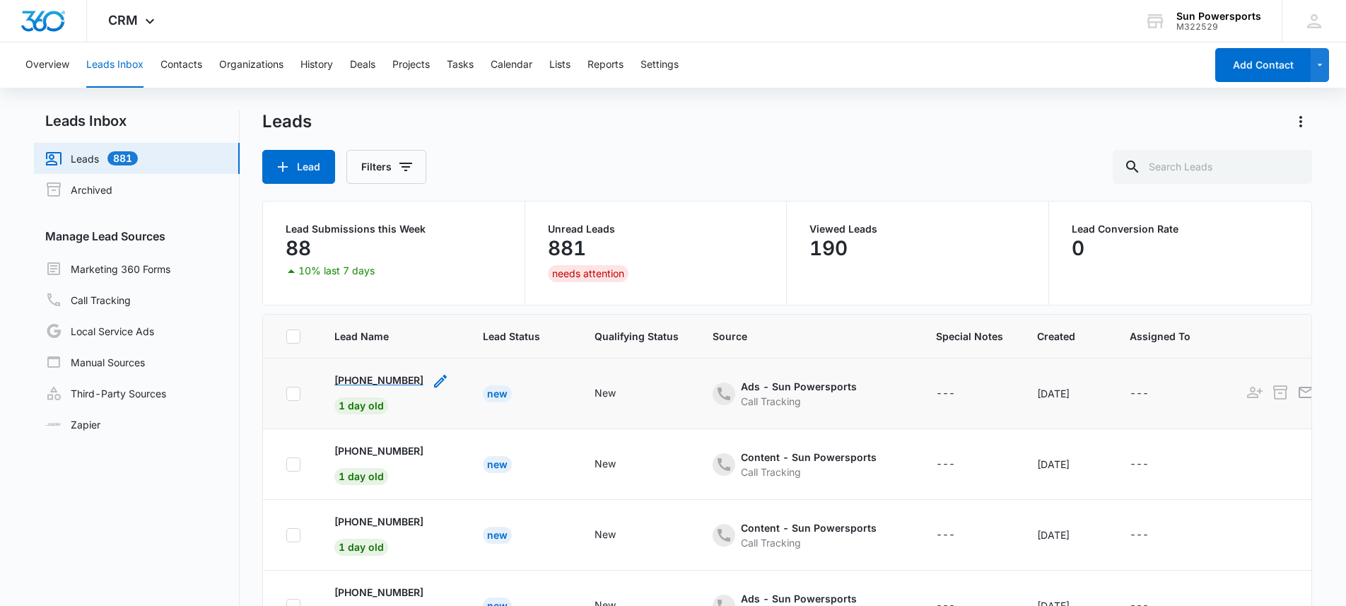
click at [390, 383] on p "+17198226469" at bounding box center [378, 379] width 89 height 15
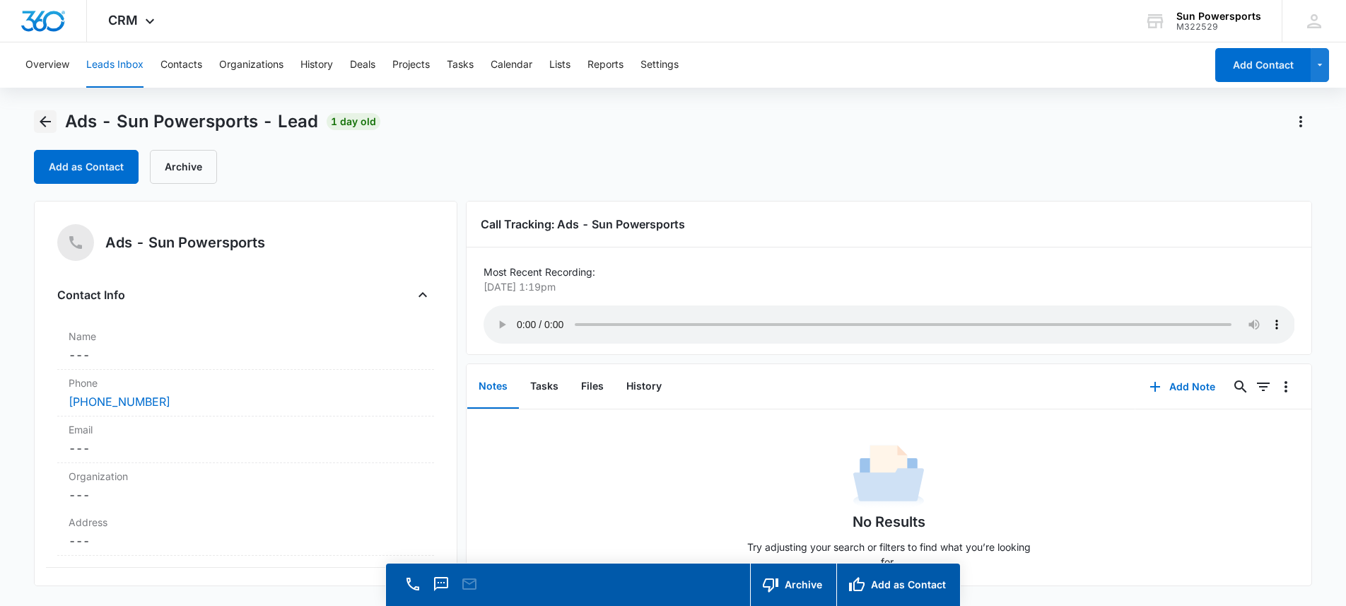
click at [51, 123] on icon "Back" at bounding box center [45, 121] width 17 height 17
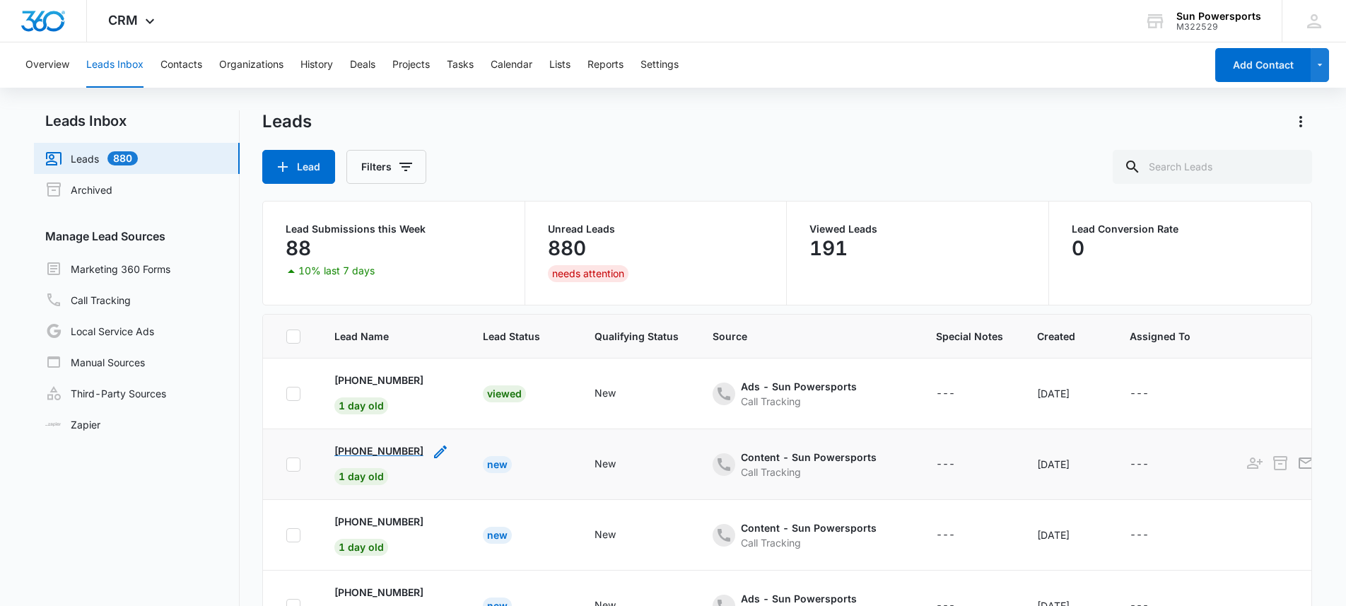
click at [354, 448] on p "+18009818898" at bounding box center [378, 450] width 89 height 15
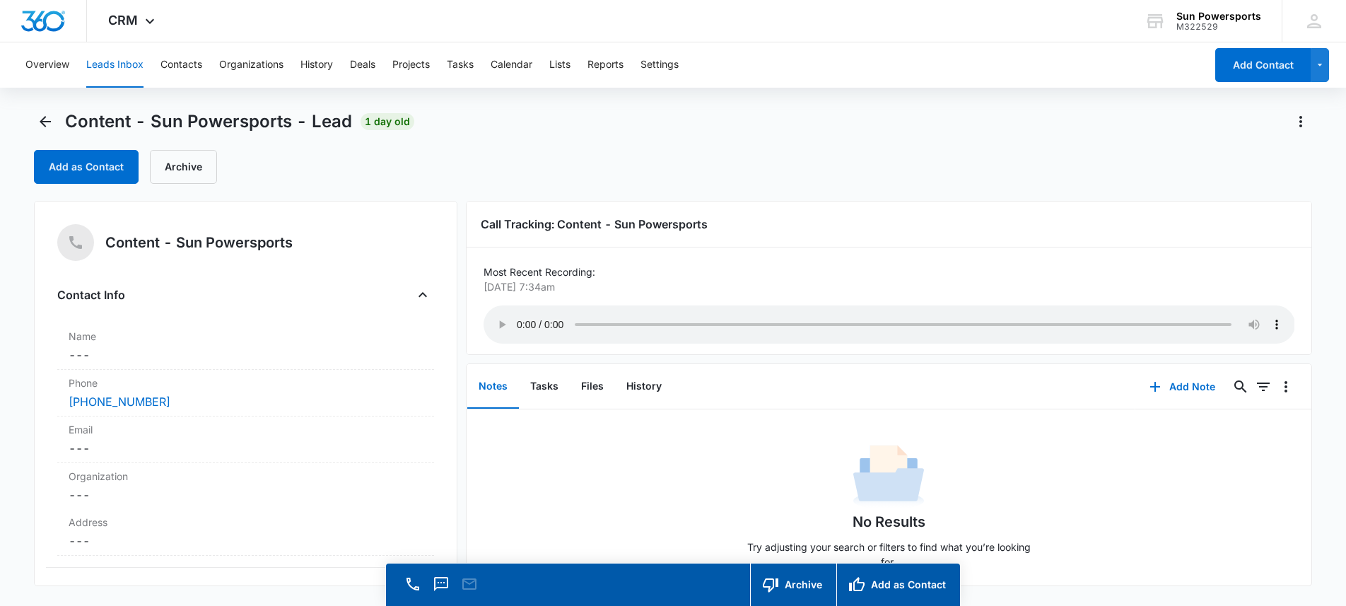
click at [30, 117] on main "Content - Sun Powersports - Lead 1 day old Add as Contact Archive Content - Sun…" at bounding box center [673, 378] width 1346 height 536
click at [37, 119] on icon "Back" at bounding box center [45, 121] width 17 height 17
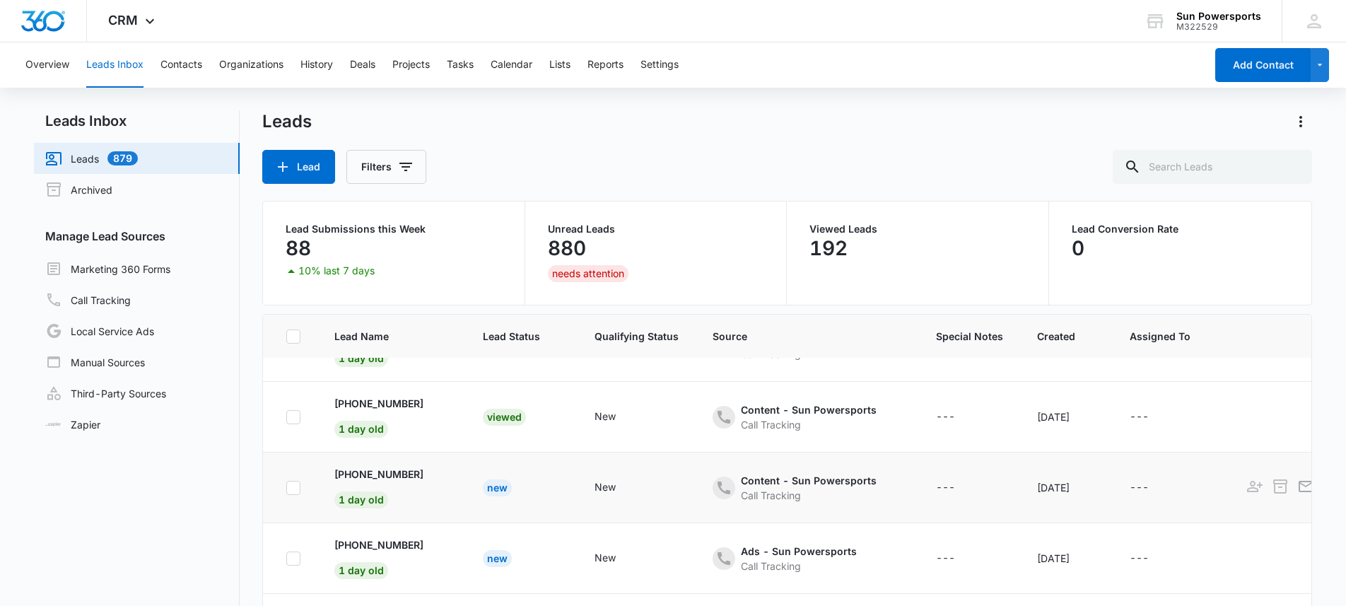
scroll to position [48, 0]
click at [357, 469] on p "+12702370484" at bounding box center [378, 473] width 89 height 15
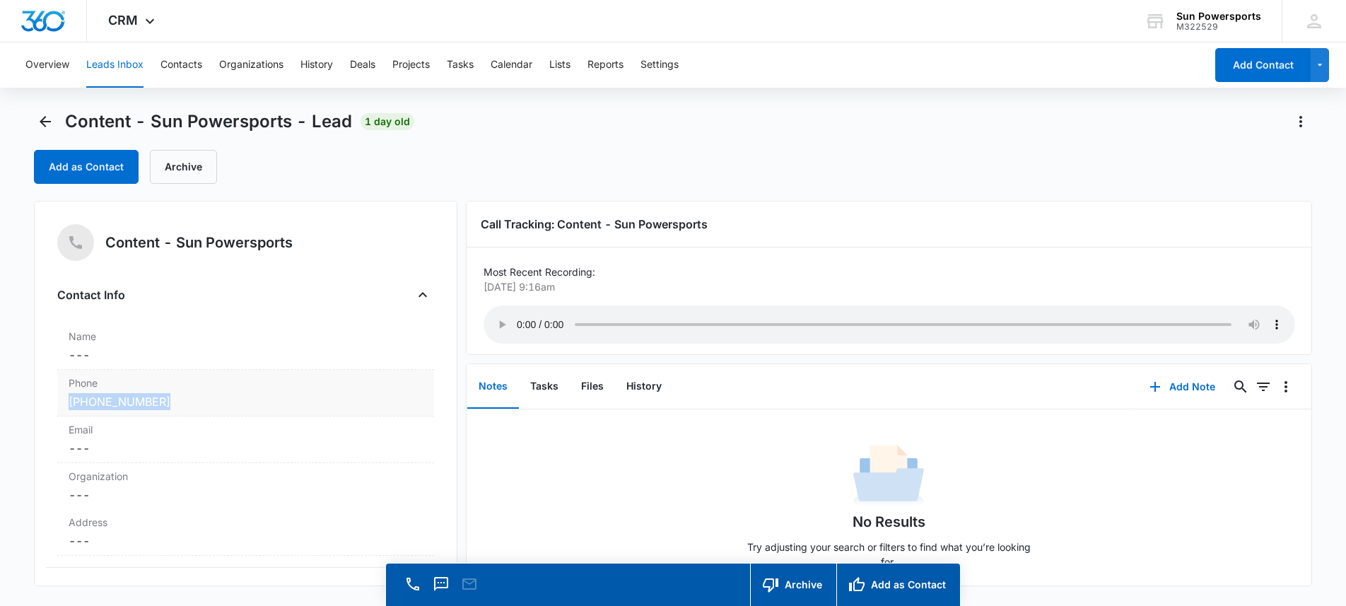
drag, startPoint x: 175, startPoint y: 401, endPoint x: 57, endPoint y: 399, distance: 118.0
click at [57, 399] on div "Phone Cancel Save Changes (270) 237-0484" at bounding box center [245, 393] width 377 height 47
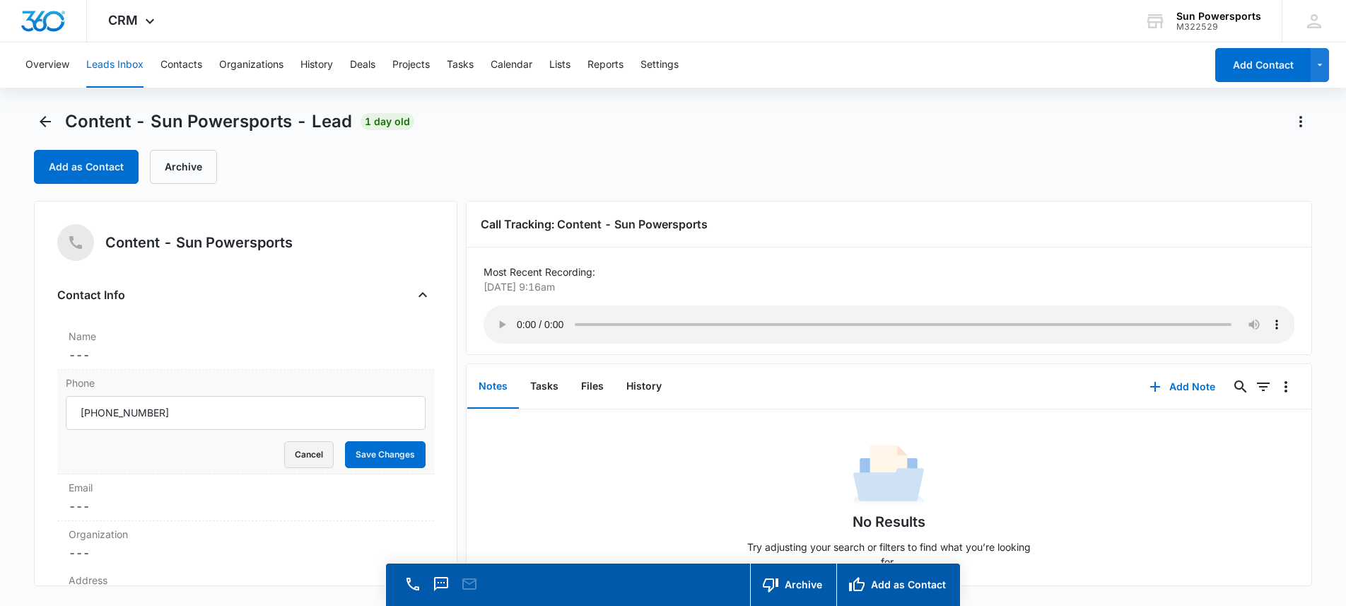
click at [284, 458] on button "Cancel" at bounding box center [308, 454] width 49 height 27
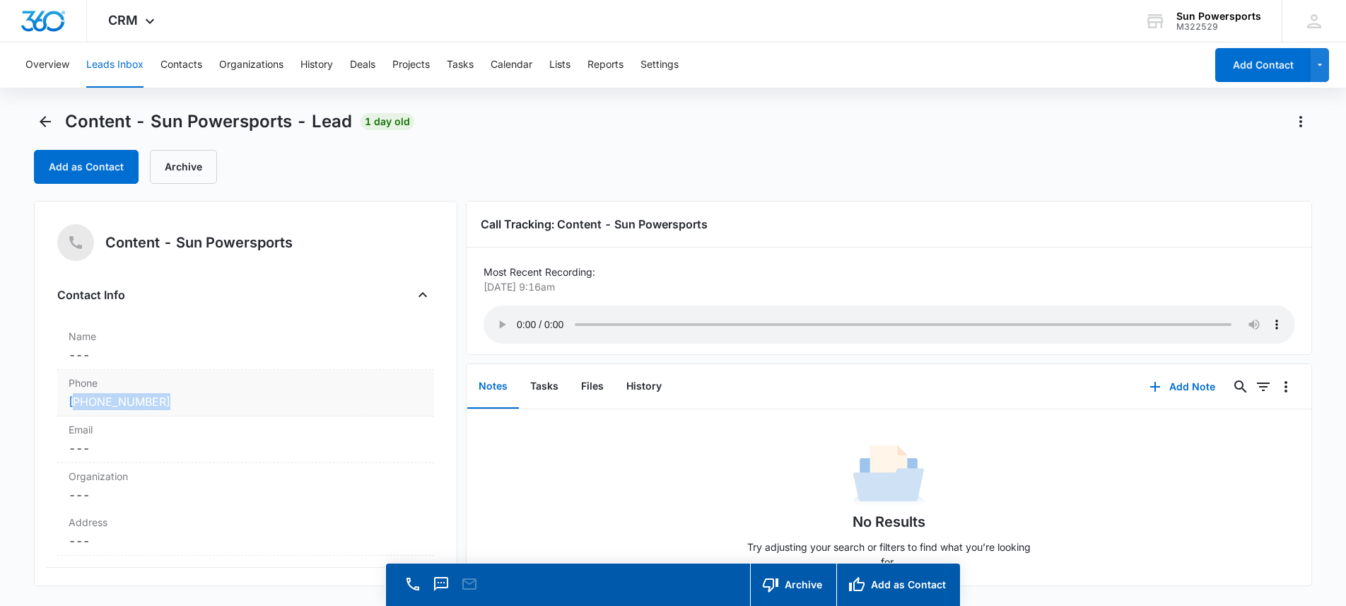
drag, startPoint x: 175, startPoint y: 396, endPoint x: 68, endPoint y: 394, distance: 106.7
click at [69, 395] on div "(270) 237-0484" at bounding box center [246, 401] width 354 height 17
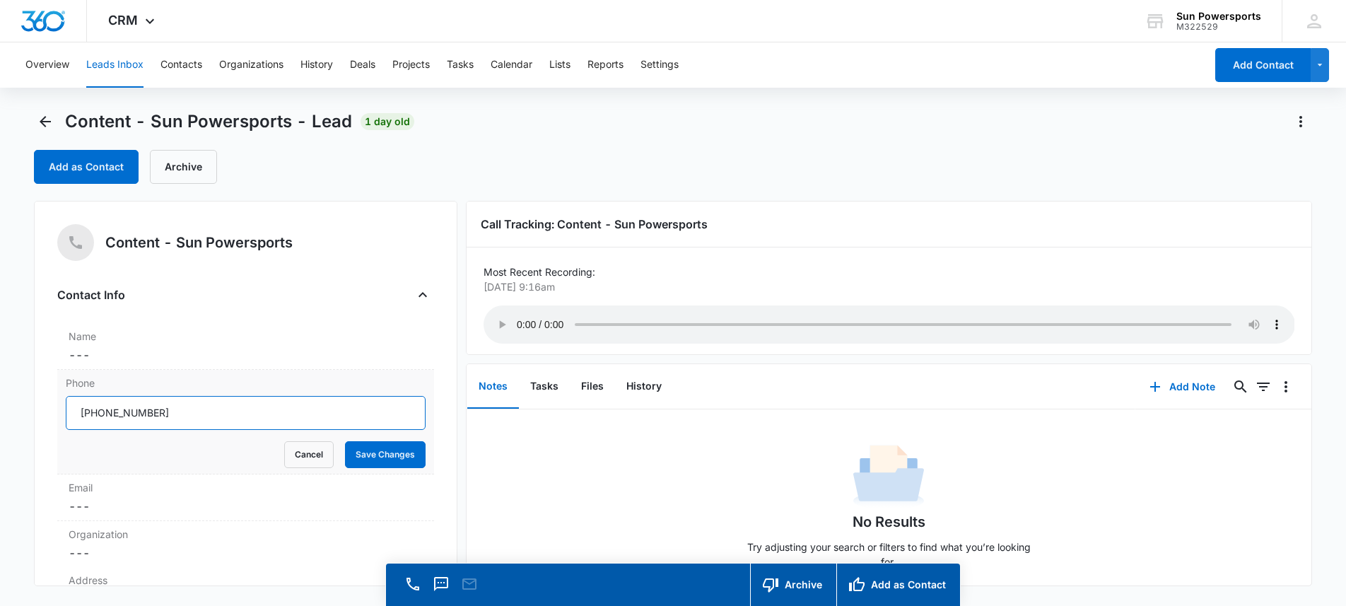
drag, startPoint x: 199, startPoint y: 413, endPoint x: 93, endPoint y: 416, distance: 105.3
click at [93, 416] on input "Phone" at bounding box center [246, 413] width 360 height 34
click at [3, 397] on main "Content - Sun Powersports - Lead 1 day old Add as Contact Archive Content - Sun…" at bounding box center [673, 378] width 1346 height 536
